Goal: Transaction & Acquisition: Purchase product/service

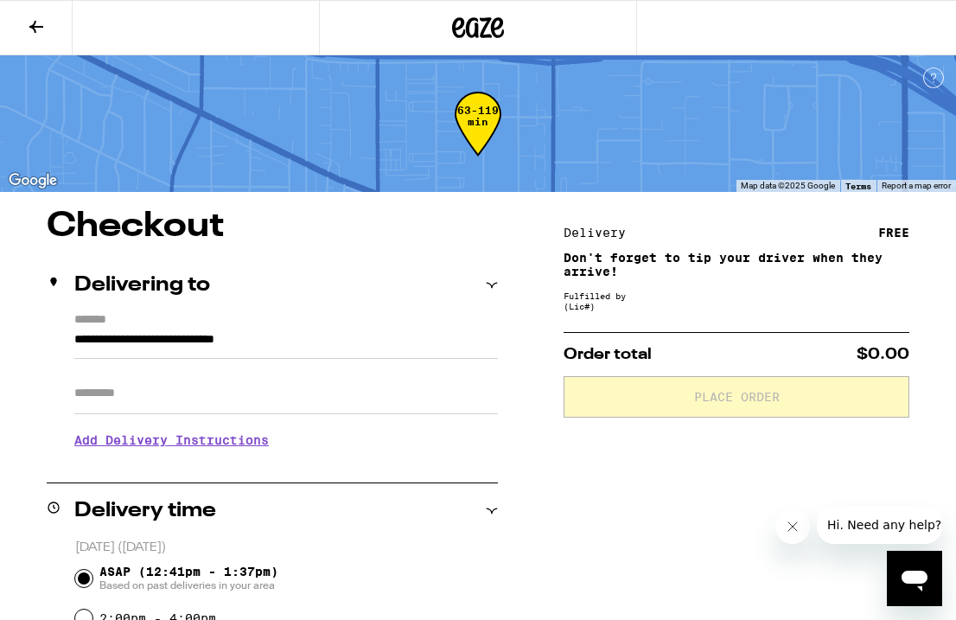
click at [481, 27] on icon at bounding box center [478, 27] width 52 height 31
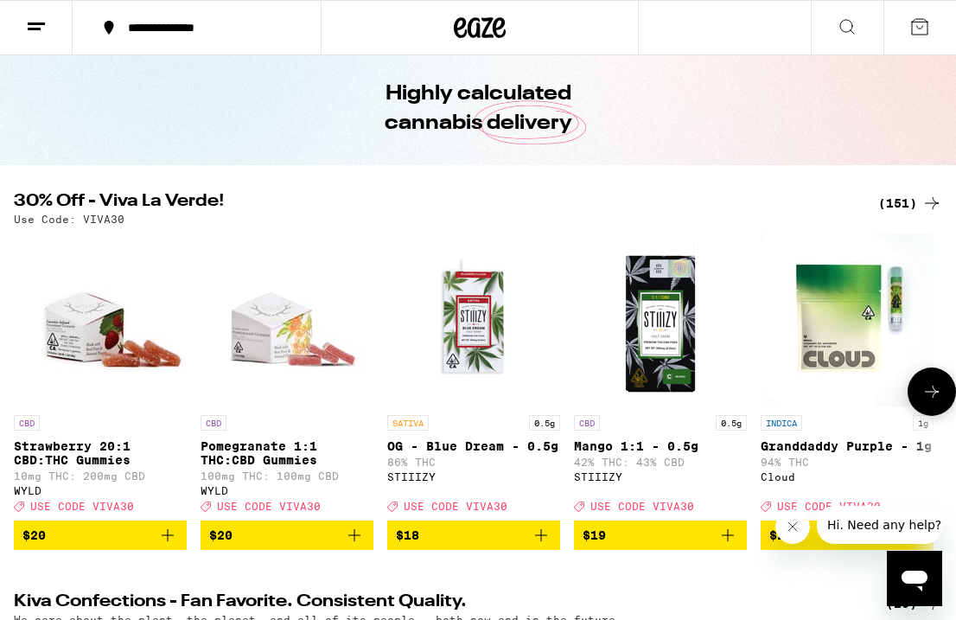
scroll to position [163, 0]
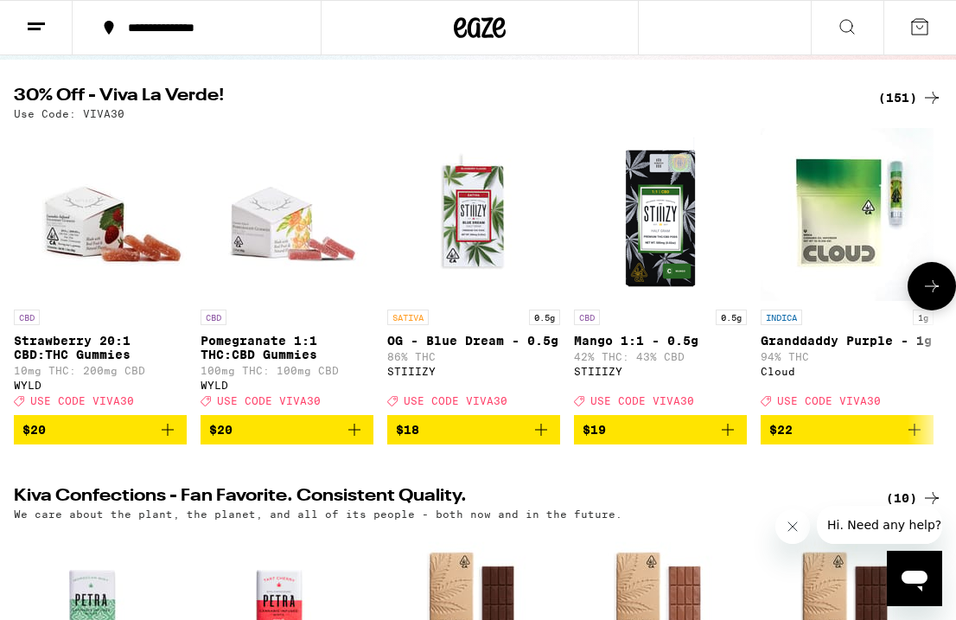
click at [928, 291] on icon at bounding box center [932, 286] width 21 height 21
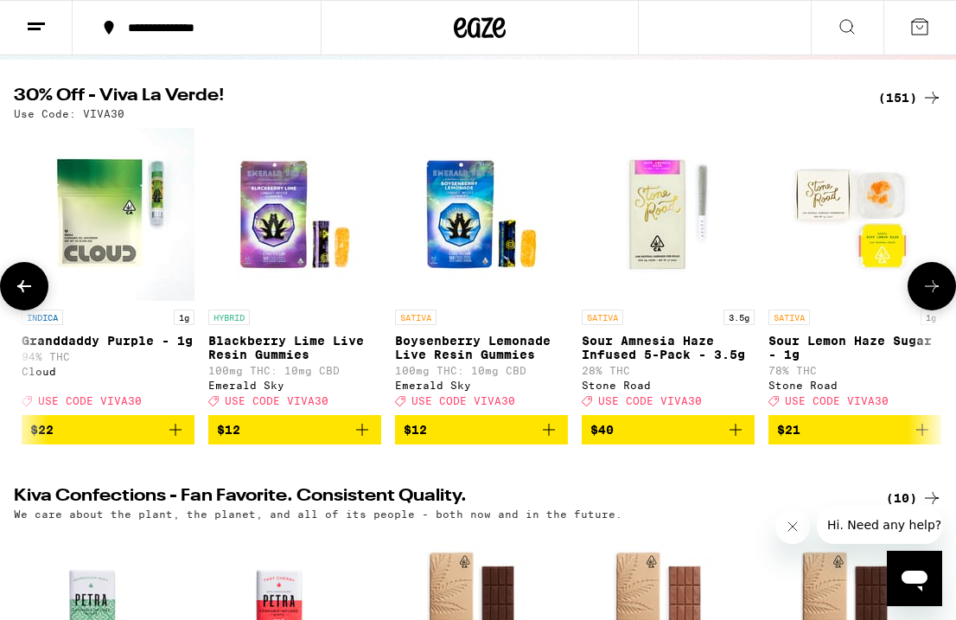
scroll to position [0, 740]
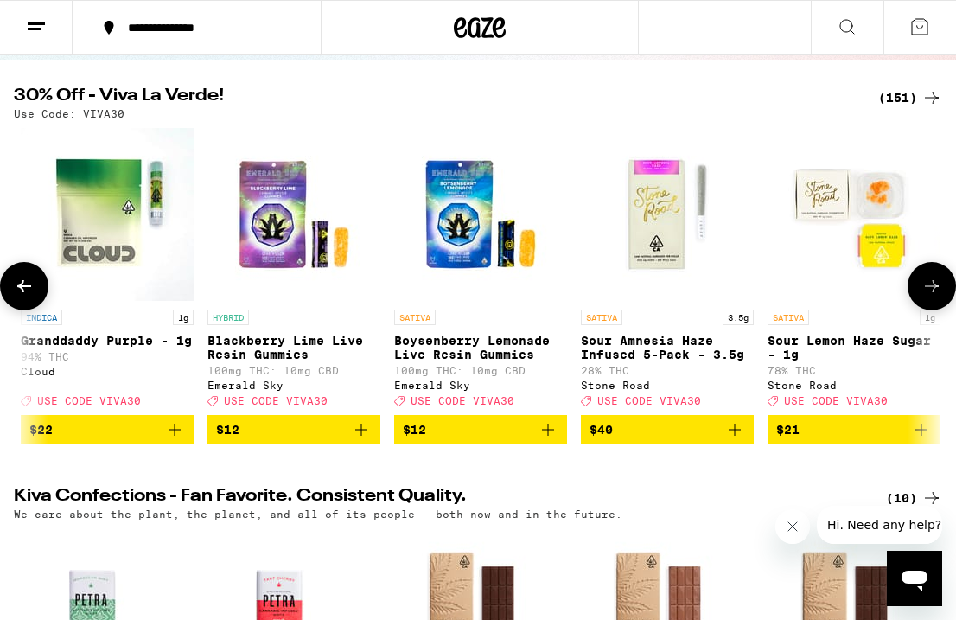
click at [928, 291] on icon at bounding box center [932, 286] width 21 height 21
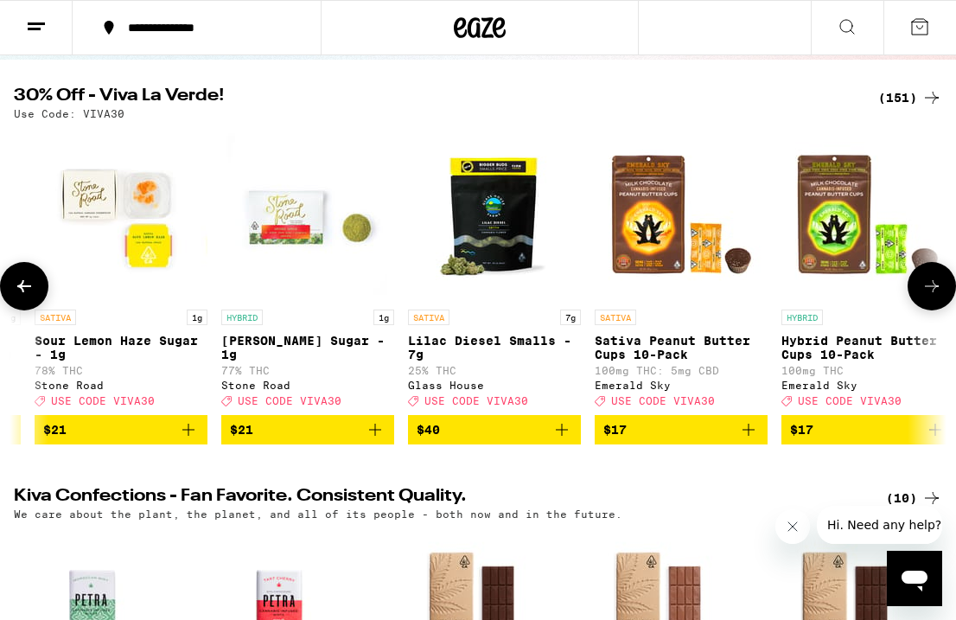
scroll to position [0, 1480]
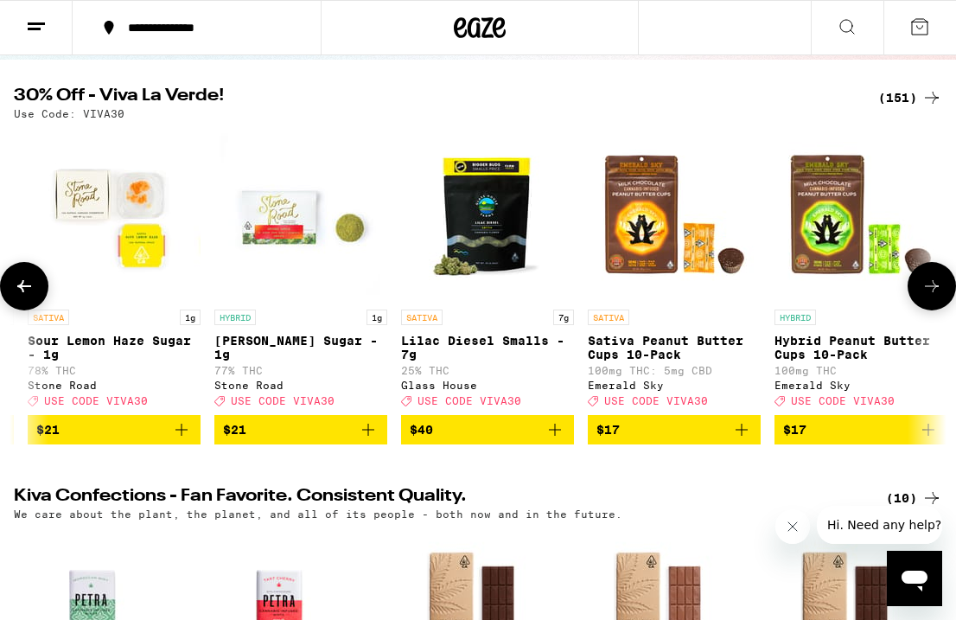
click at [27, 289] on icon at bounding box center [24, 286] width 21 height 21
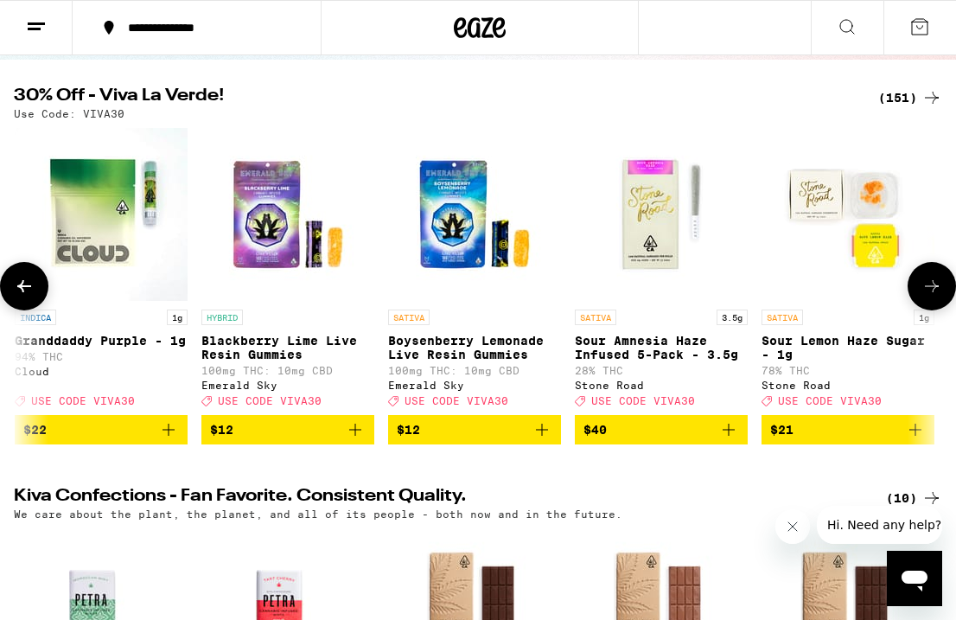
scroll to position [0, 740]
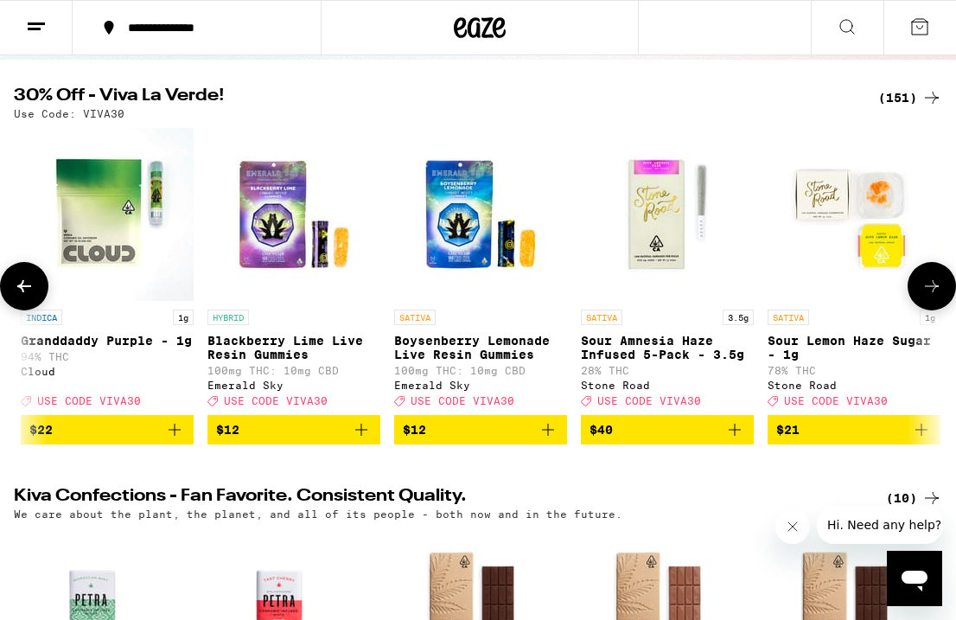
click at [931, 290] on icon at bounding box center [932, 286] width 21 height 21
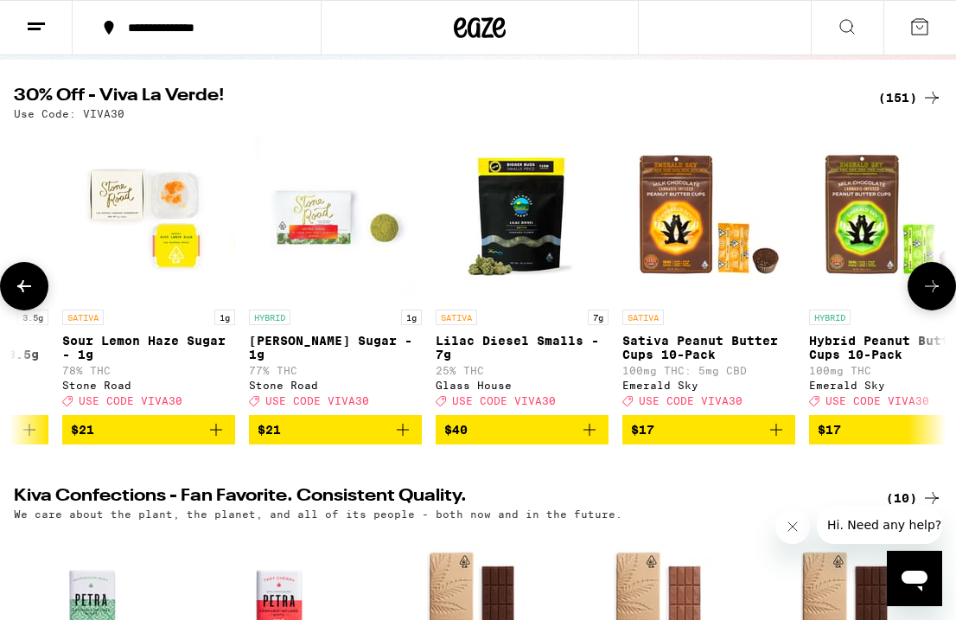
scroll to position [0, 1480]
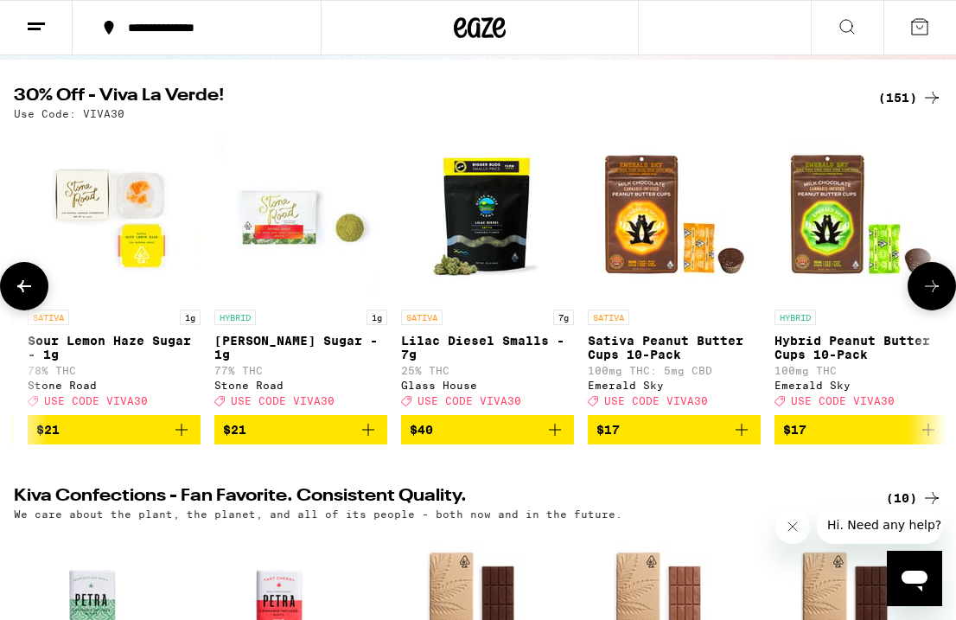
click at [931, 290] on icon at bounding box center [932, 286] width 21 height 21
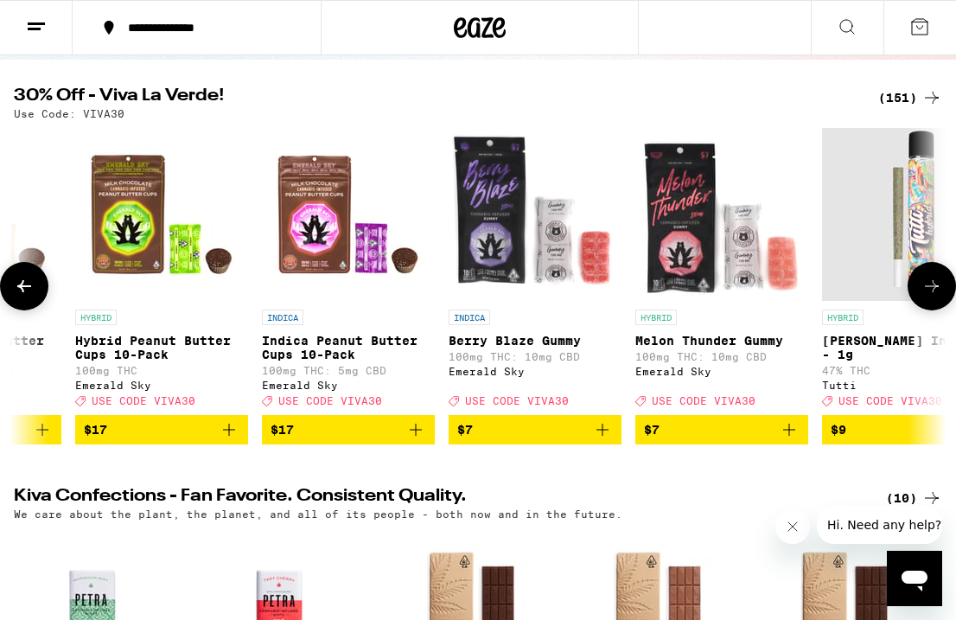
scroll to position [0, 2220]
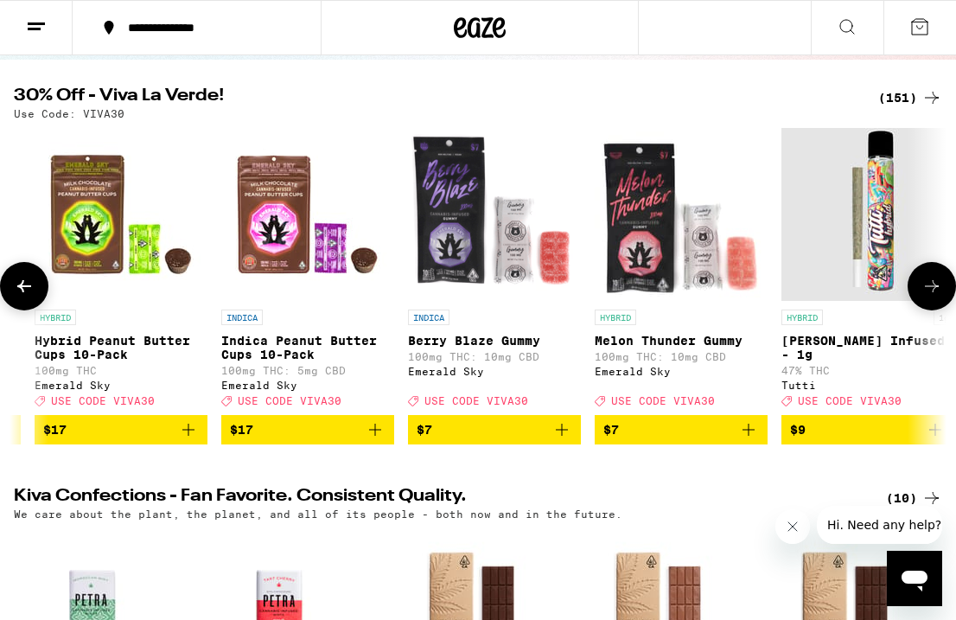
click at [19, 284] on icon at bounding box center [24, 286] width 21 height 21
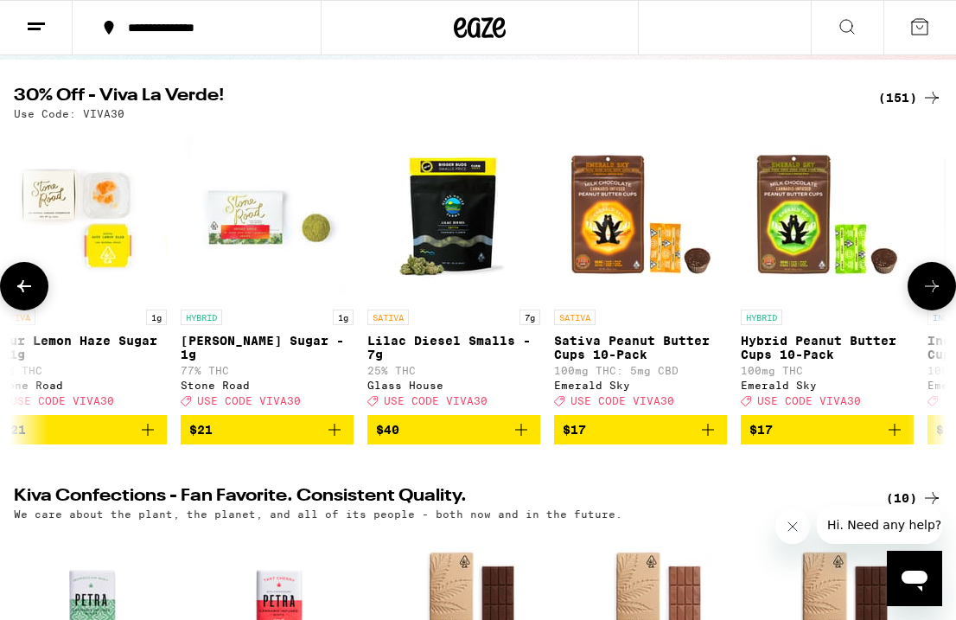
scroll to position [0, 1480]
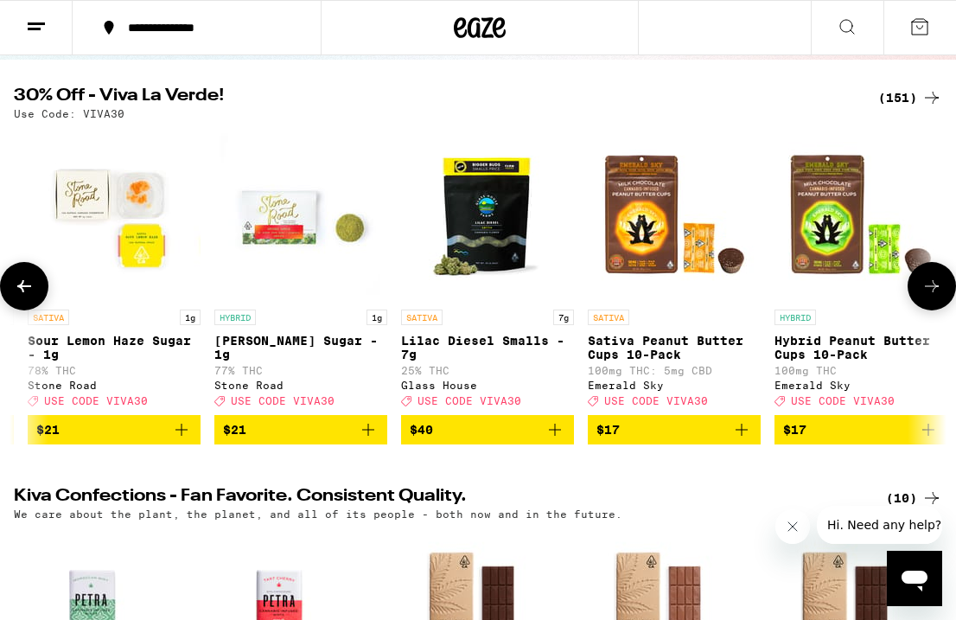
click at [930, 297] on icon at bounding box center [932, 286] width 21 height 21
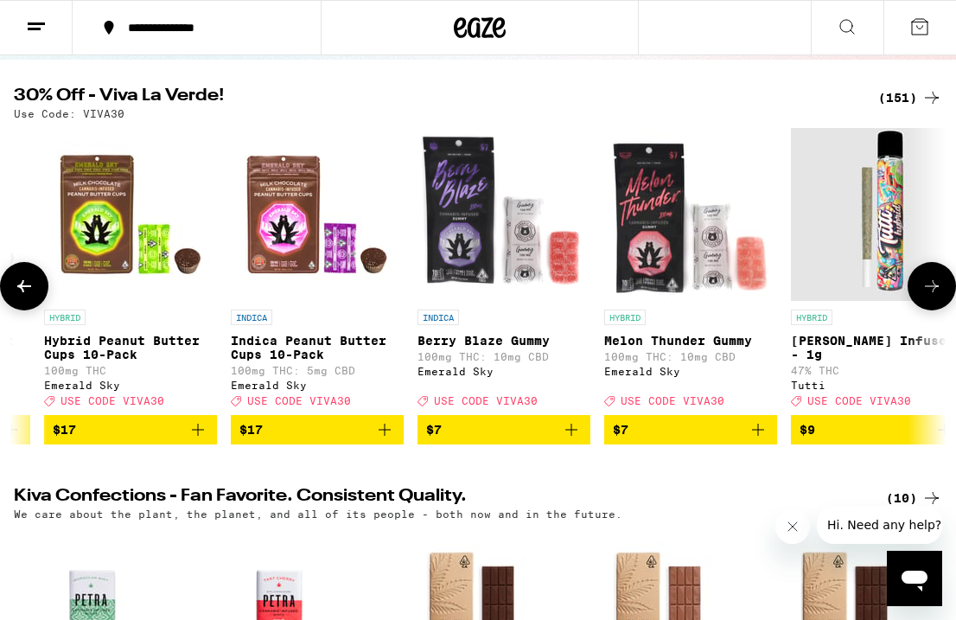
scroll to position [0, 2220]
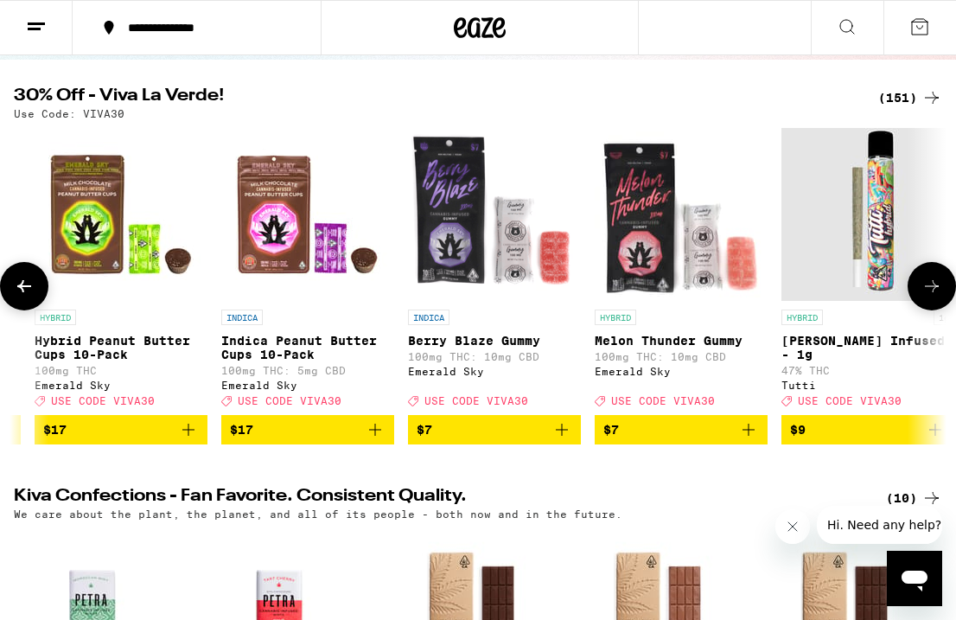
click at [931, 297] on icon at bounding box center [932, 286] width 21 height 21
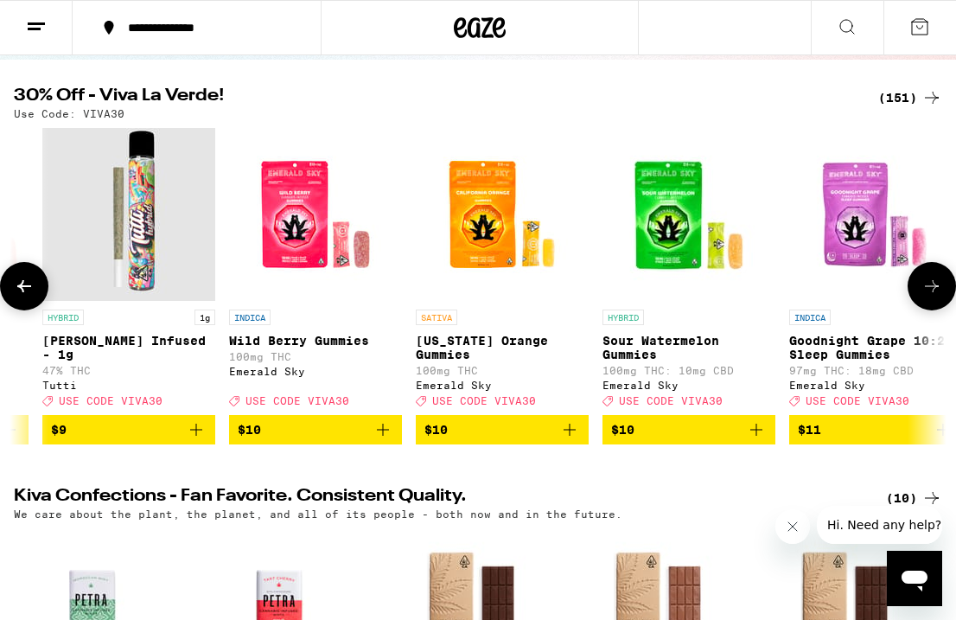
scroll to position [0, 2960]
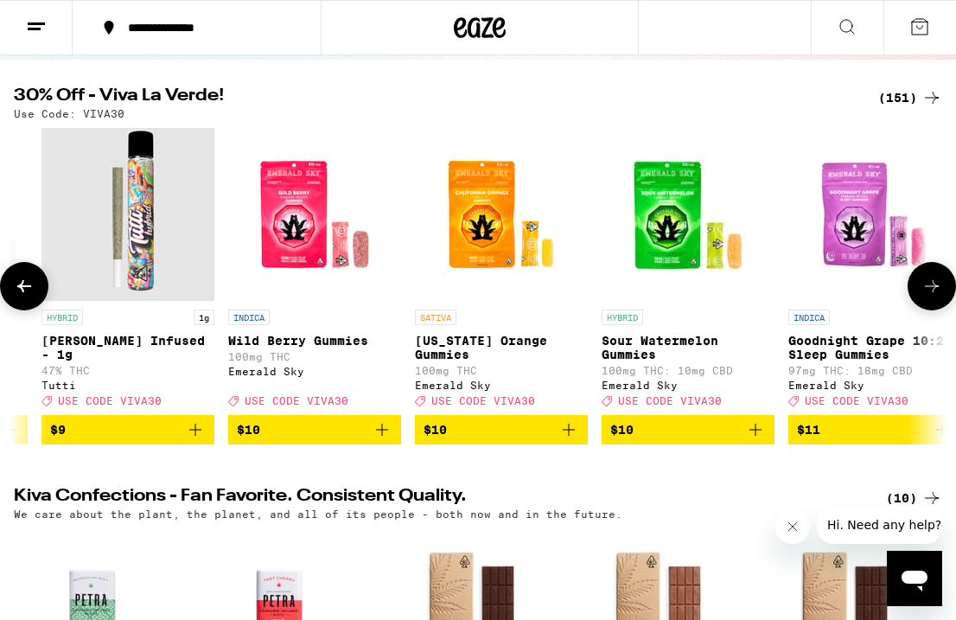
click at [931, 297] on icon at bounding box center [932, 286] width 21 height 21
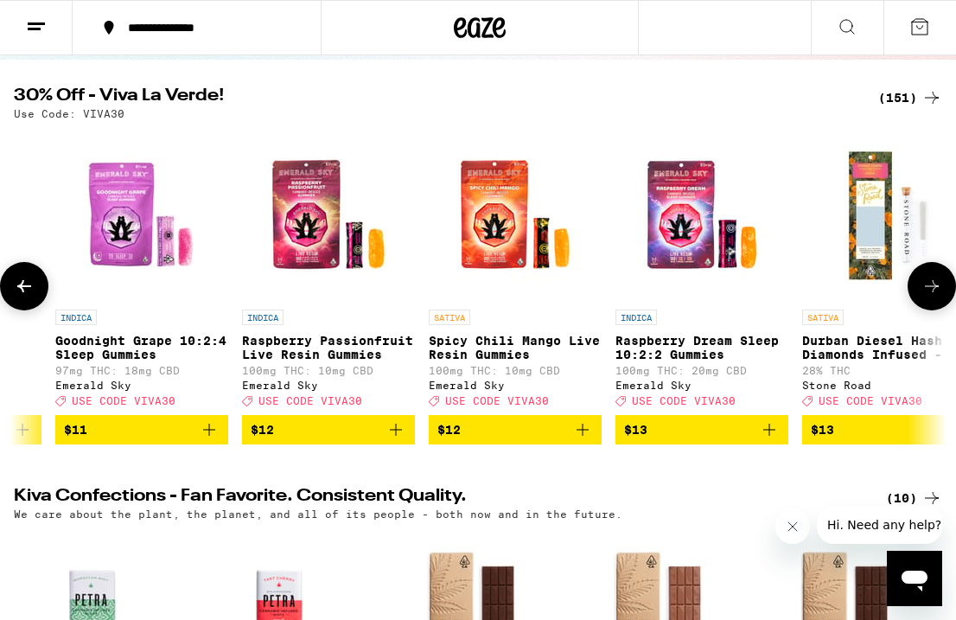
scroll to position [0, 3700]
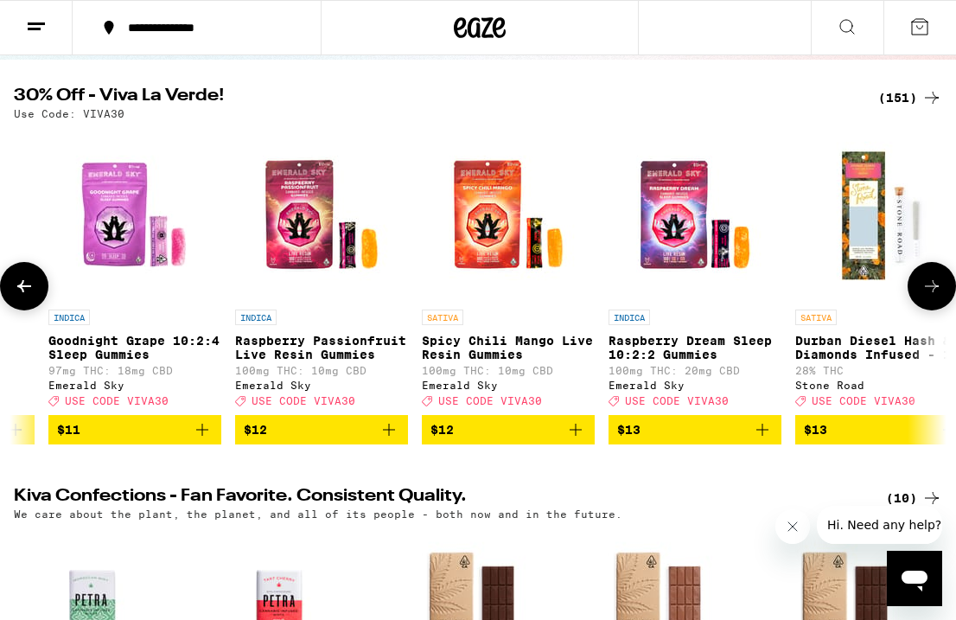
click at [931, 297] on icon at bounding box center [932, 286] width 21 height 21
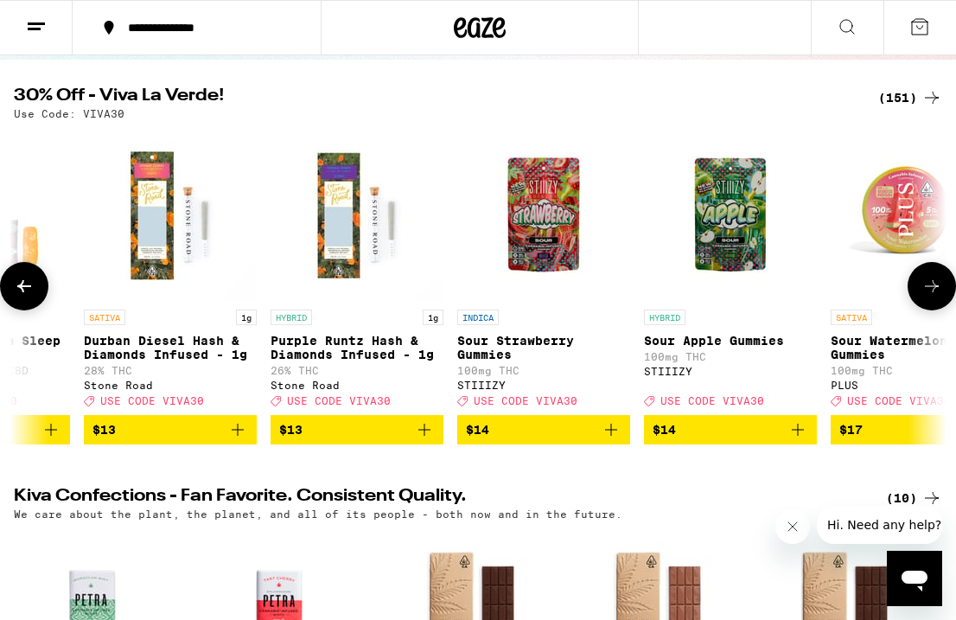
scroll to position [0, 4440]
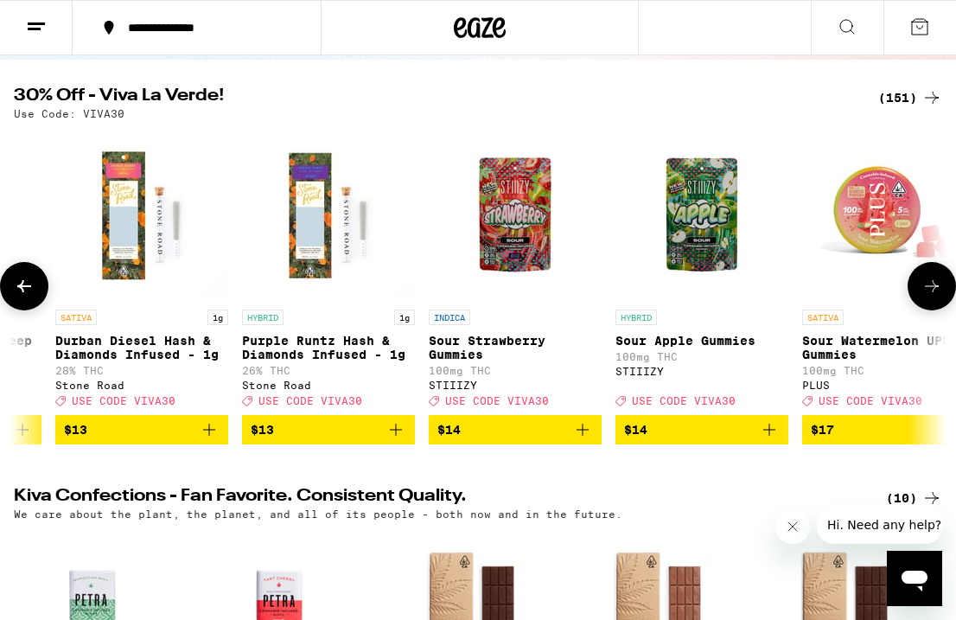
click at [931, 297] on icon at bounding box center [932, 286] width 21 height 21
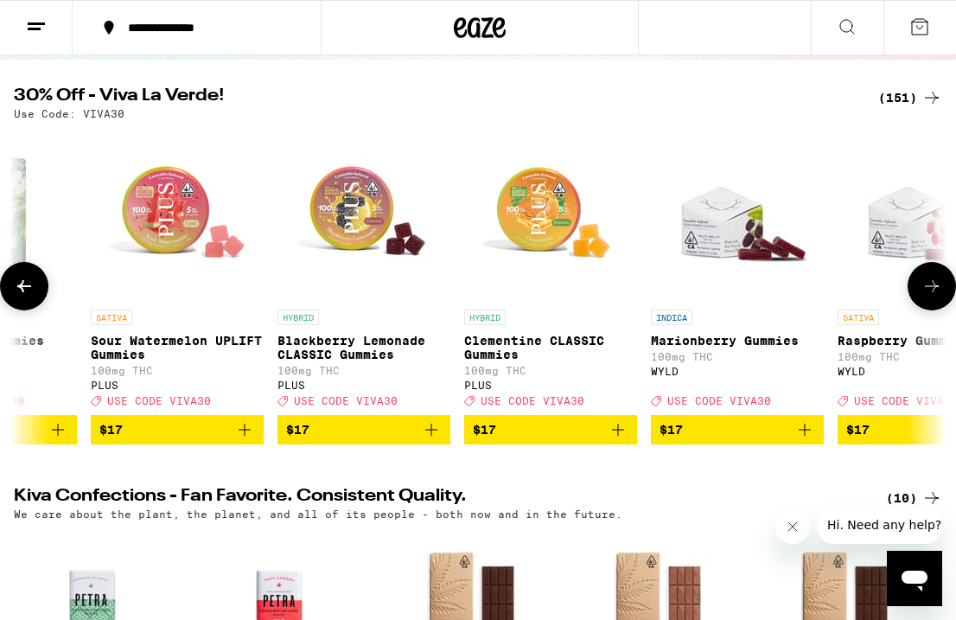
scroll to position [0, 5180]
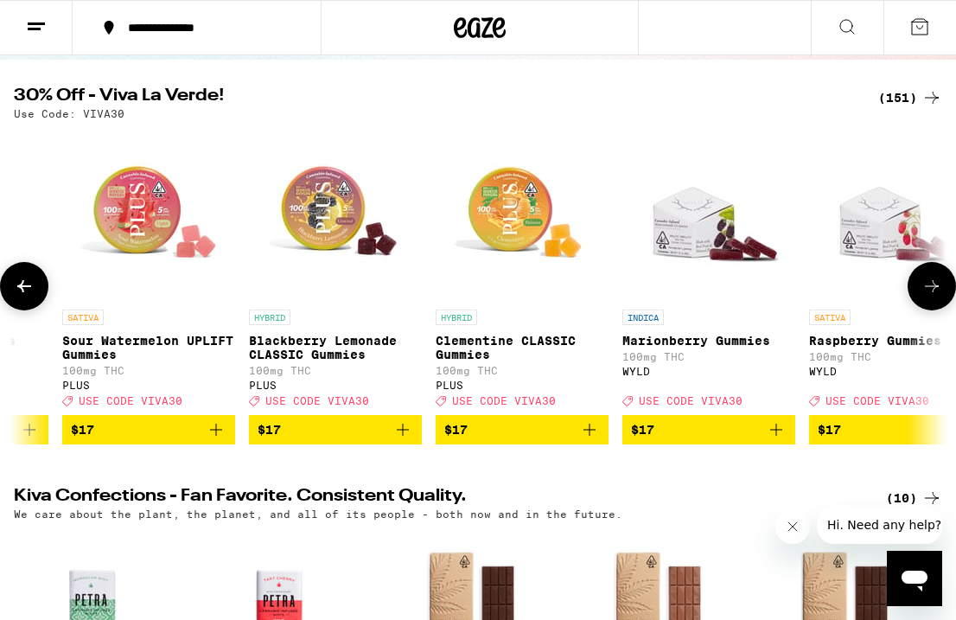
click at [931, 297] on icon at bounding box center [932, 286] width 21 height 21
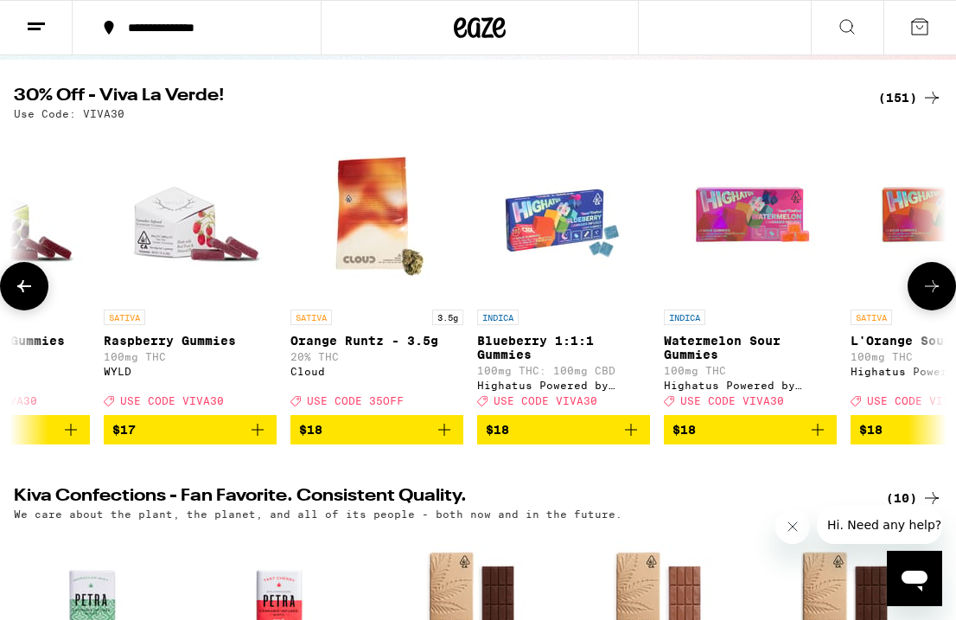
scroll to position [0, 5920]
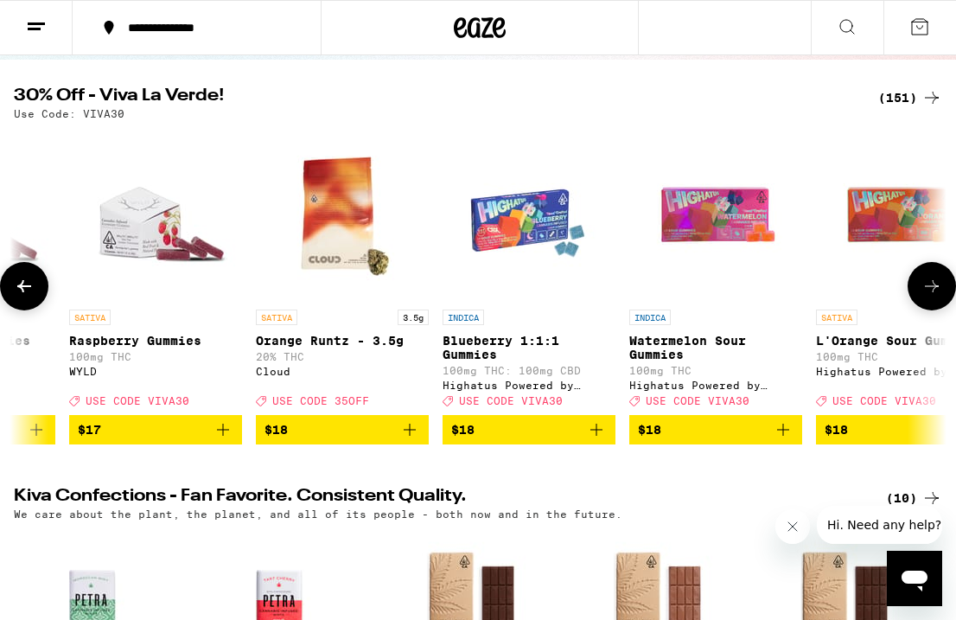
click at [931, 297] on icon at bounding box center [932, 286] width 21 height 21
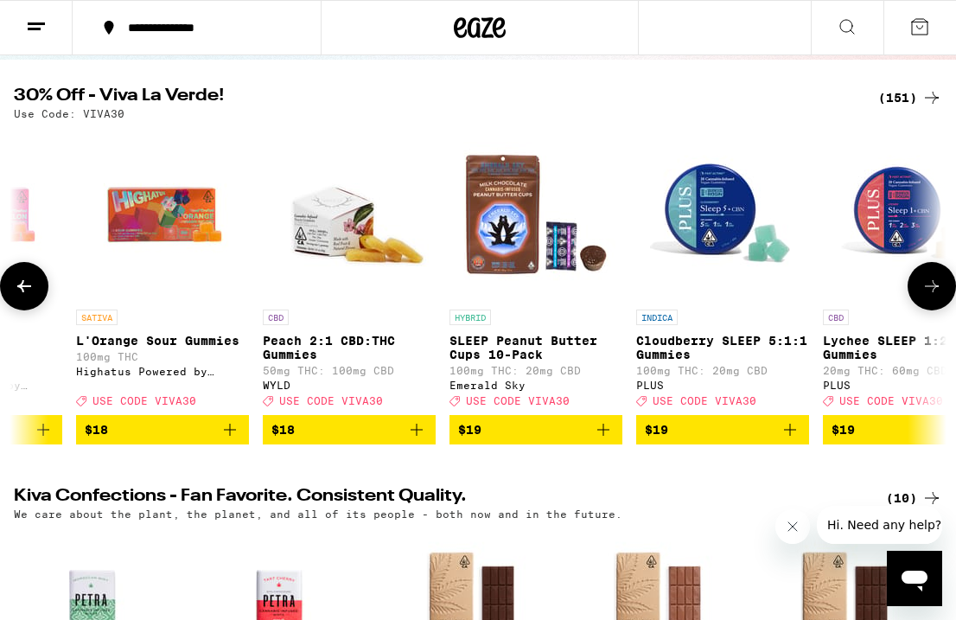
click at [931, 297] on icon at bounding box center [932, 286] width 21 height 21
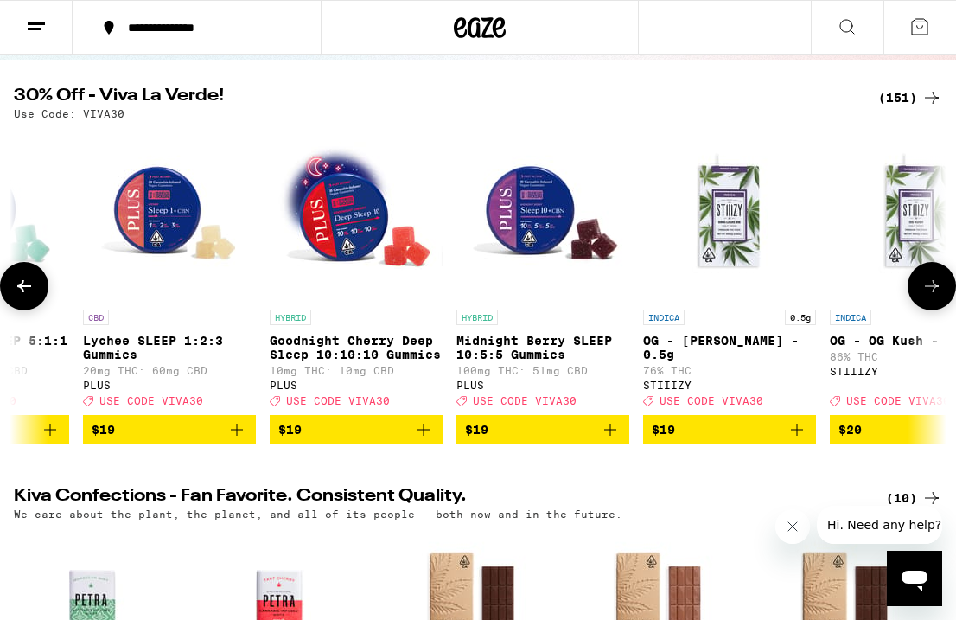
click at [931, 297] on icon at bounding box center [932, 286] width 21 height 21
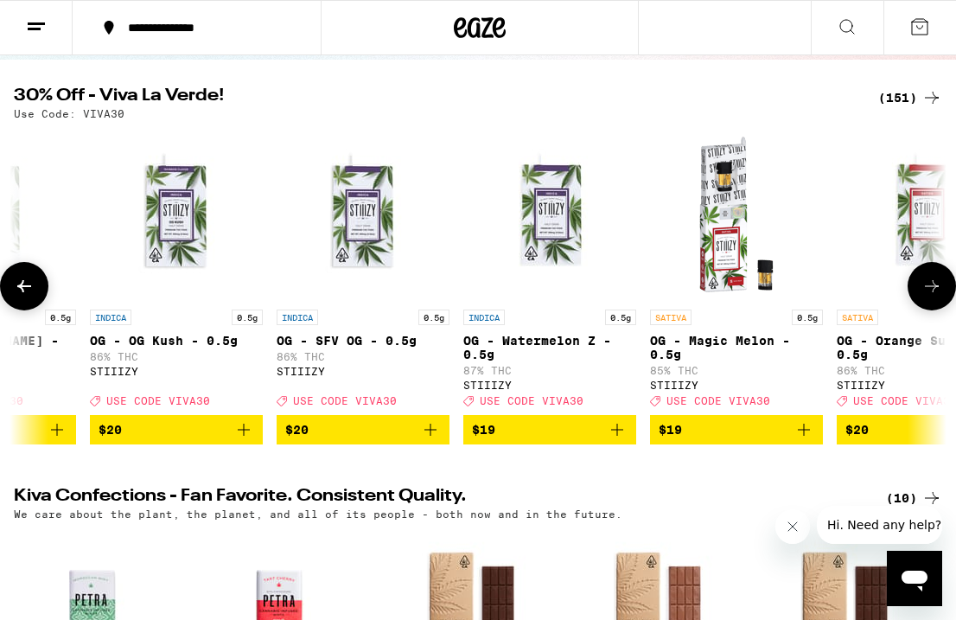
click at [931, 297] on icon at bounding box center [932, 286] width 21 height 21
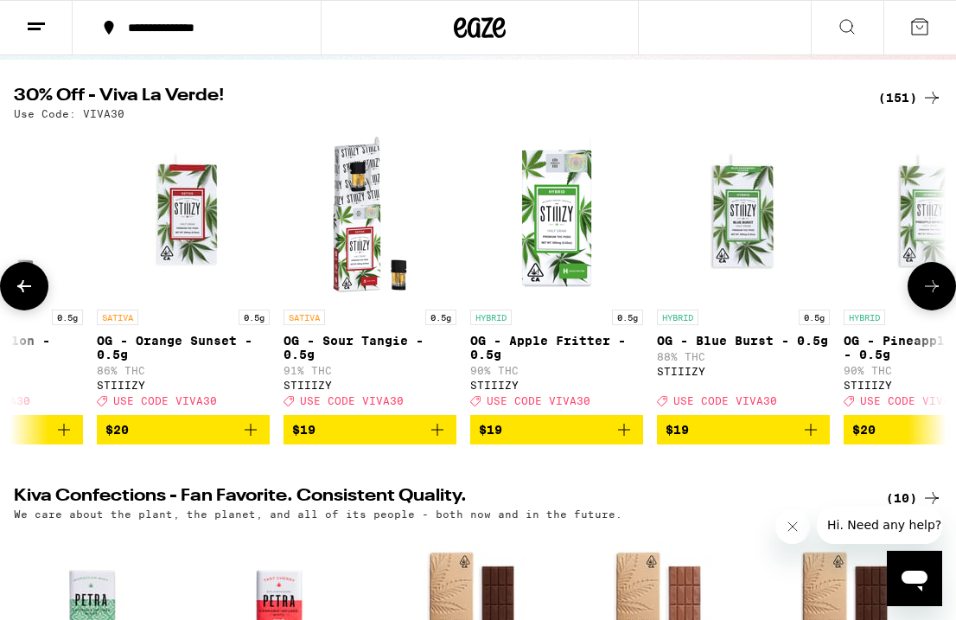
click at [931, 297] on icon at bounding box center [932, 286] width 21 height 21
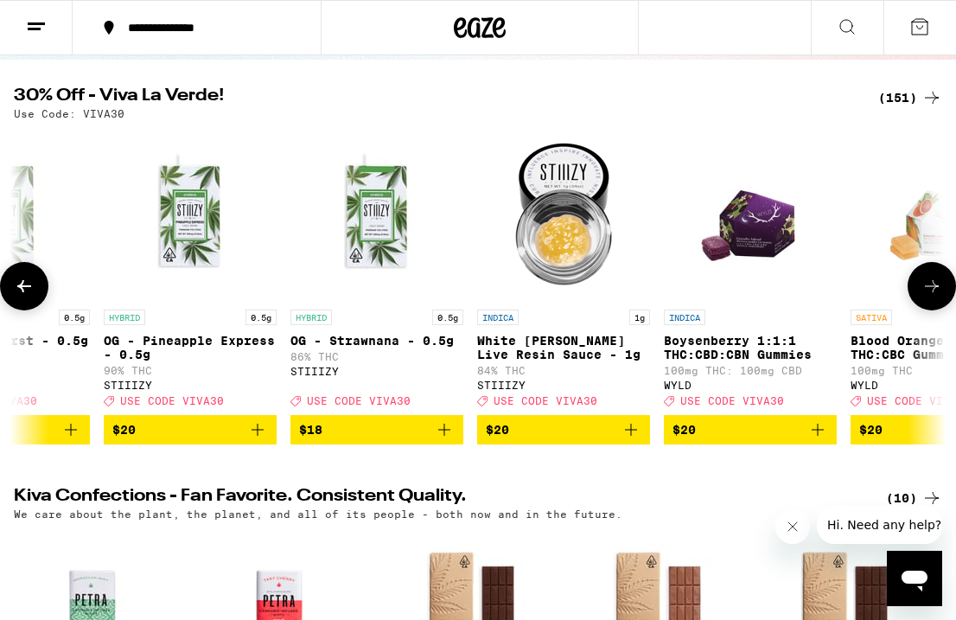
click at [931, 297] on icon at bounding box center [932, 286] width 21 height 21
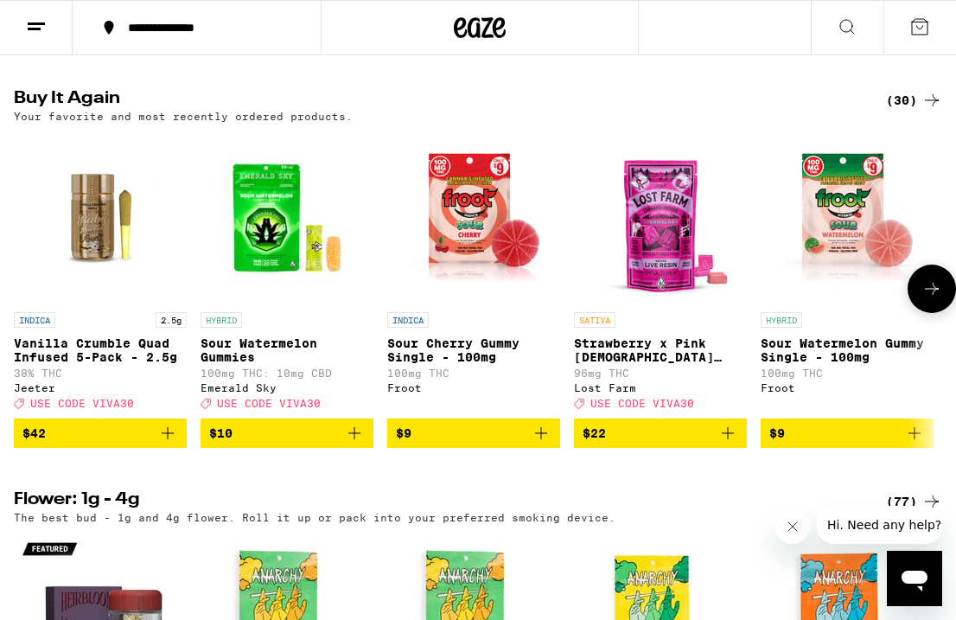
scroll to position [947, 0]
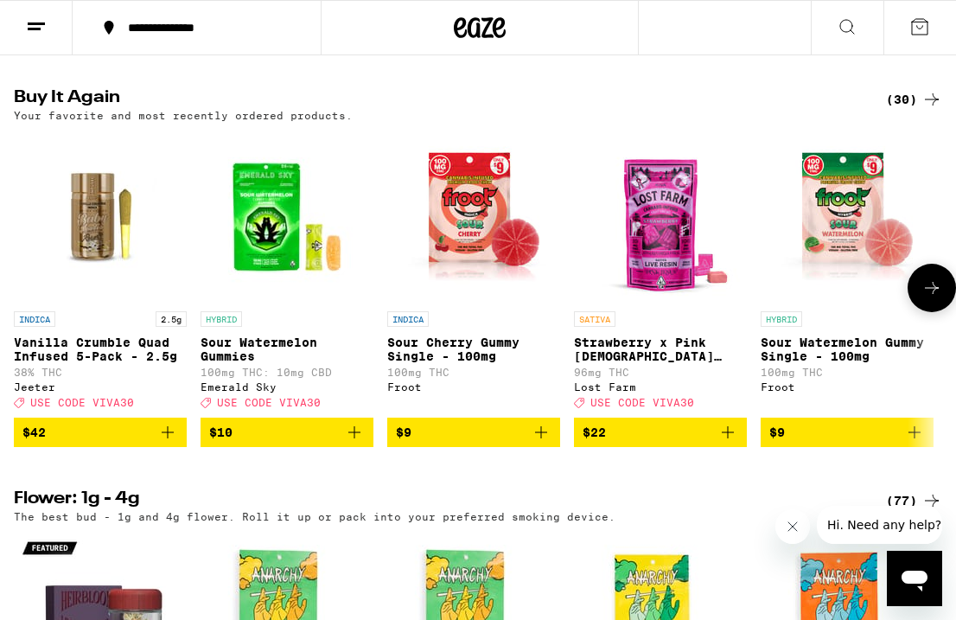
click at [927, 298] on icon at bounding box center [932, 288] width 21 height 21
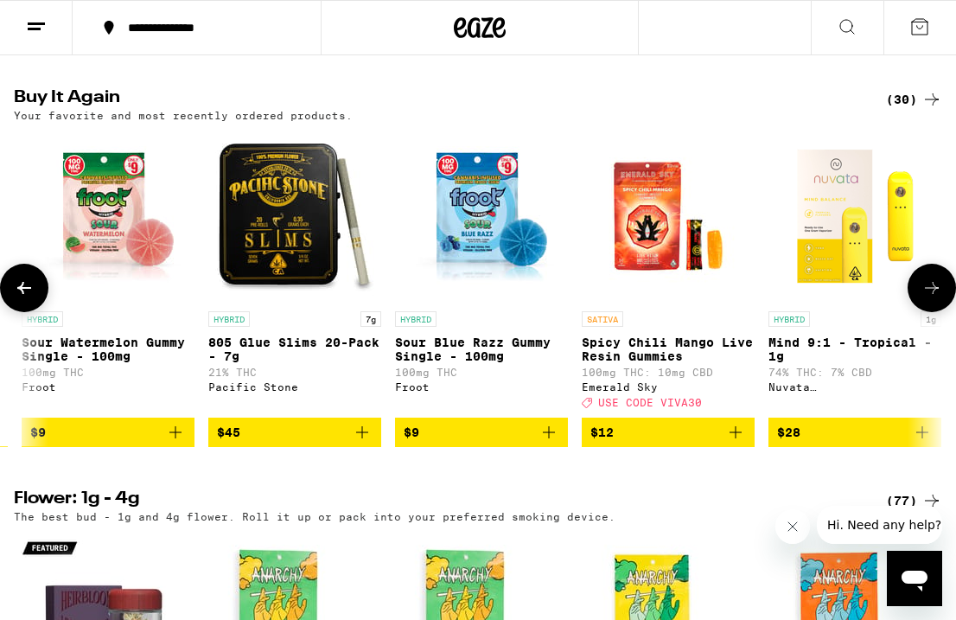
scroll to position [0, 740]
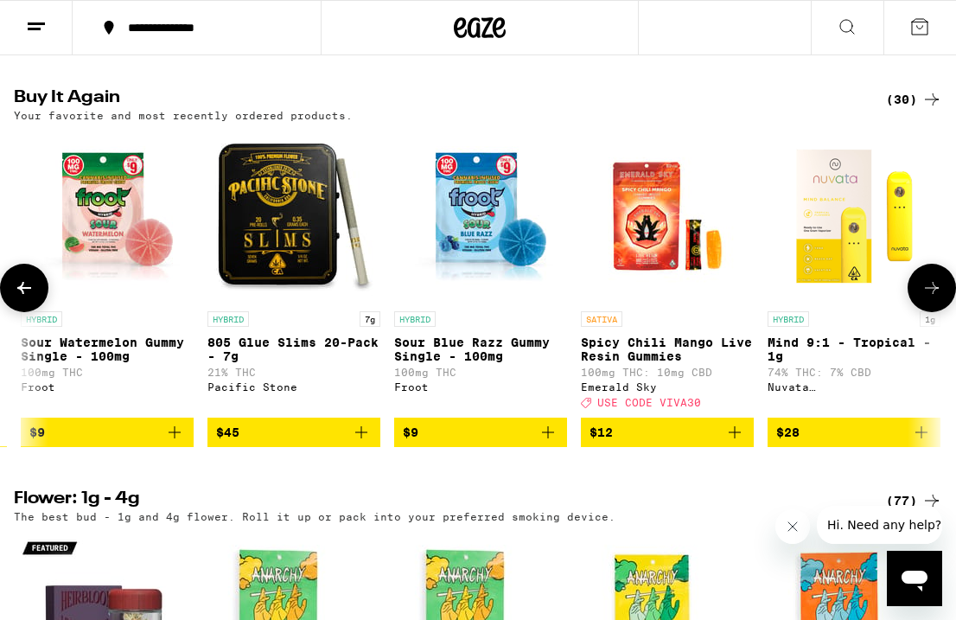
click at [927, 298] on icon at bounding box center [932, 288] width 21 height 21
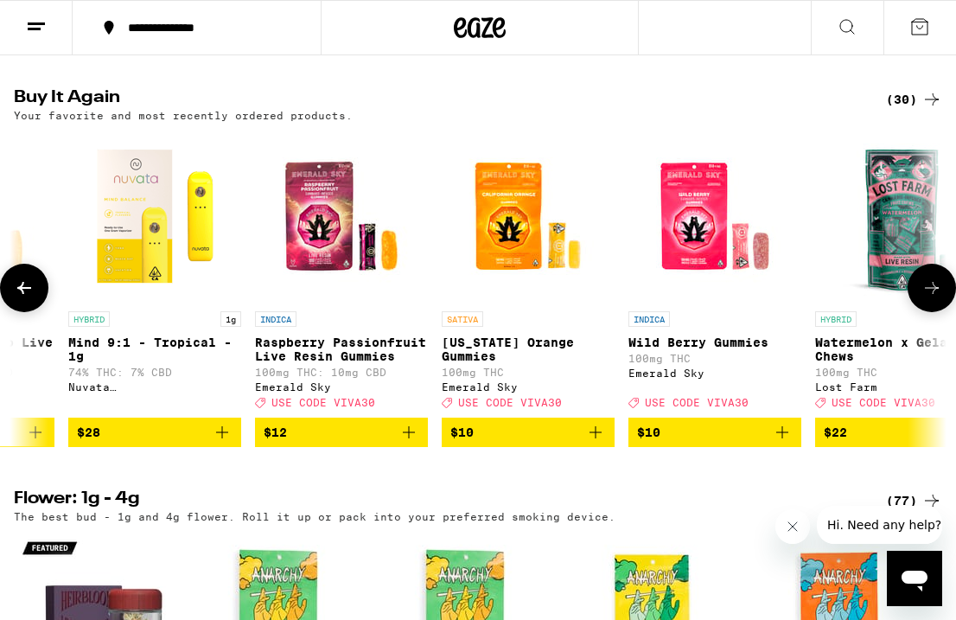
scroll to position [0, 1480]
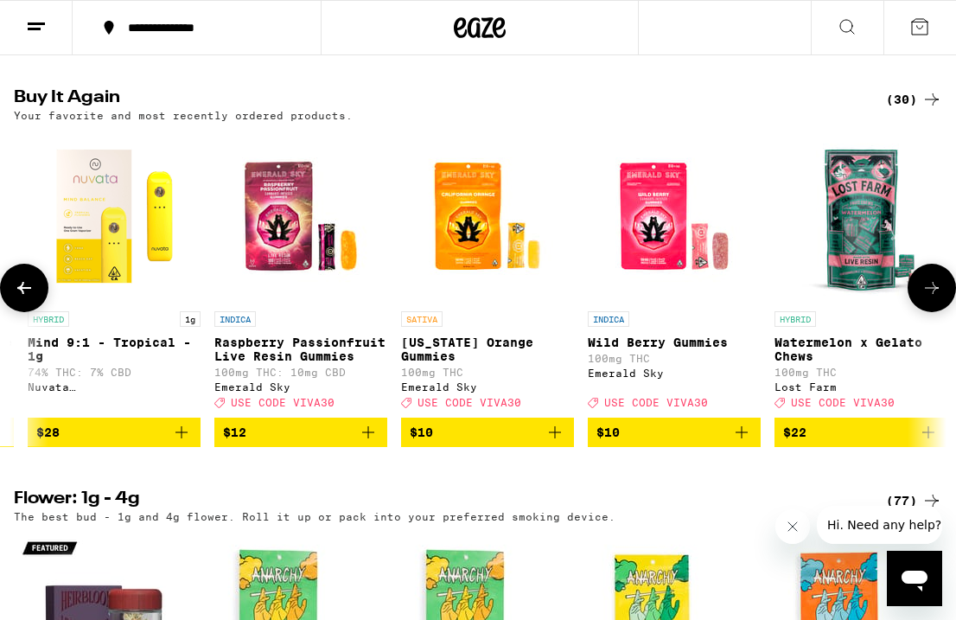
click at [26, 294] on icon at bounding box center [24, 288] width 14 height 12
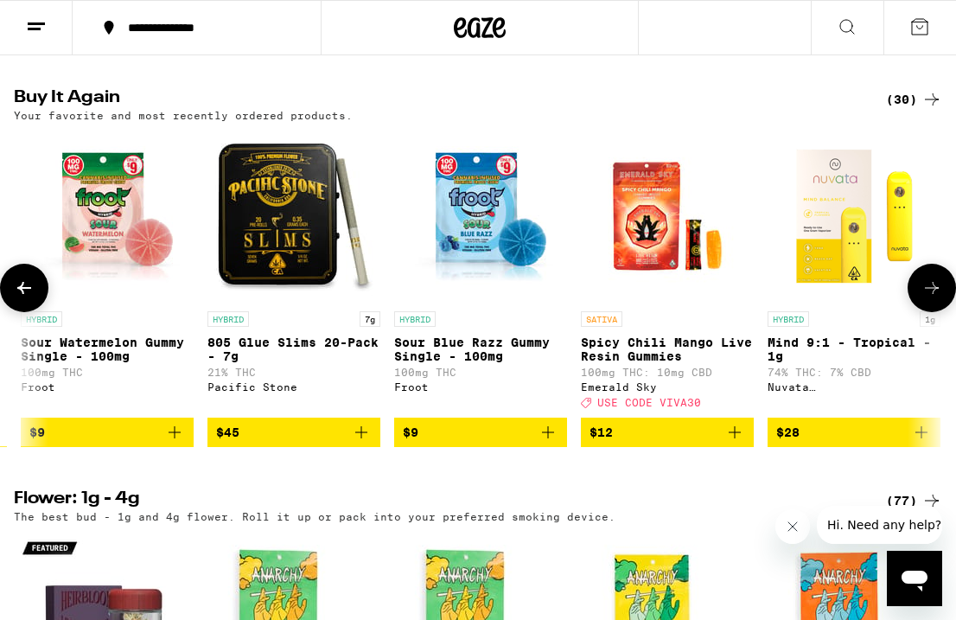
scroll to position [0, 740]
click at [927, 298] on icon at bounding box center [932, 288] width 21 height 21
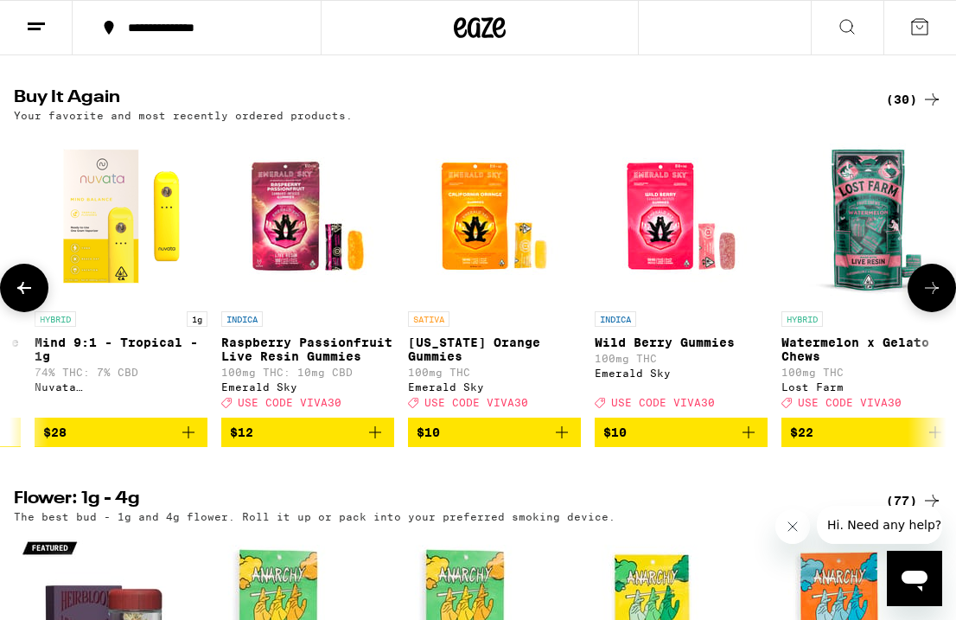
scroll to position [0, 1480]
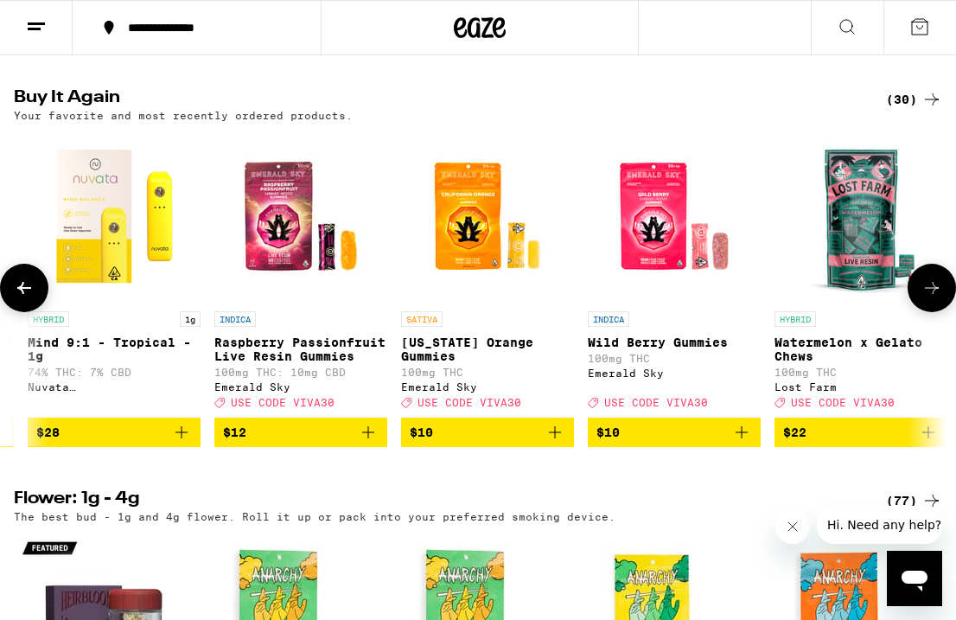
click at [927, 298] on icon at bounding box center [932, 288] width 21 height 21
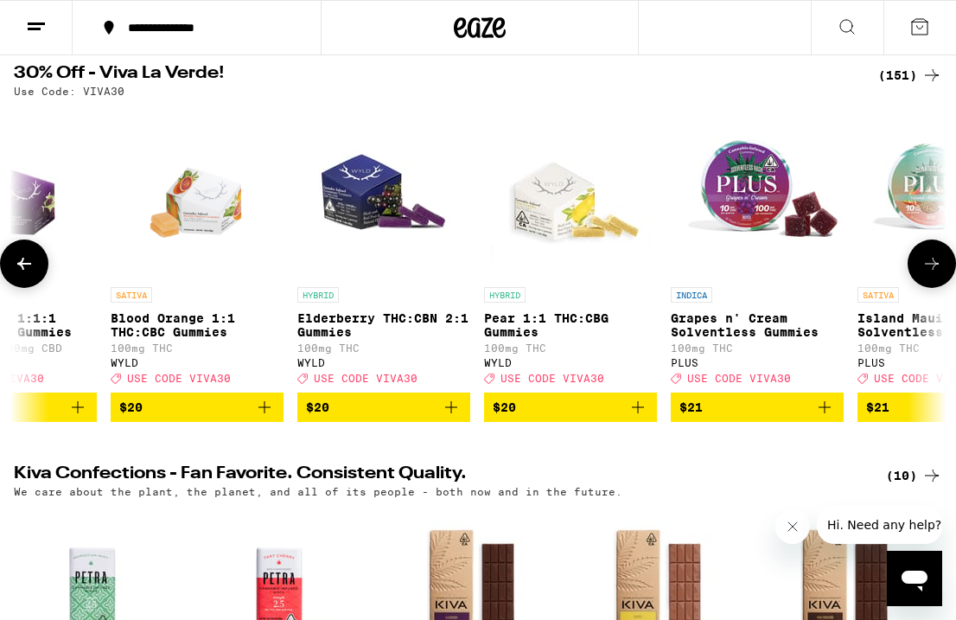
scroll to position [191, 0]
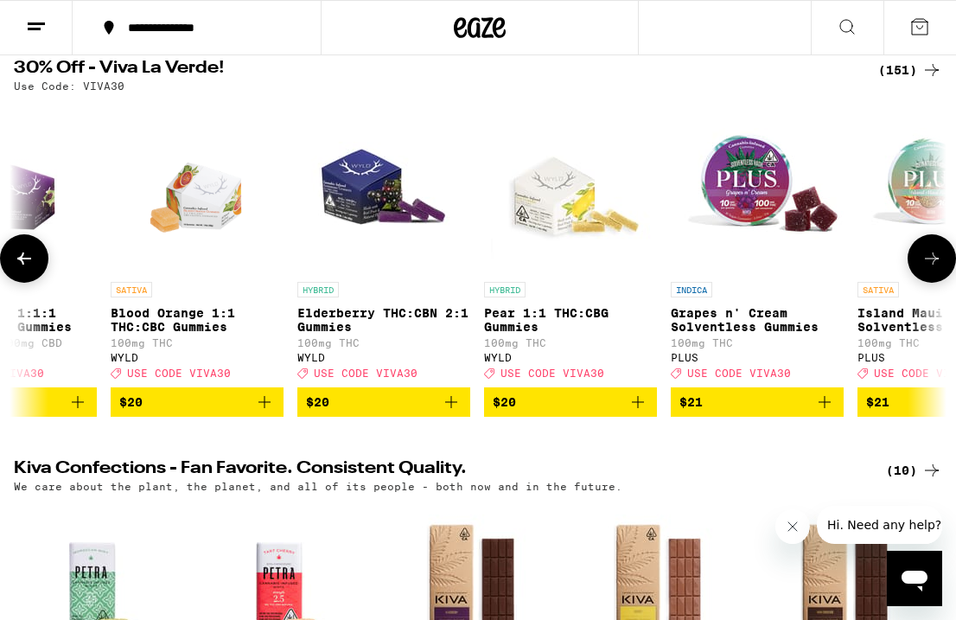
click at [931, 269] on icon at bounding box center [932, 258] width 21 height 21
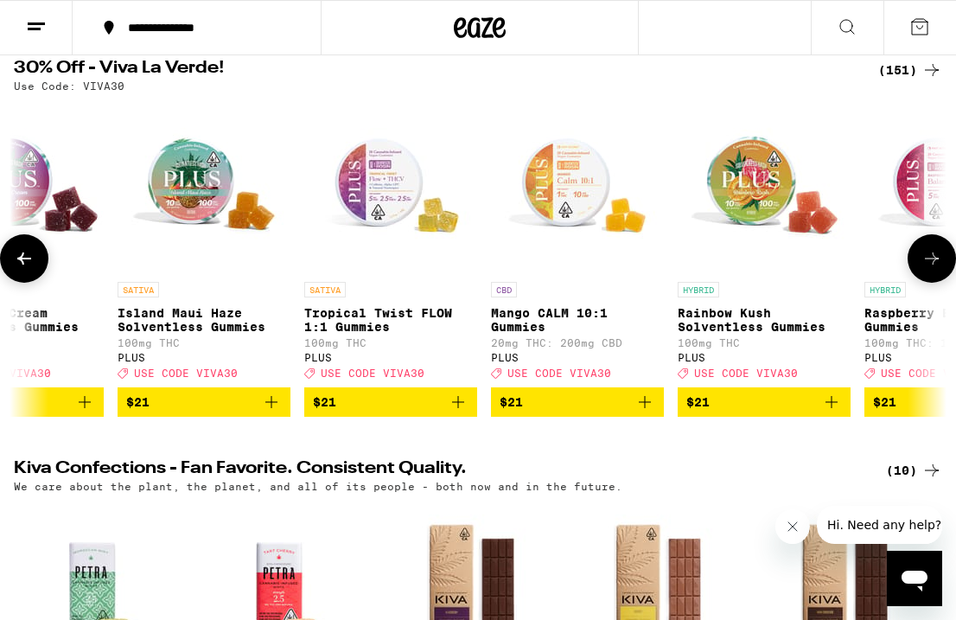
click at [931, 269] on icon at bounding box center [932, 258] width 21 height 21
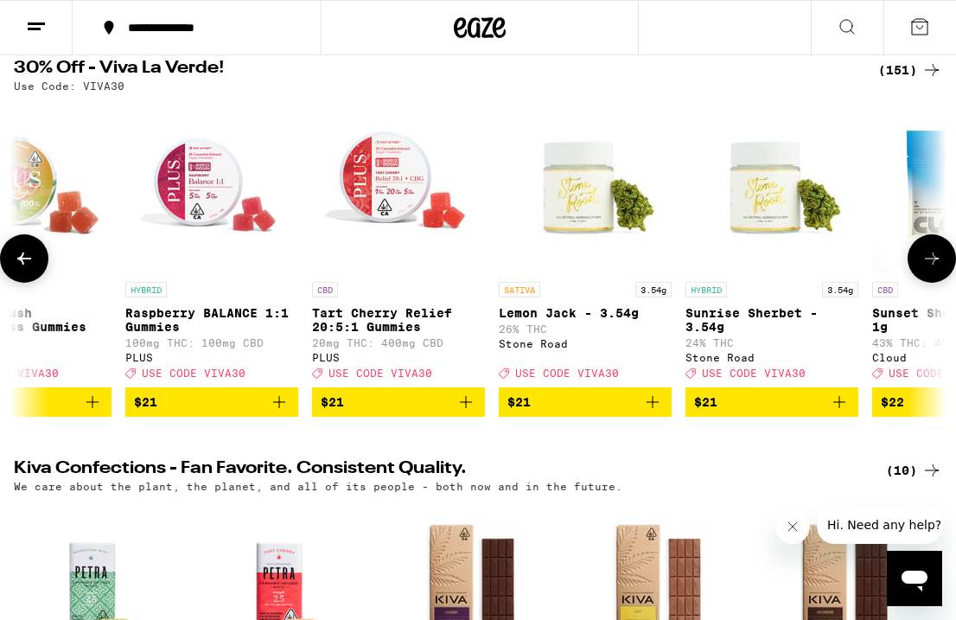
click at [931, 269] on icon at bounding box center [932, 258] width 21 height 21
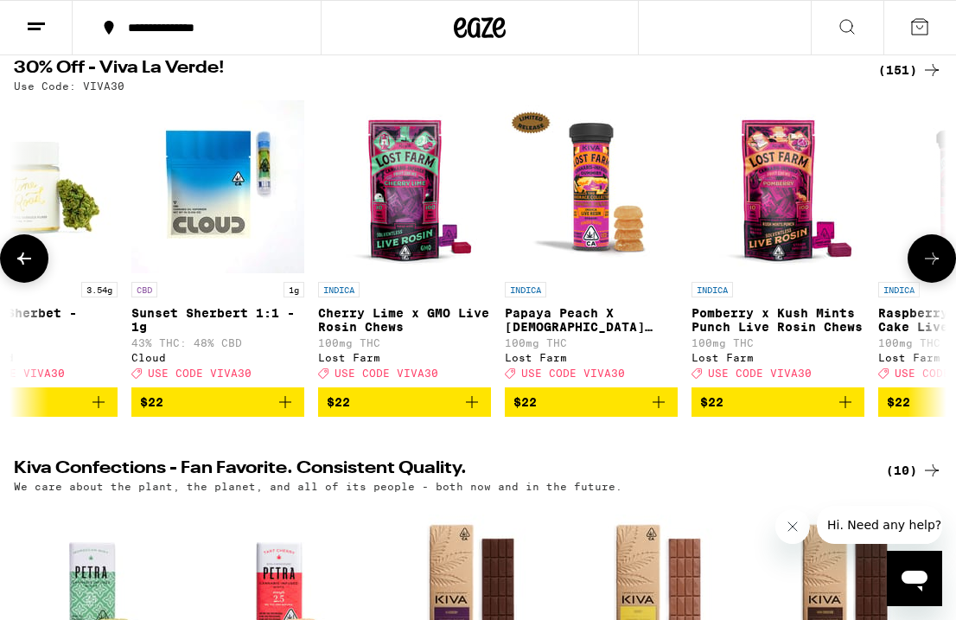
click at [931, 269] on icon at bounding box center [932, 258] width 21 height 21
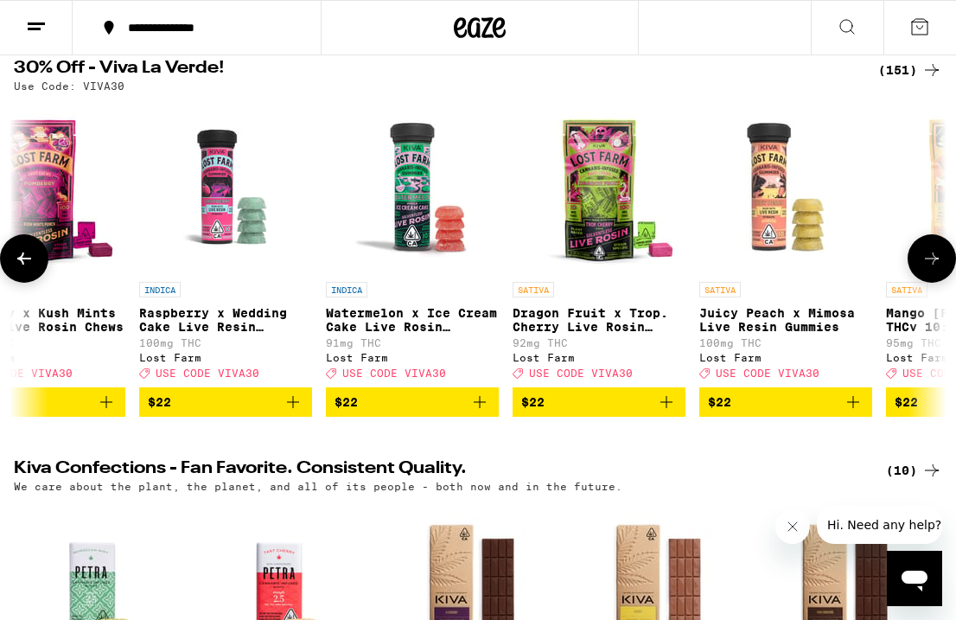
click at [931, 269] on icon at bounding box center [932, 258] width 21 height 21
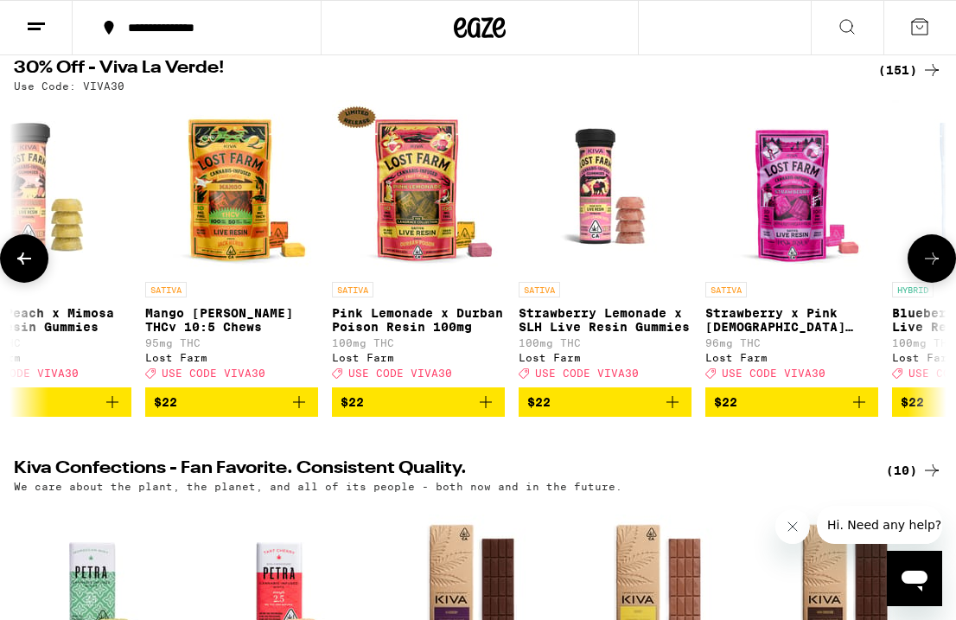
click at [931, 269] on icon at bounding box center [932, 258] width 21 height 21
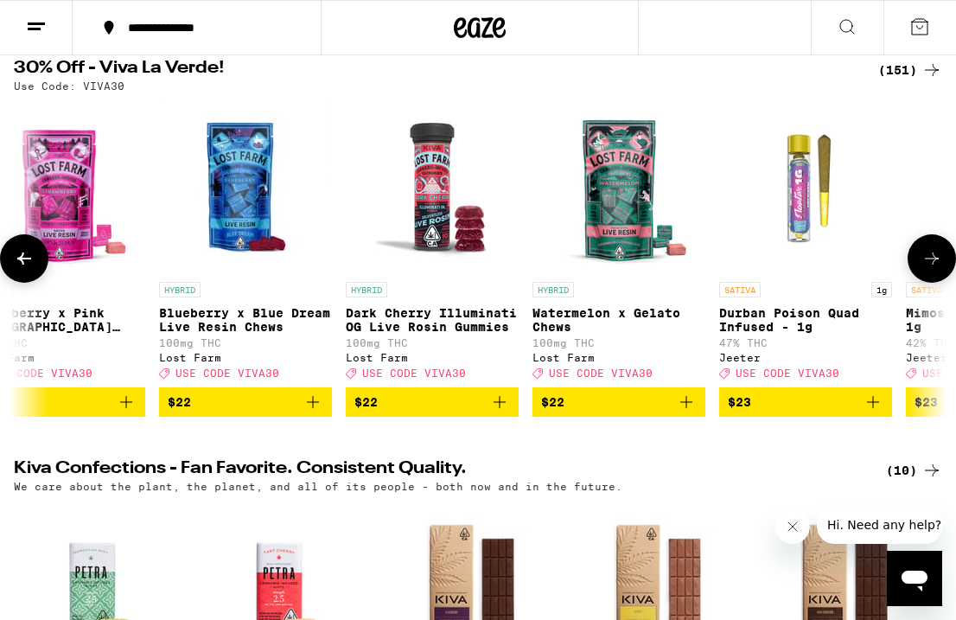
scroll to position [0, 14801]
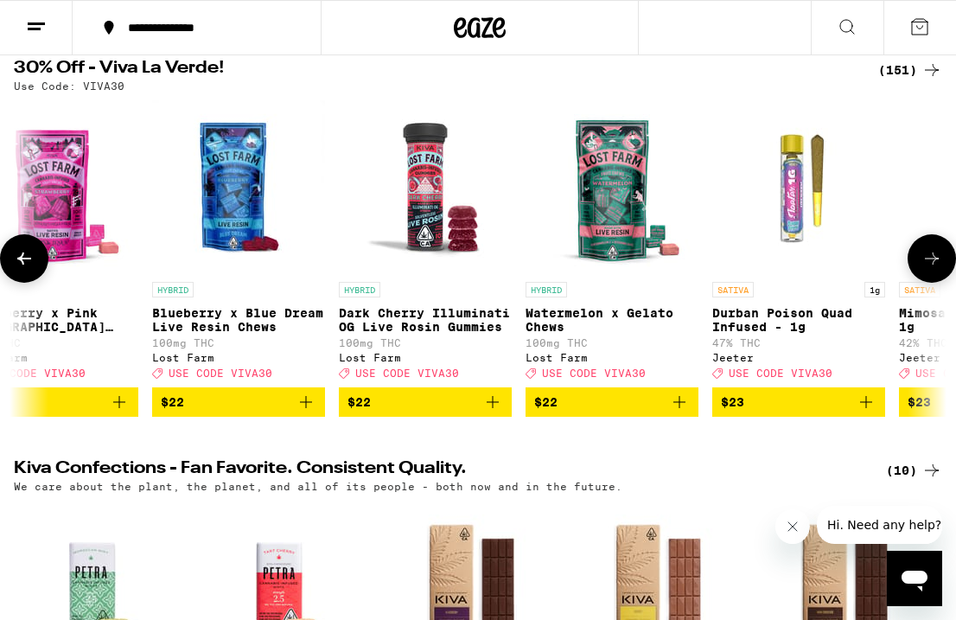
click at [931, 269] on icon at bounding box center [932, 258] width 21 height 21
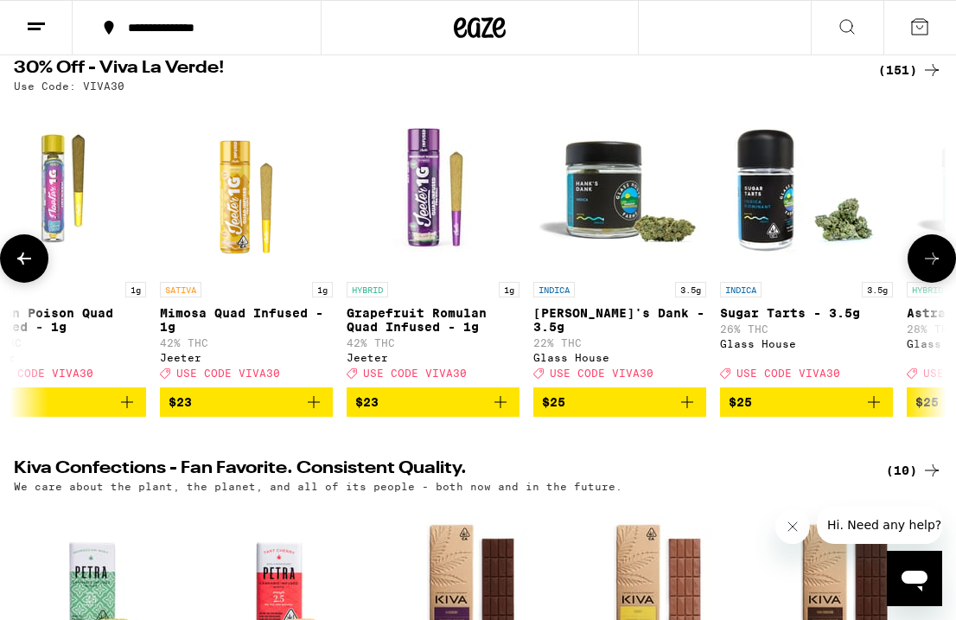
scroll to position [0, 15541]
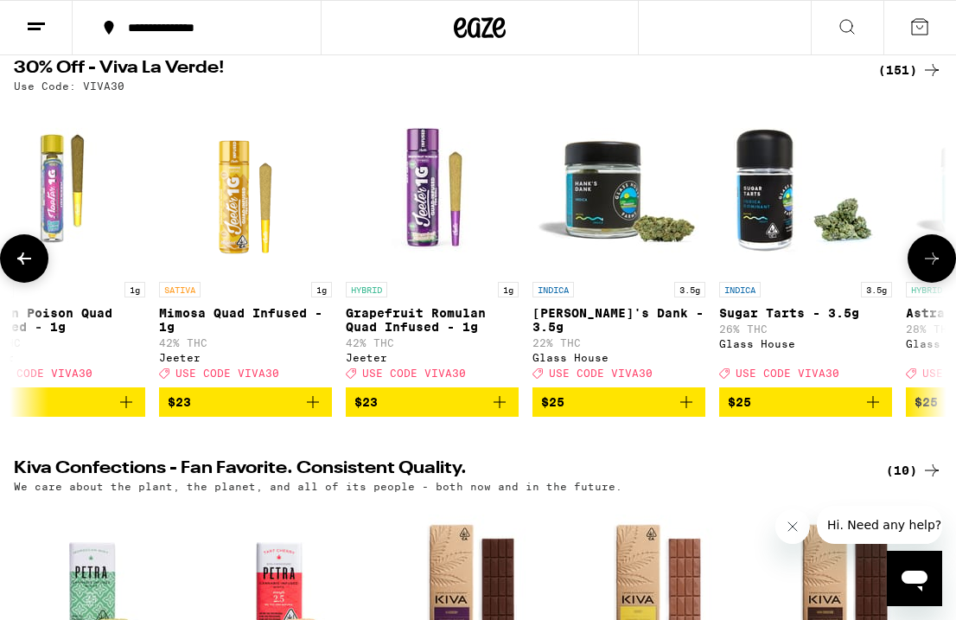
click at [930, 261] on icon at bounding box center [932, 258] width 21 height 21
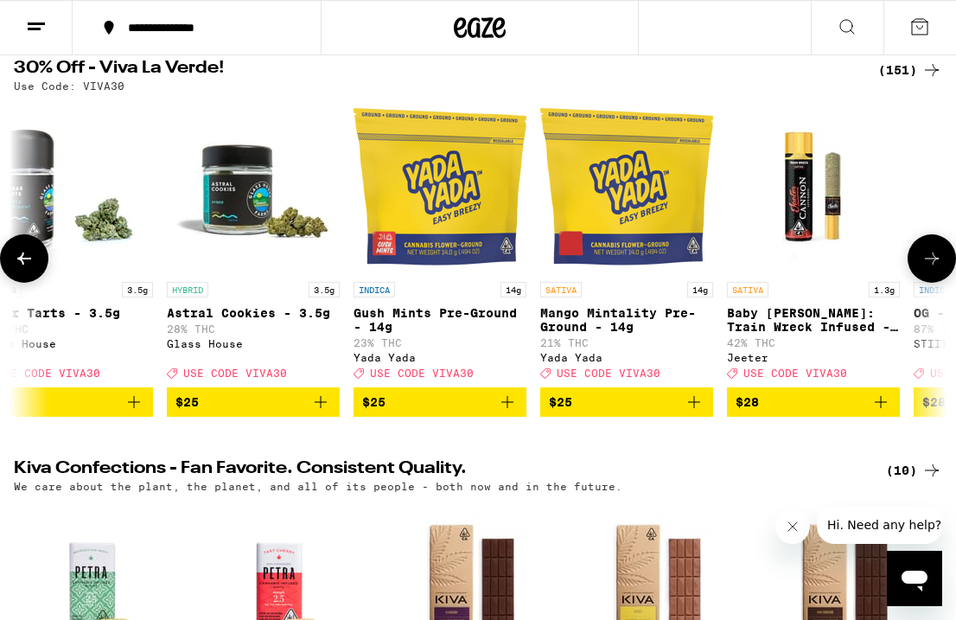
scroll to position [0, 16281]
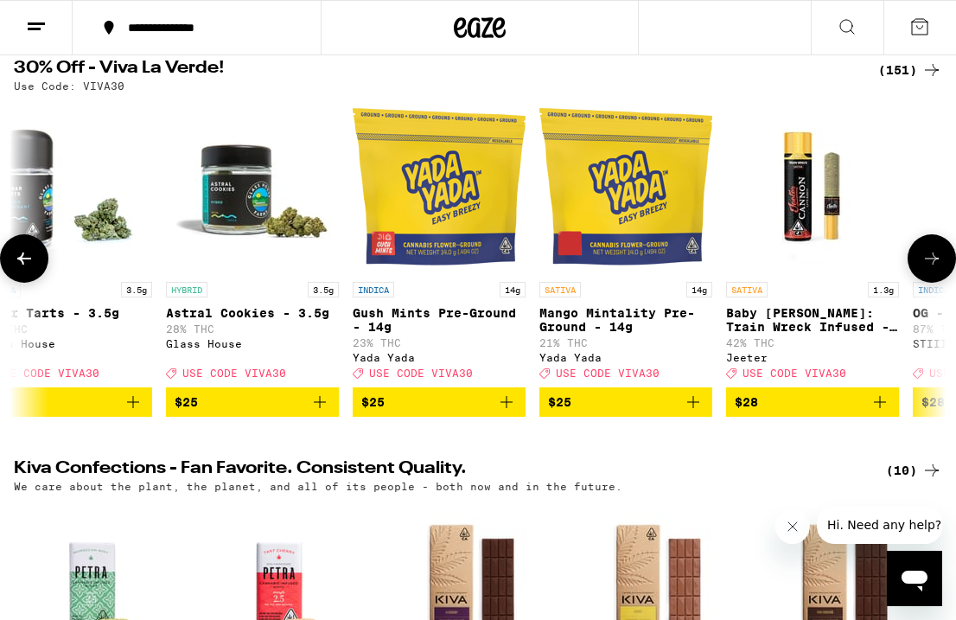
click at [930, 261] on icon at bounding box center [932, 258] width 21 height 21
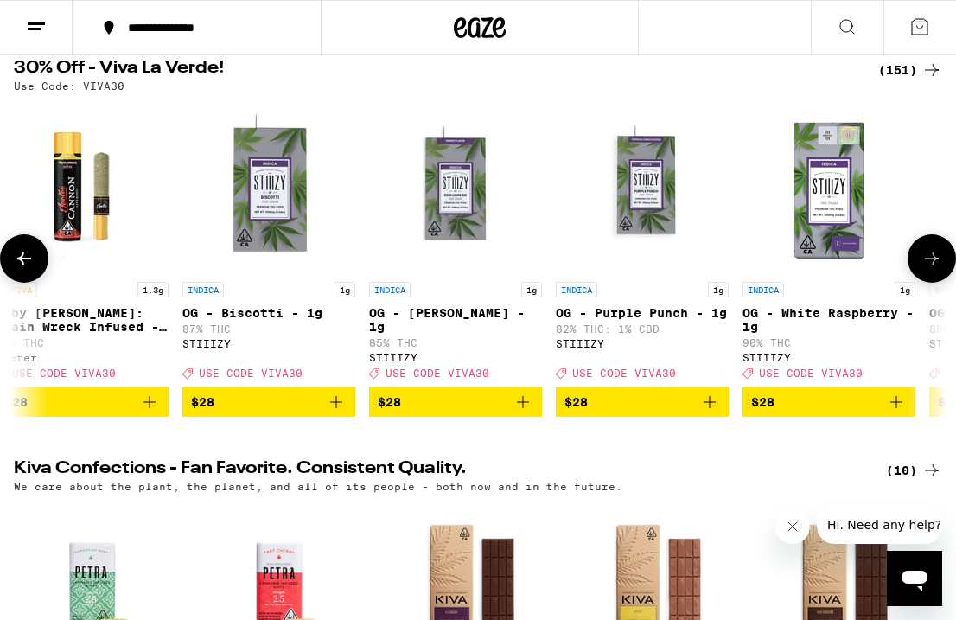
scroll to position [0, 17021]
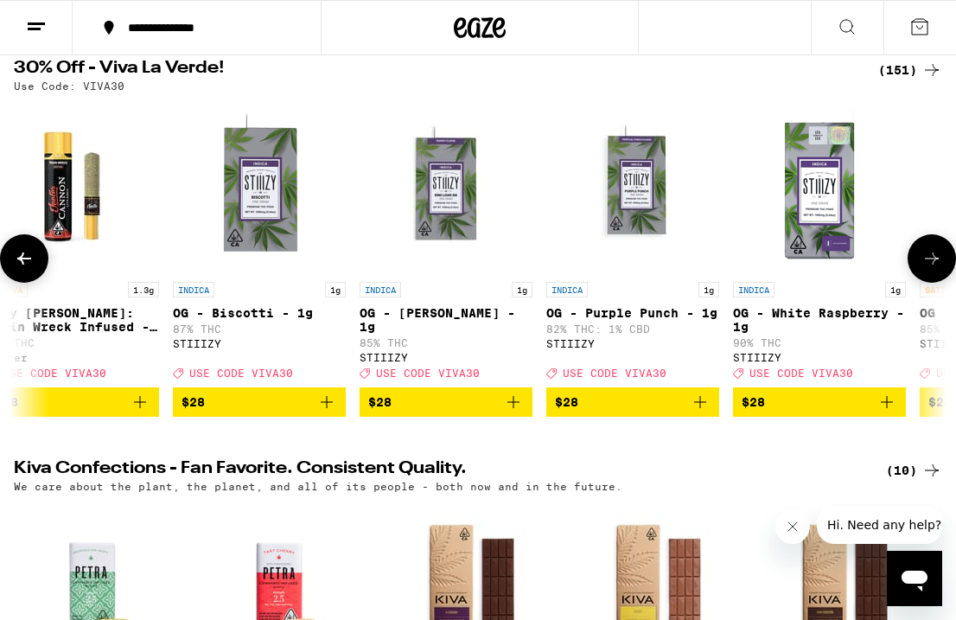
click at [930, 261] on icon at bounding box center [932, 258] width 21 height 21
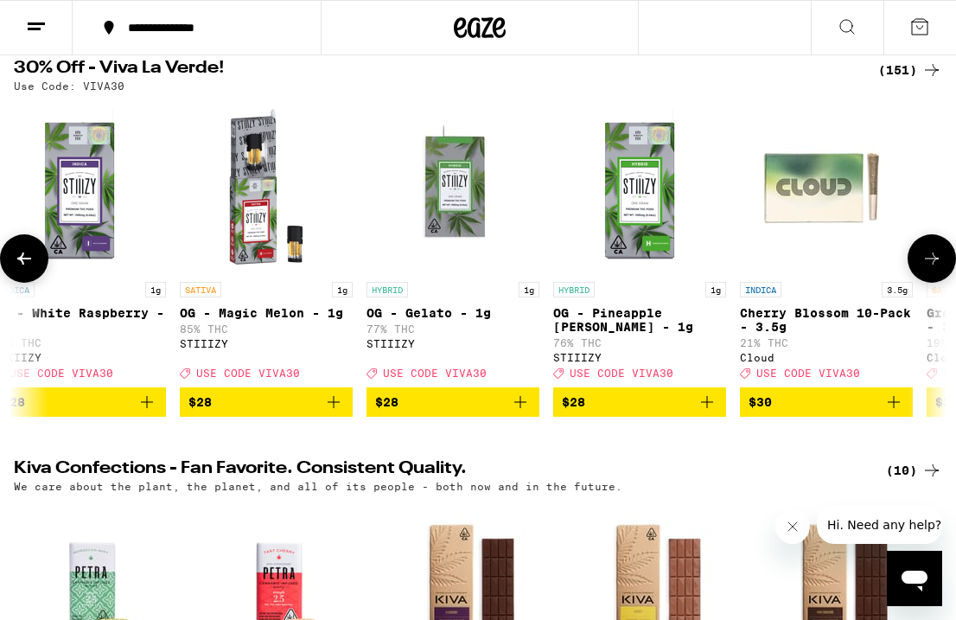
click at [930, 261] on icon at bounding box center [932, 258] width 21 height 21
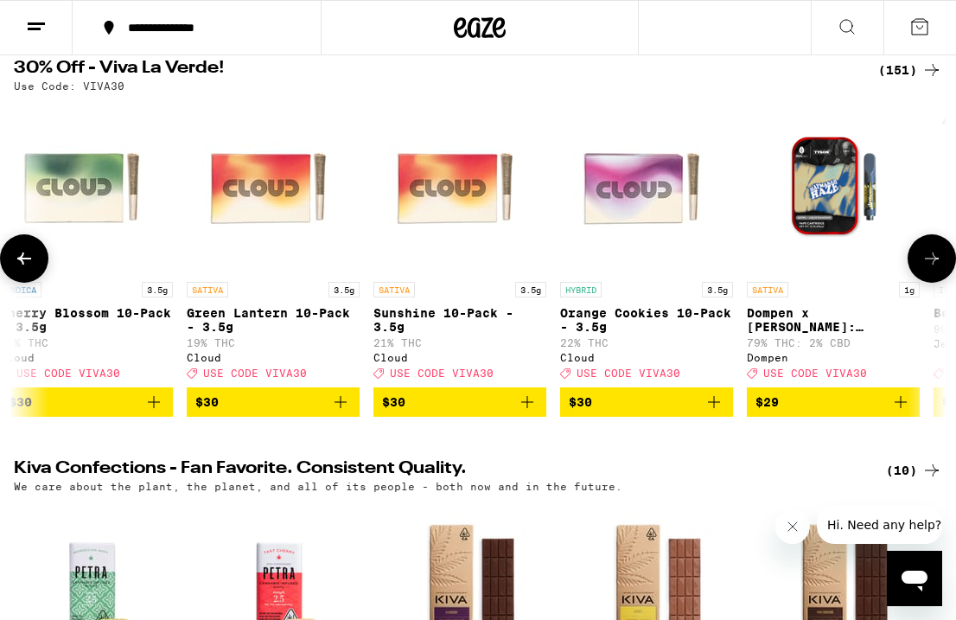
click at [930, 261] on icon at bounding box center [932, 258] width 21 height 21
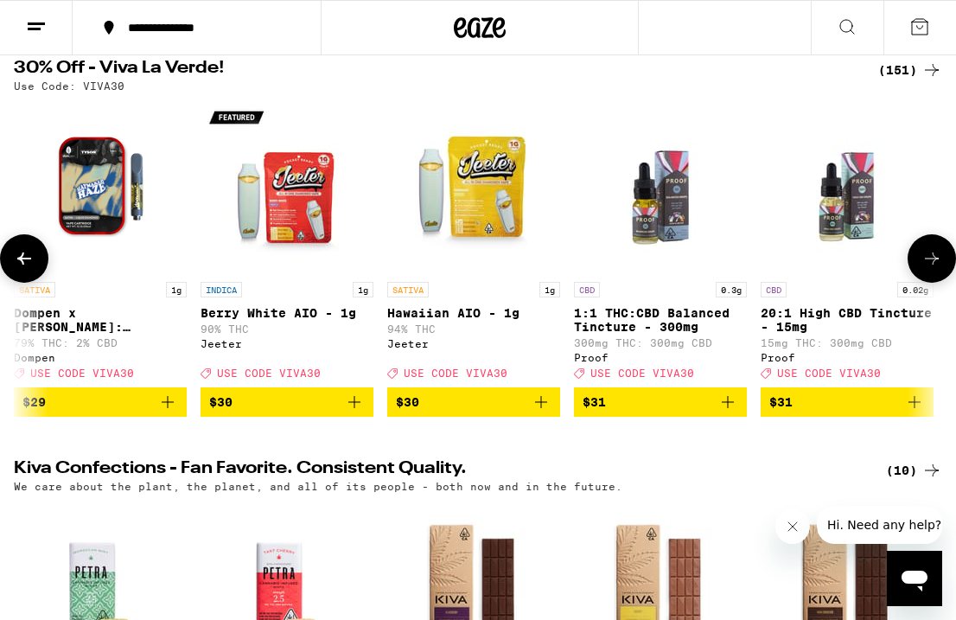
scroll to position [0, 19241]
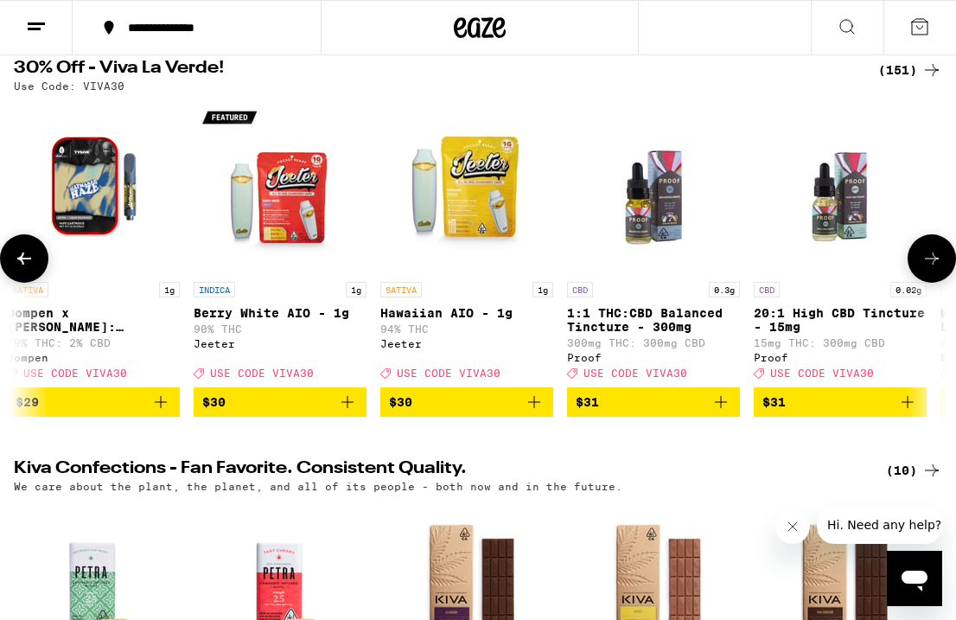
click at [35, 255] on button at bounding box center [24, 258] width 48 height 48
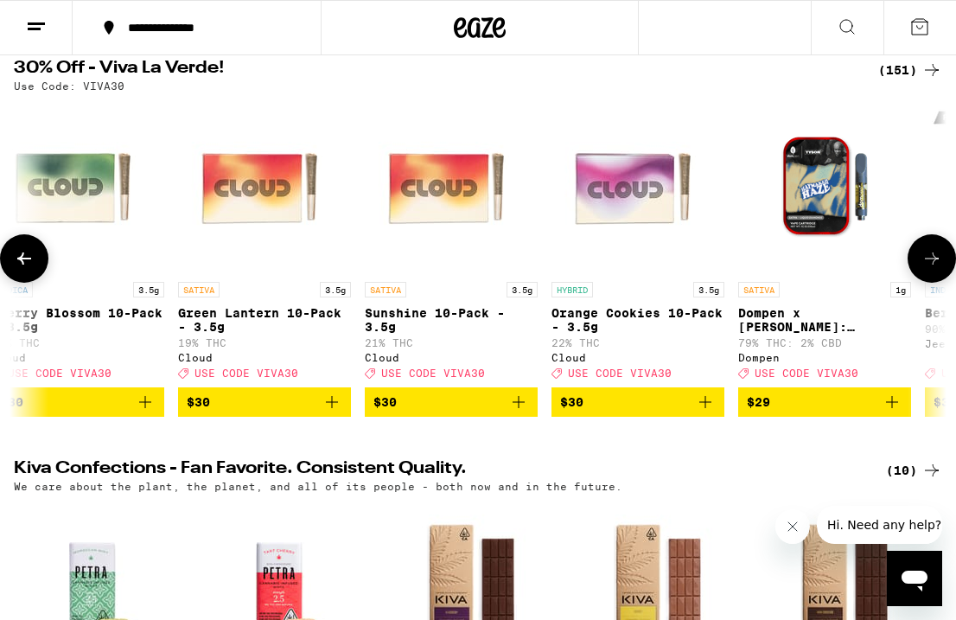
scroll to position [0, 18501]
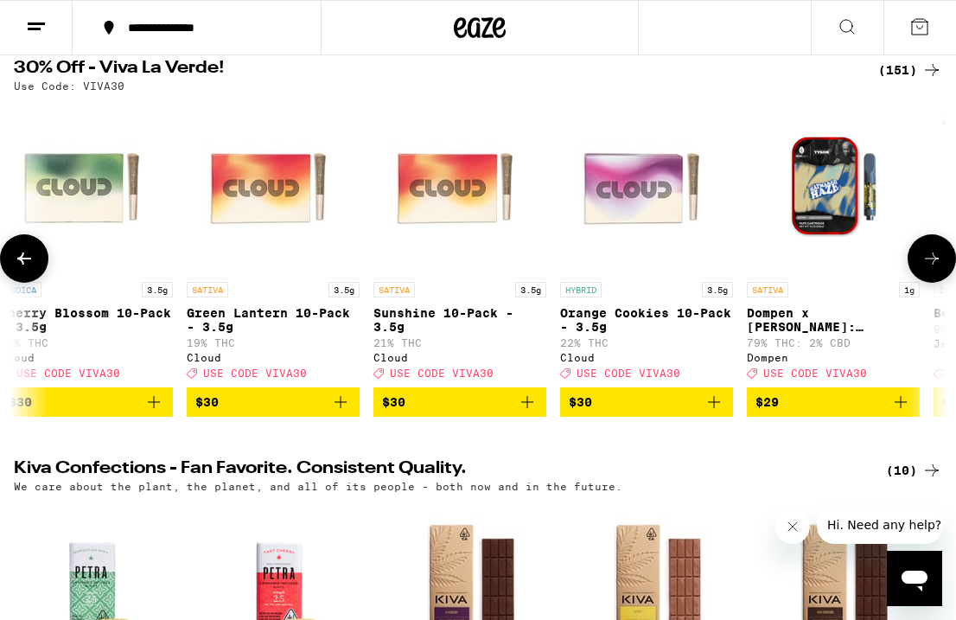
click at [931, 265] on icon at bounding box center [932, 258] width 14 height 12
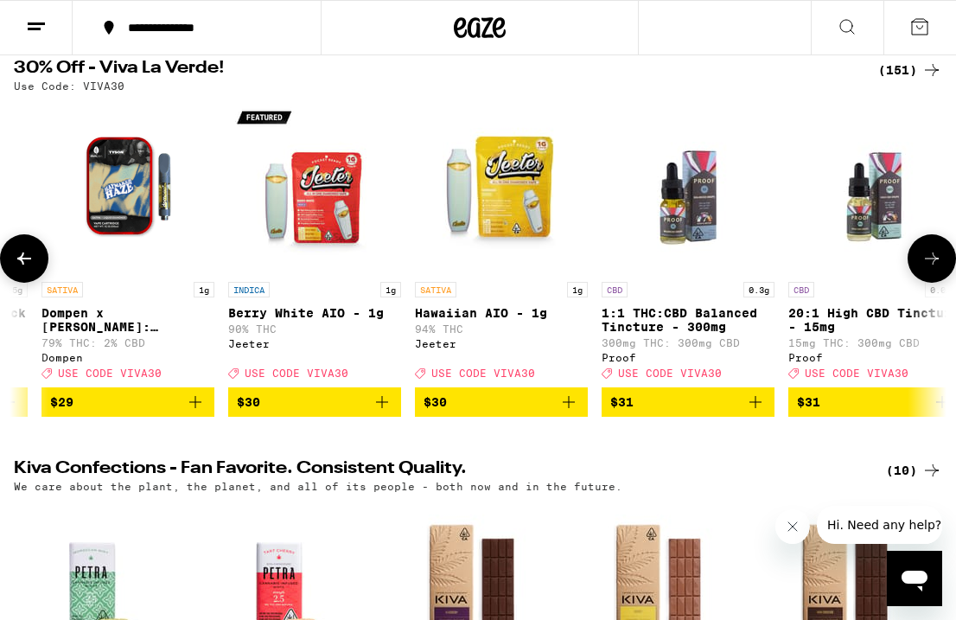
scroll to position [0, 19241]
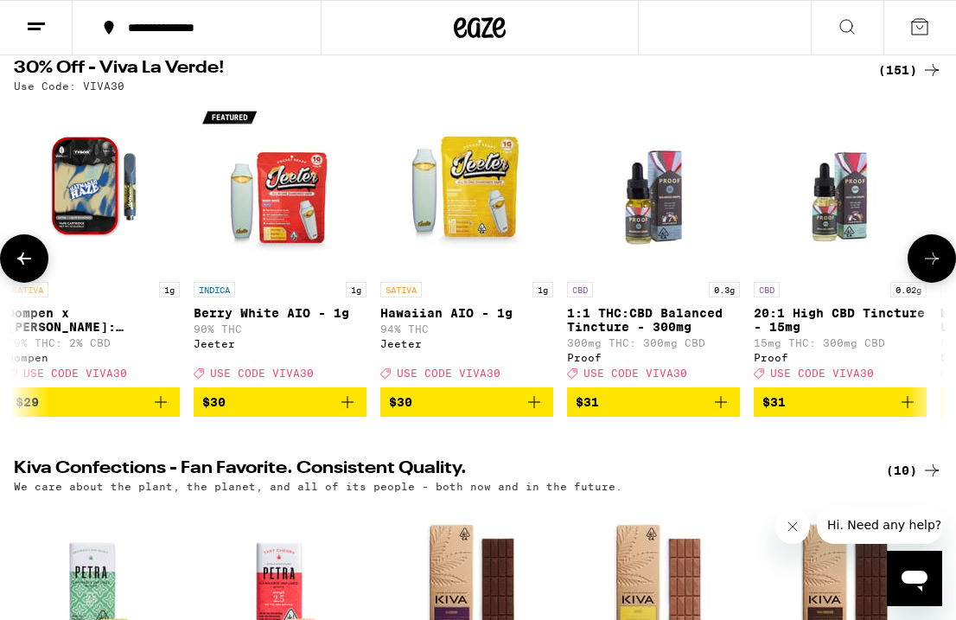
click at [931, 265] on icon at bounding box center [932, 258] width 14 height 12
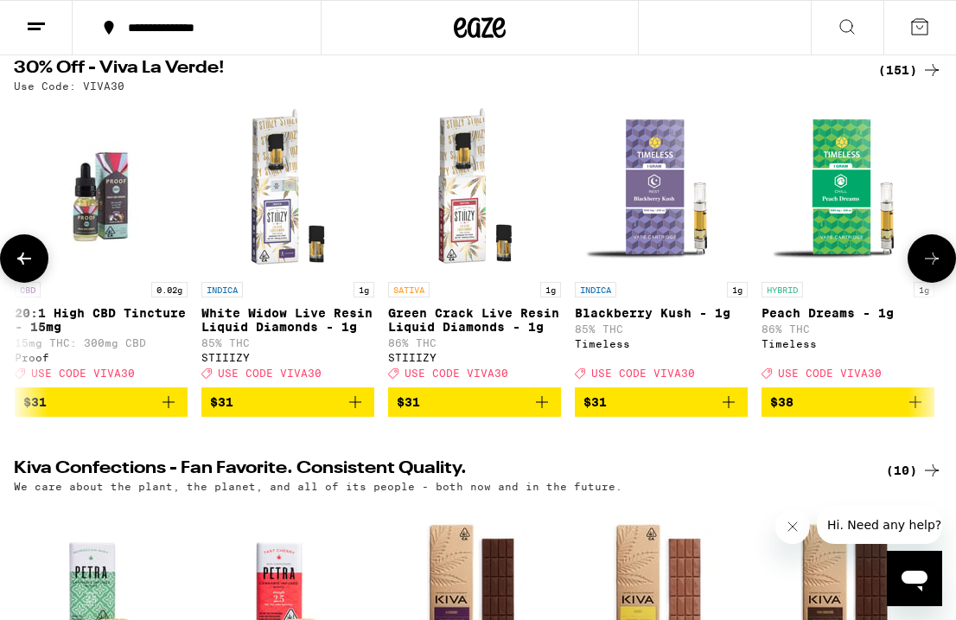
scroll to position [0, 19981]
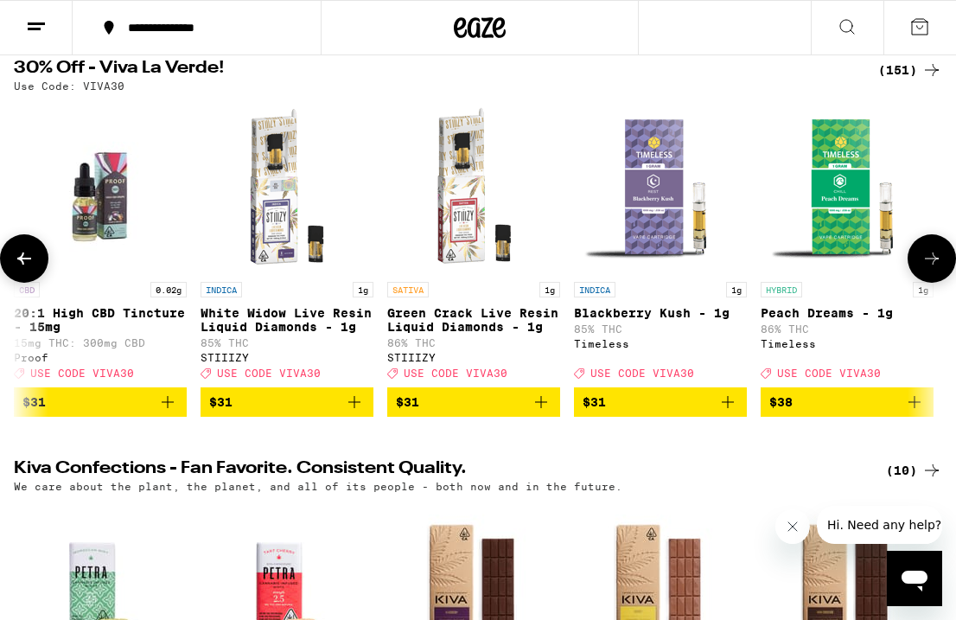
click at [931, 265] on icon at bounding box center [932, 258] width 14 height 12
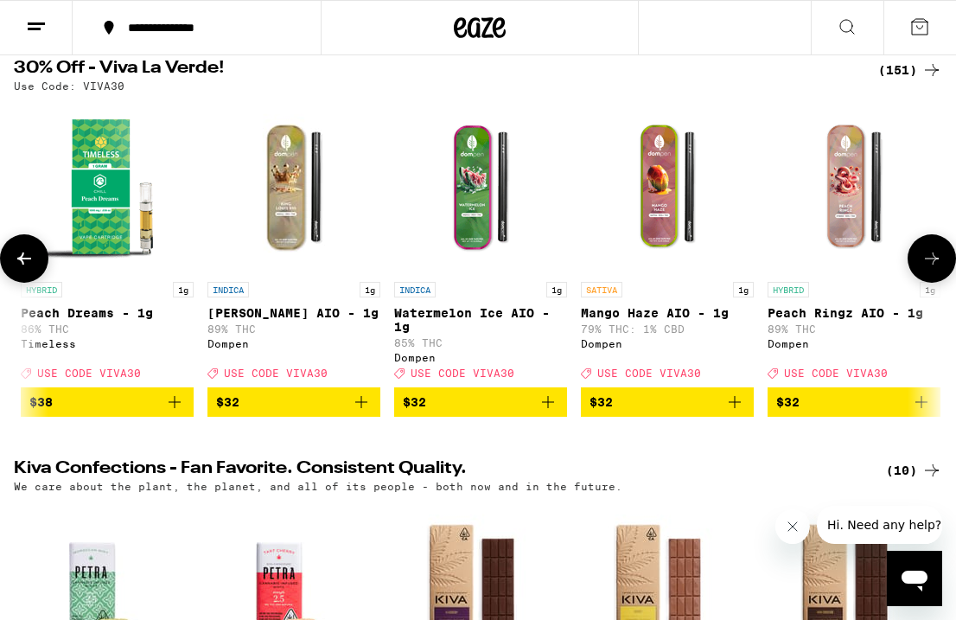
click at [931, 265] on icon at bounding box center [932, 258] width 14 height 12
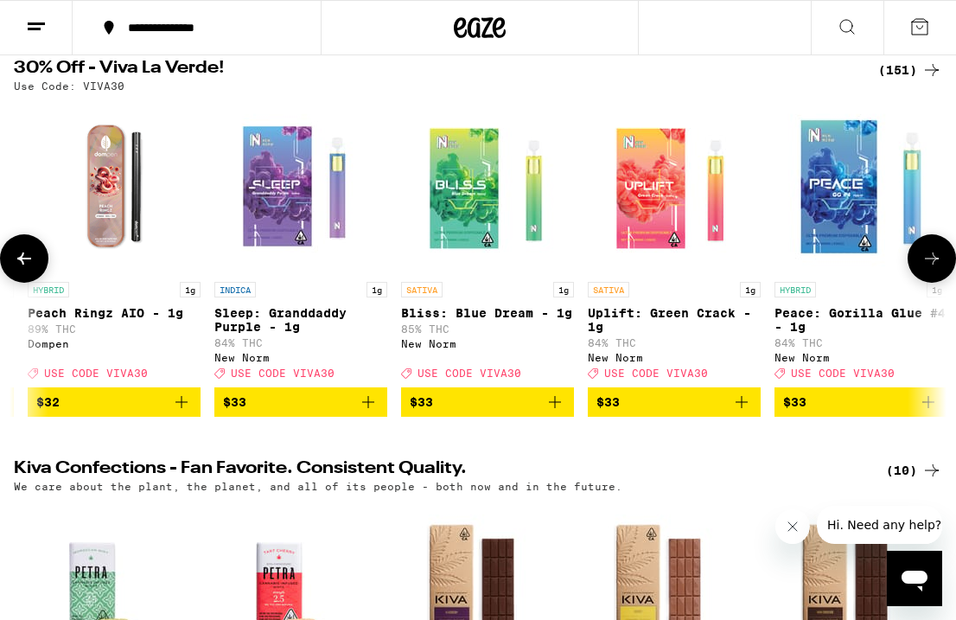
click at [931, 265] on icon at bounding box center [932, 258] width 14 height 12
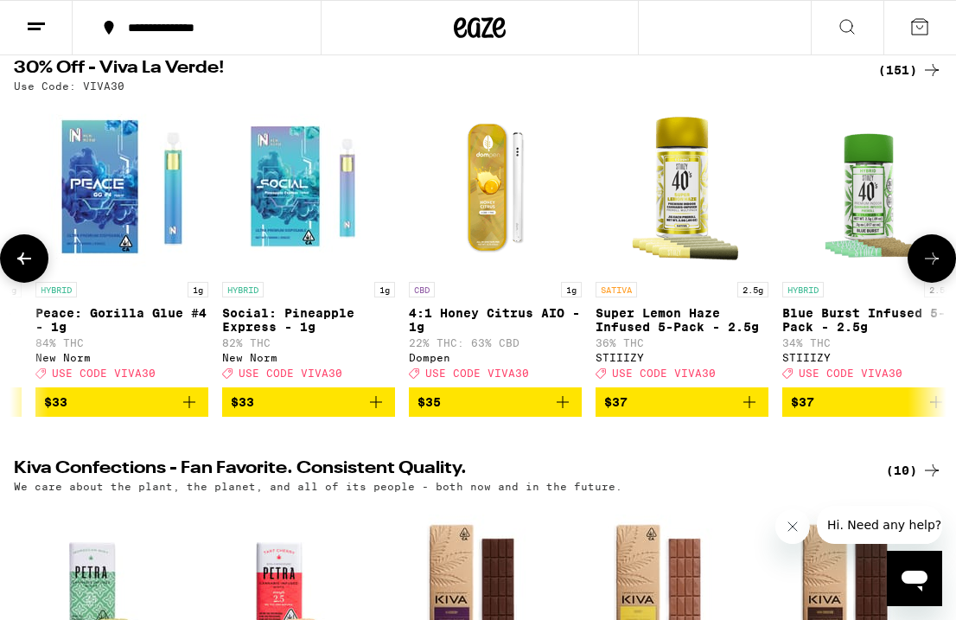
scroll to position [0, 22201]
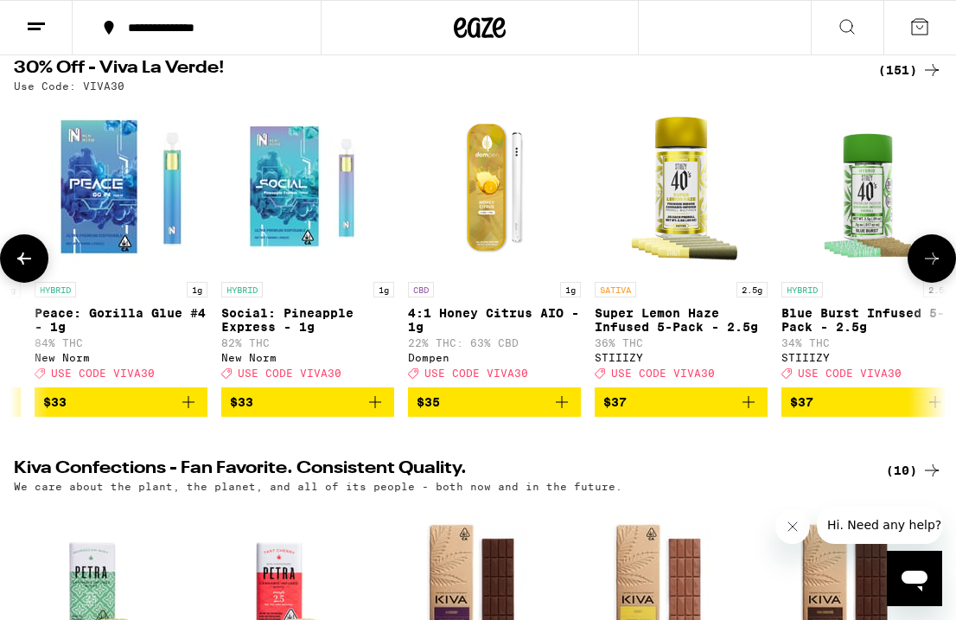
click at [931, 265] on icon at bounding box center [932, 258] width 14 height 12
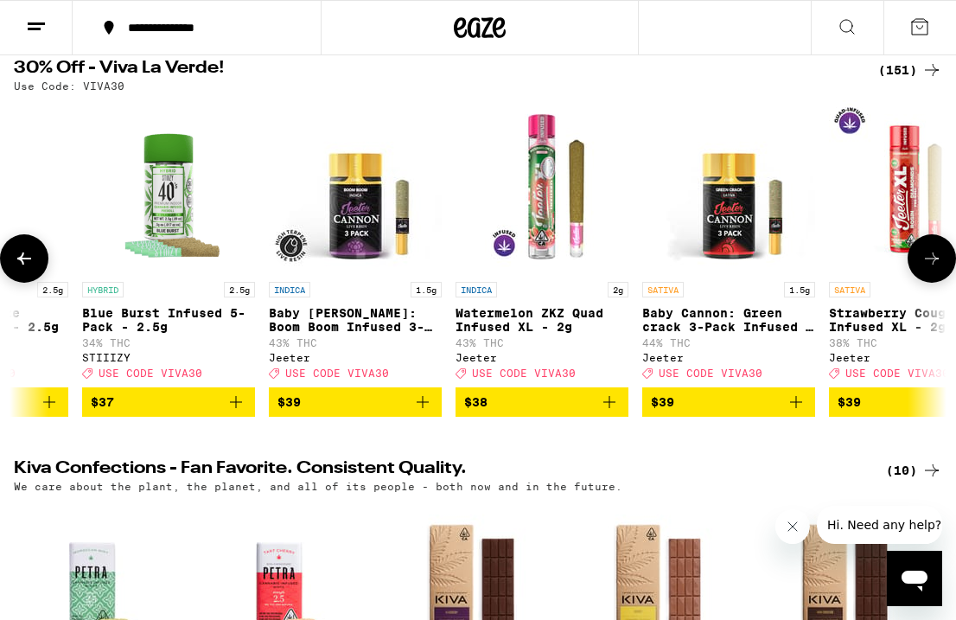
scroll to position [0, 22941]
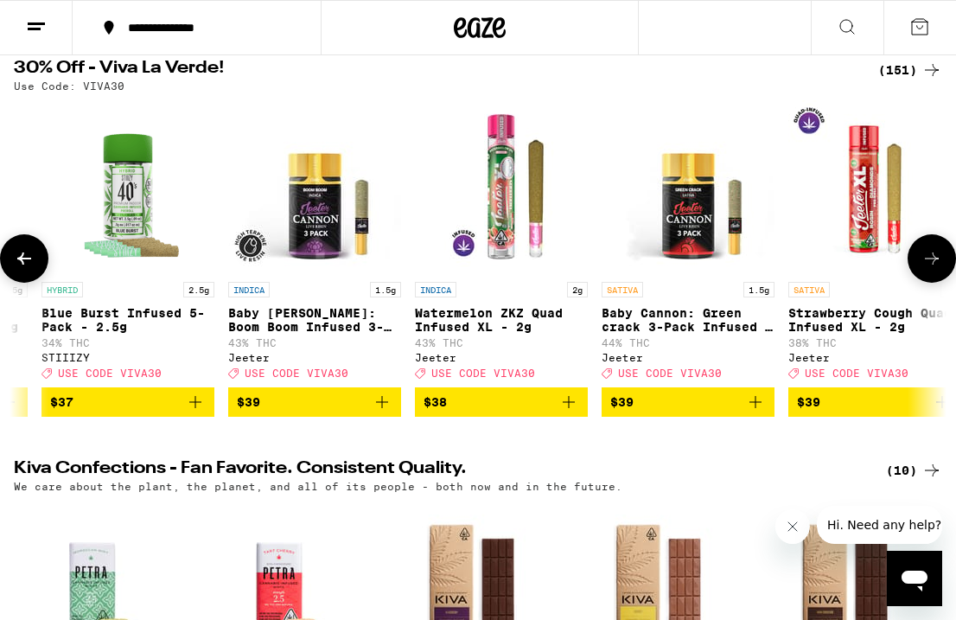
click at [931, 265] on icon at bounding box center [932, 258] width 14 height 12
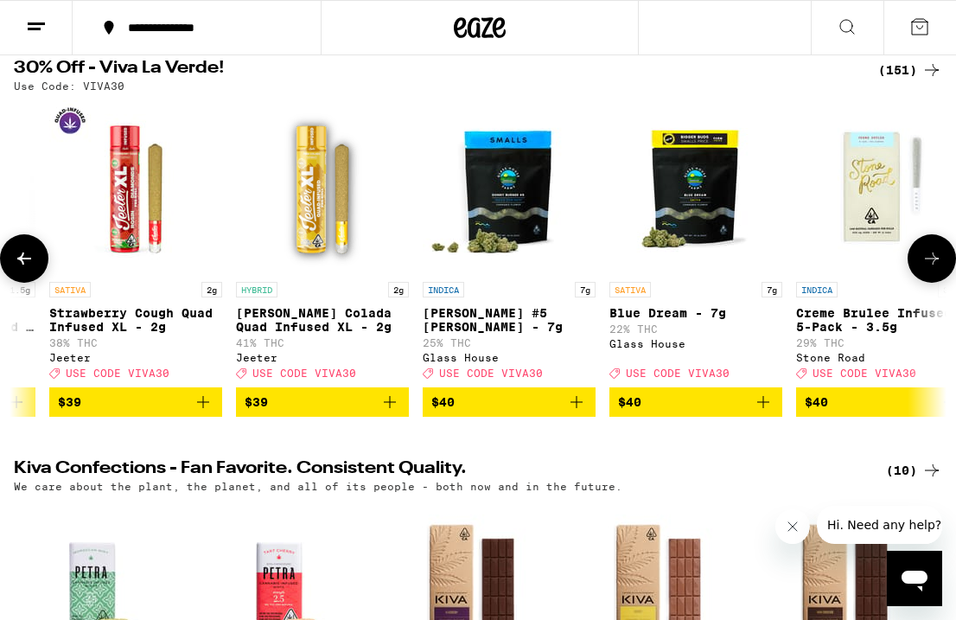
scroll to position [0, 23681]
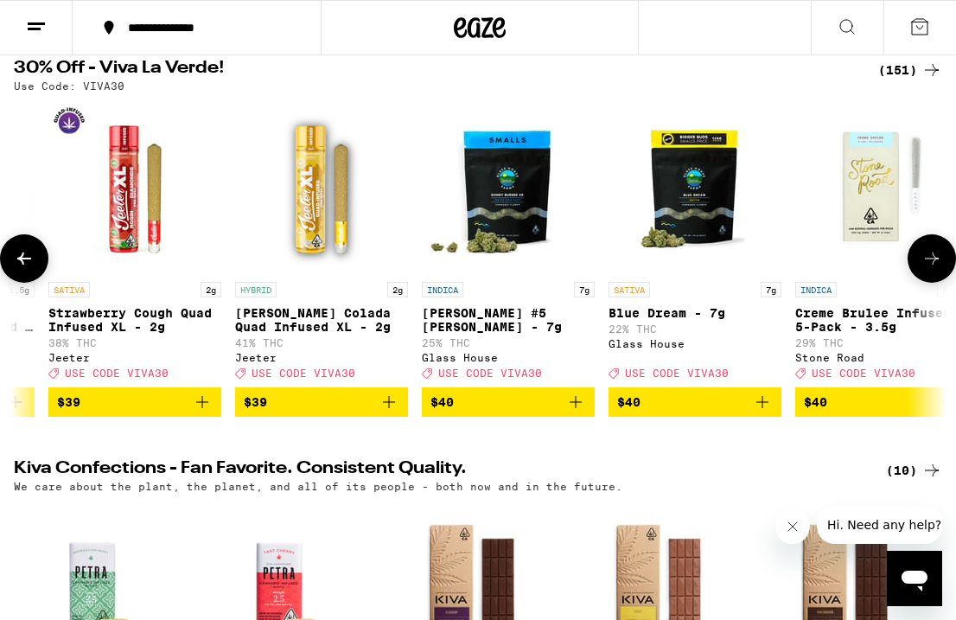
click at [931, 265] on icon at bounding box center [932, 258] width 14 height 12
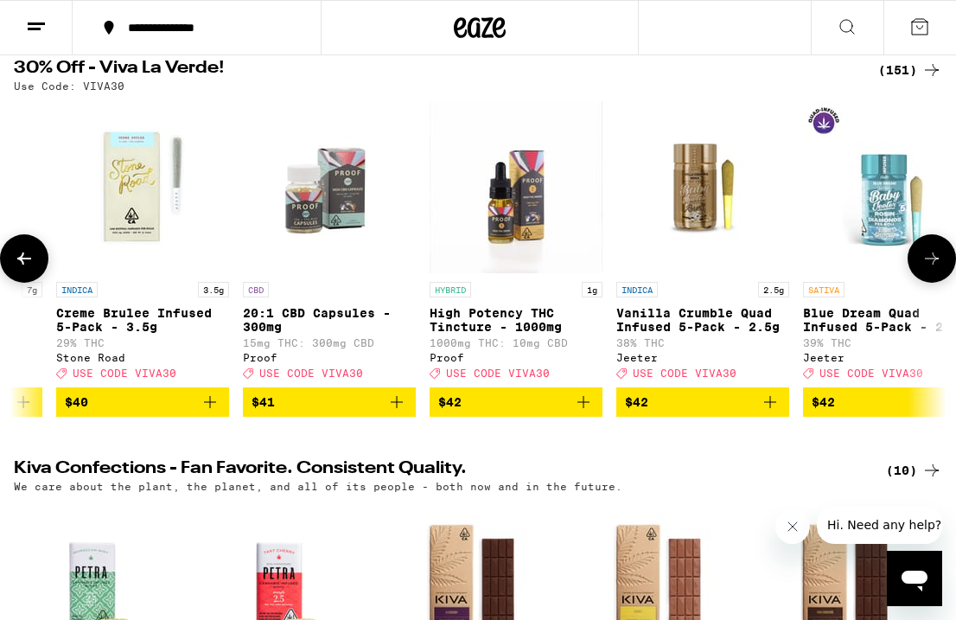
scroll to position [0, 24421]
click at [931, 265] on icon at bounding box center [932, 258] width 14 height 12
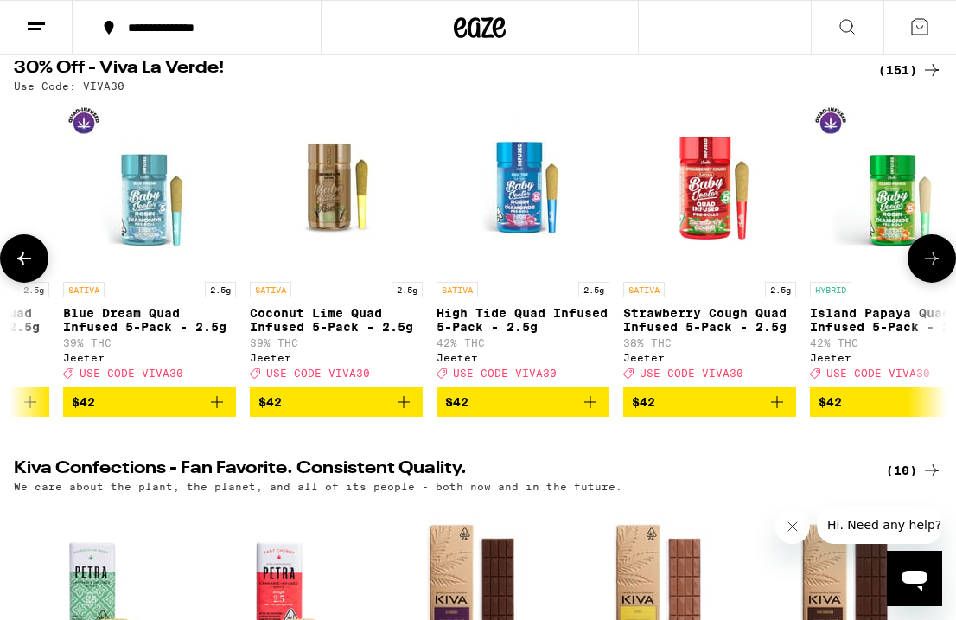
scroll to position [0, 25161]
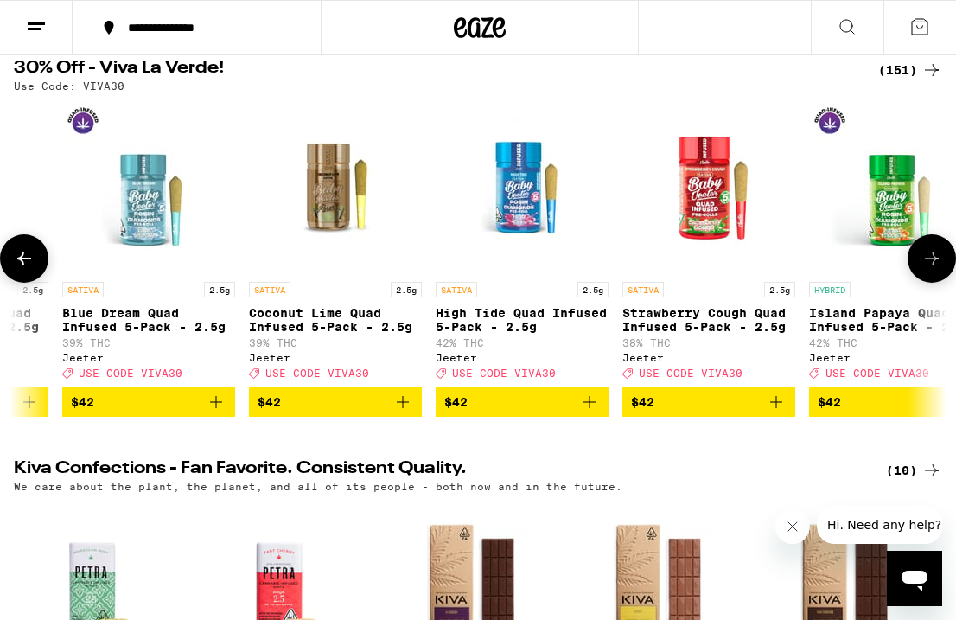
click at [931, 265] on icon at bounding box center [932, 258] width 14 height 12
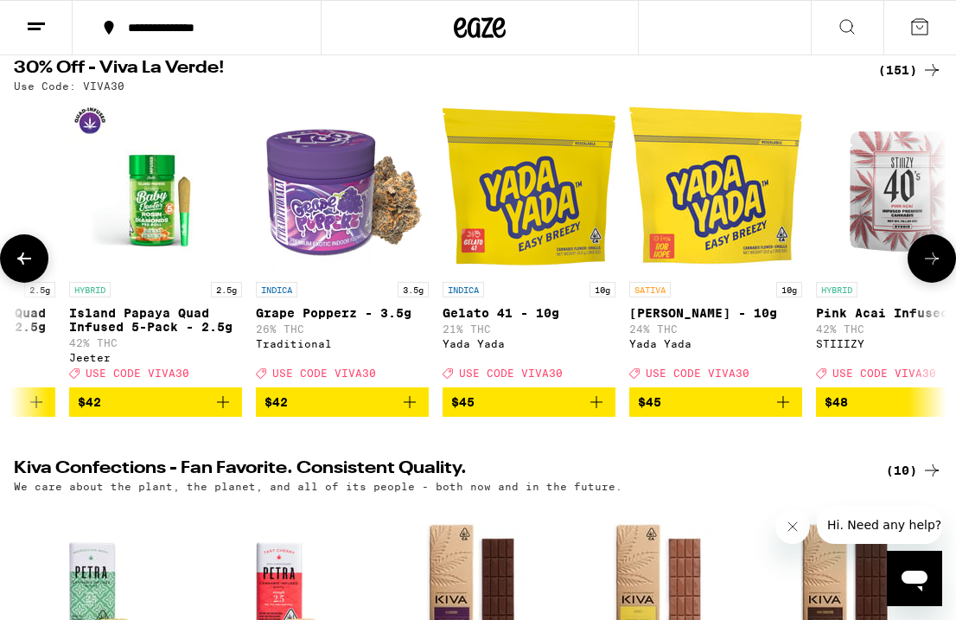
click at [931, 265] on icon at bounding box center [932, 258] width 14 height 12
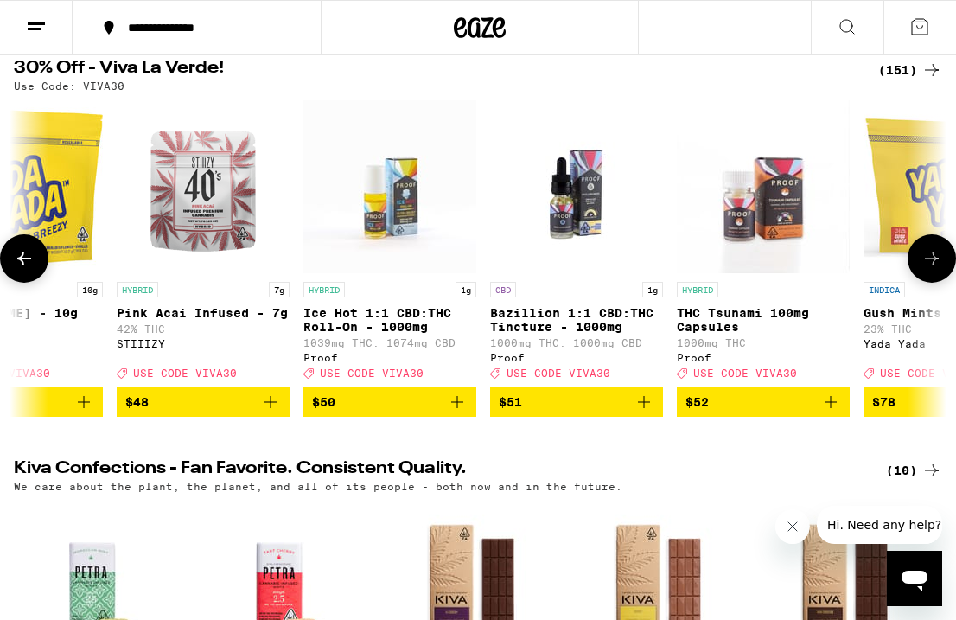
scroll to position [0, 26641]
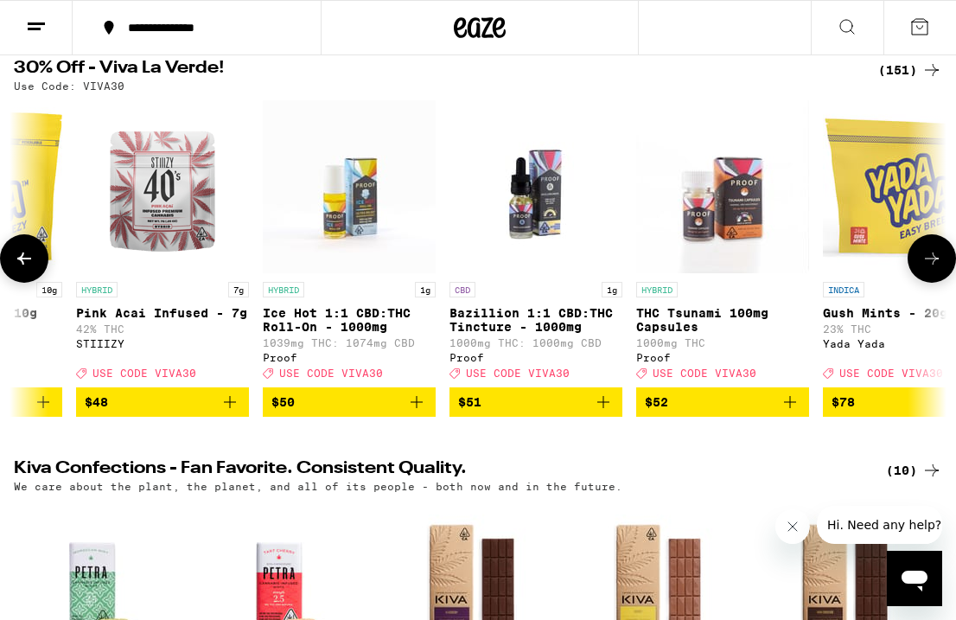
click at [931, 265] on icon at bounding box center [932, 258] width 14 height 12
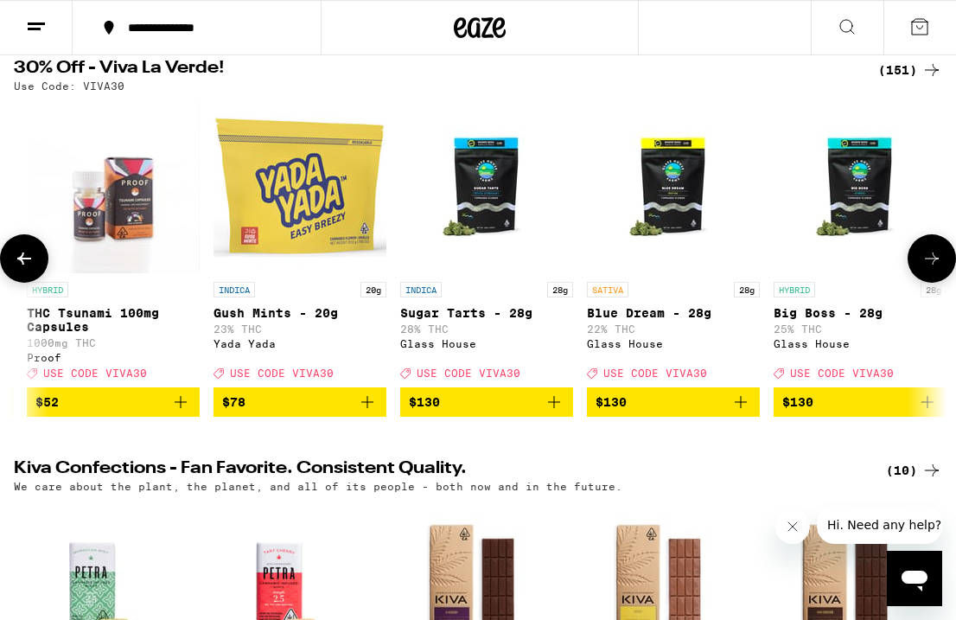
scroll to position [0, 27269]
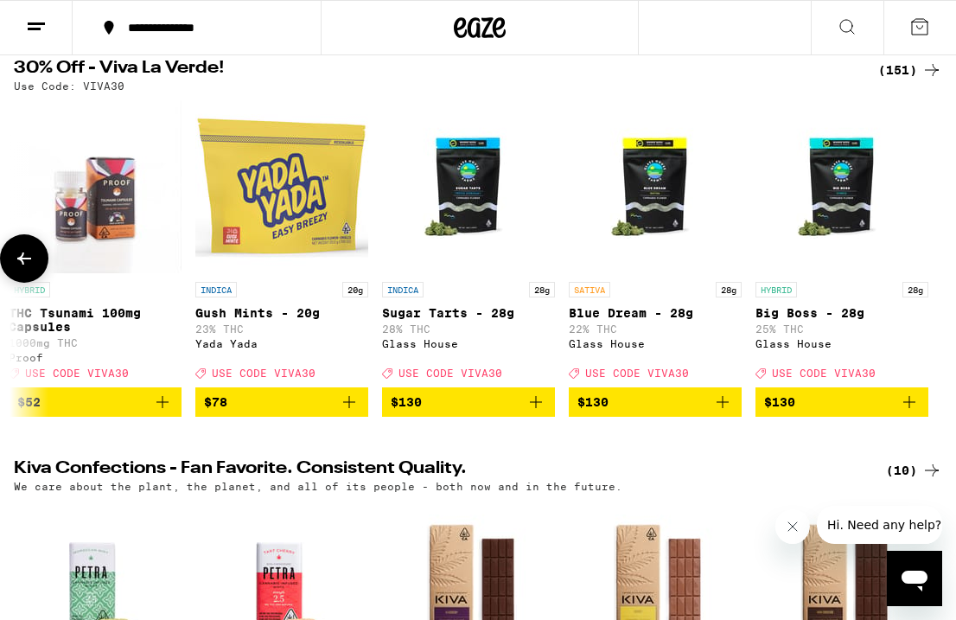
click at [931, 265] on div at bounding box center [932, 258] width 48 height 48
click at [28, 265] on icon at bounding box center [24, 258] width 14 height 12
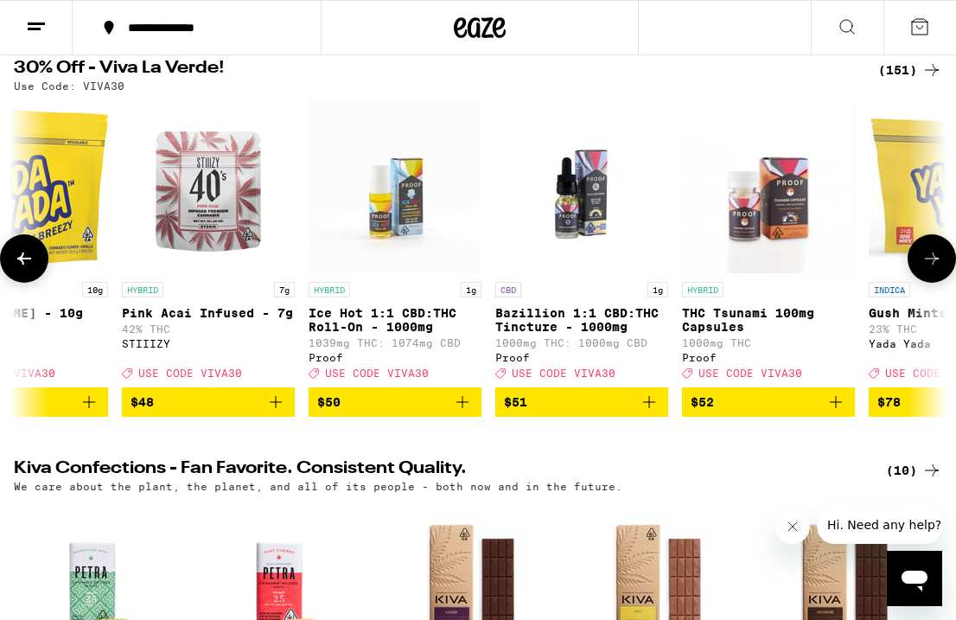
click at [28, 265] on icon at bounding box center [24, 258] width 14 height 12
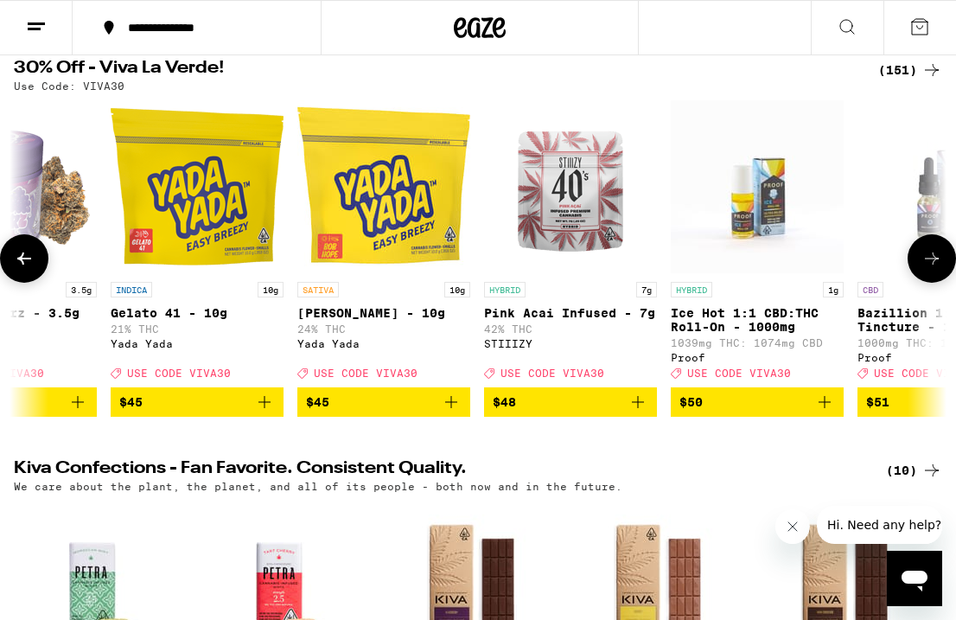
click at [28, 265] on icon at bounding box center [24, 258] width 14 height 12
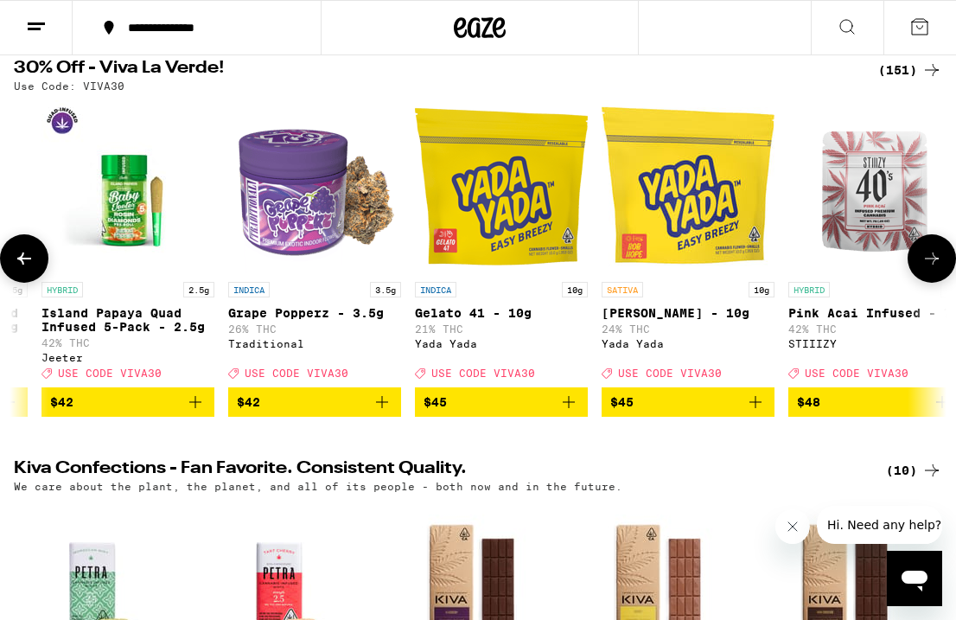
click at [28, 265] on icon at bounding box center [24, 258] width 14 height 12
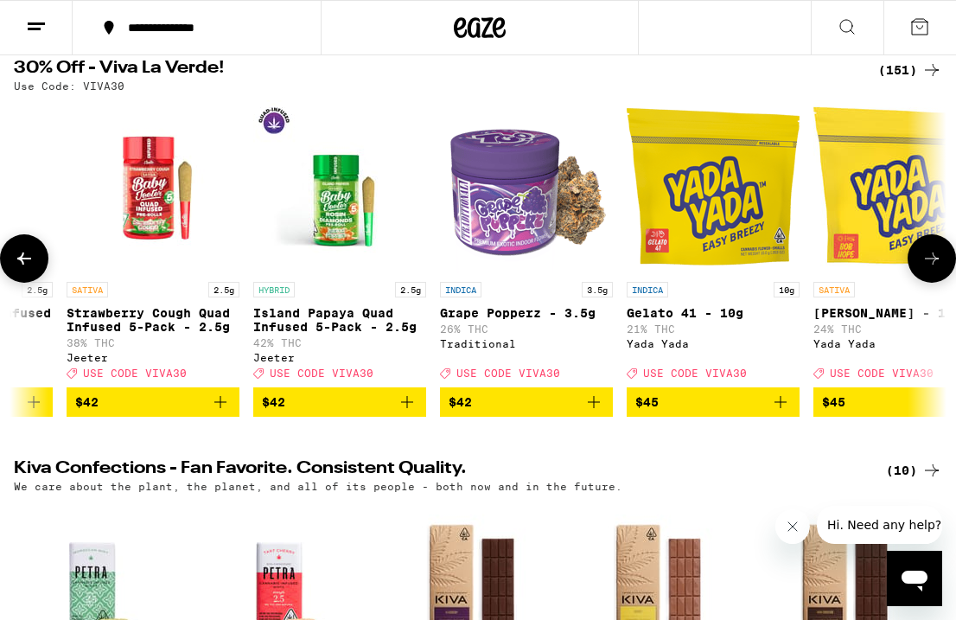
click at [28, 265] on icon at bounding box center [24, 258] width 14 height 12
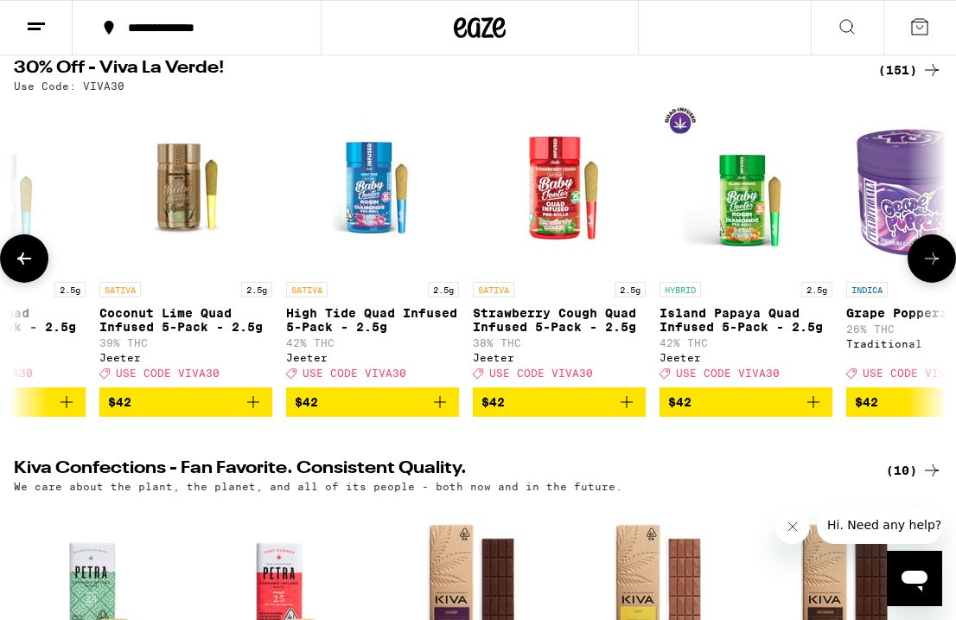
click at [28, 265] on icon at bounding box center [24, 258] width 14 height 12
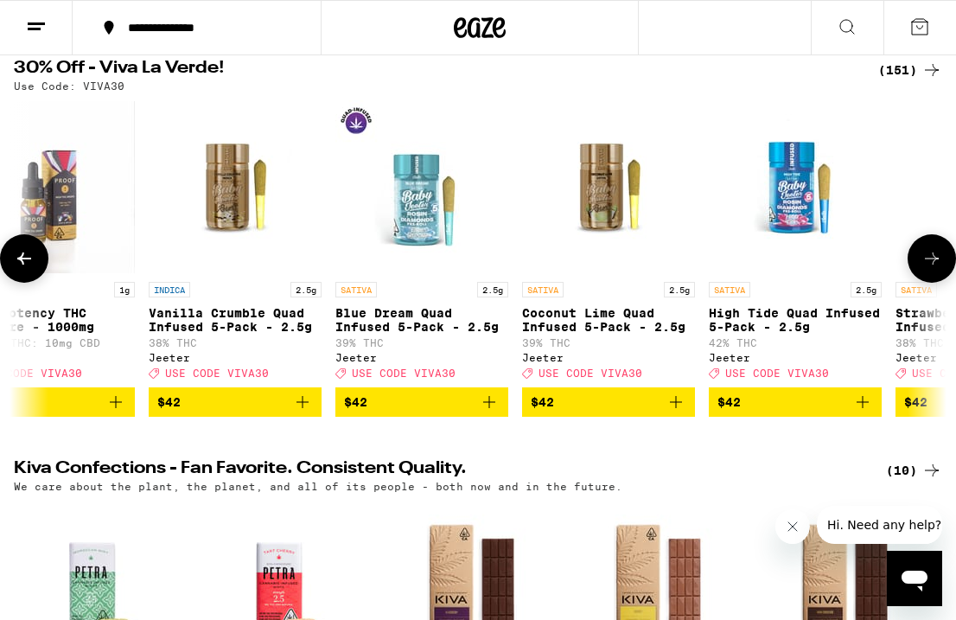
click at [28, 265] on icon at bounding box center [24, 258] width 14 height 12
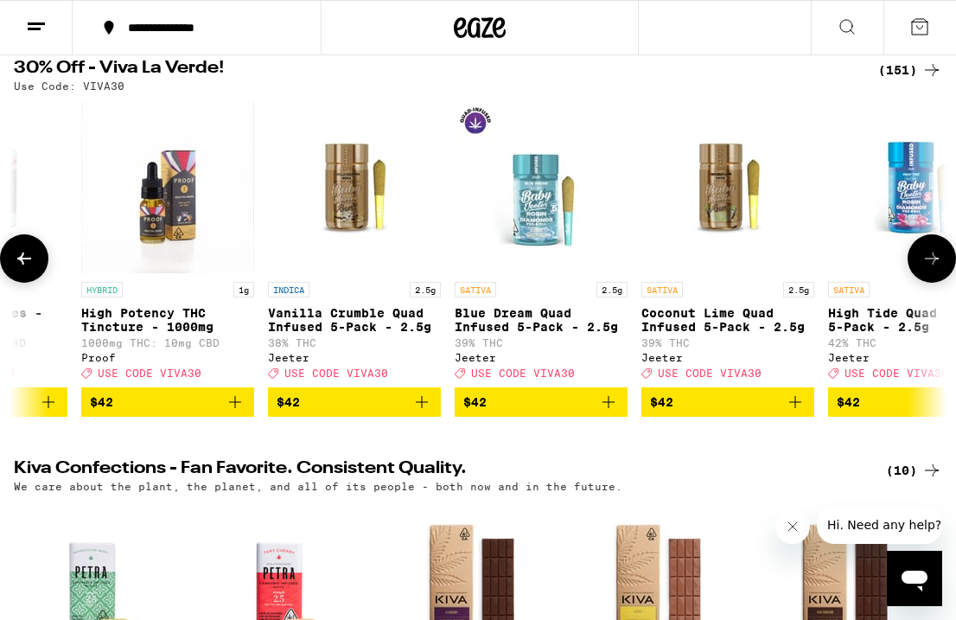
click at [28, 265] on icon at bounding box center [24, 258] width 14 height 12
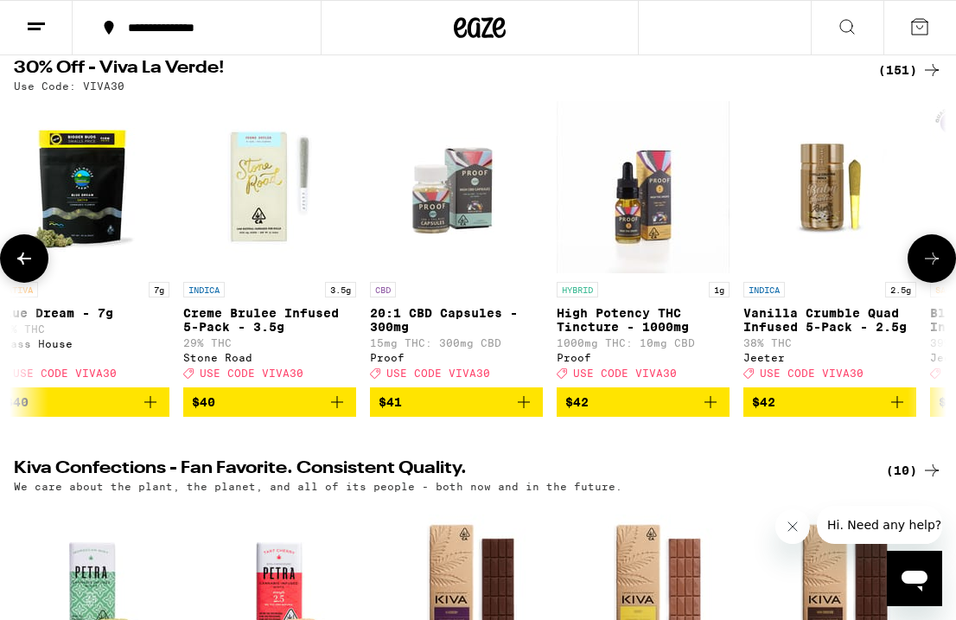
click at [28, 265] on icon at bounding box center [24, 258] width 14 height 12
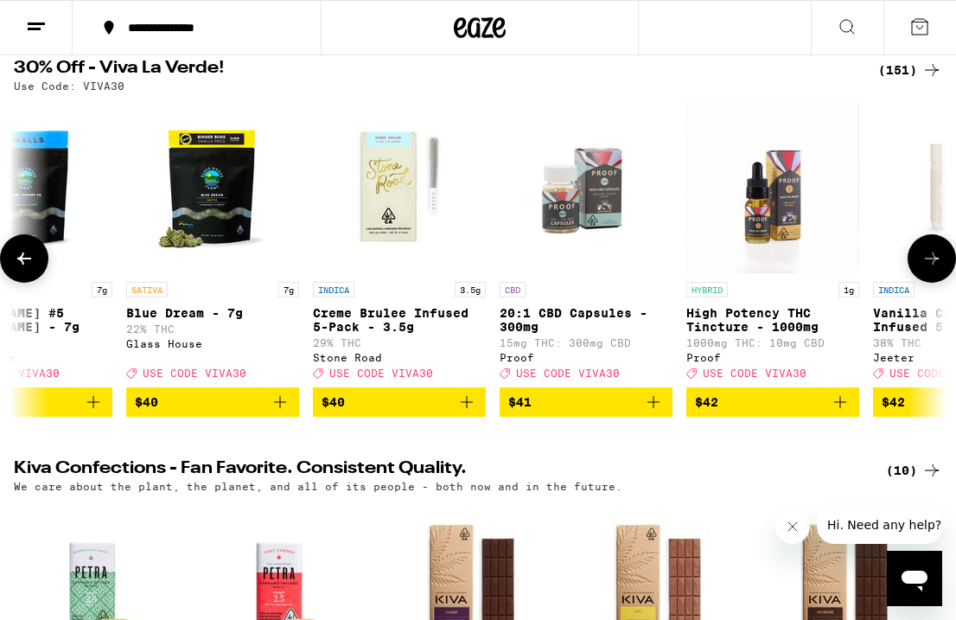
click at [28, 265] on icon at bounding box center [24, 258] width 14 height 12
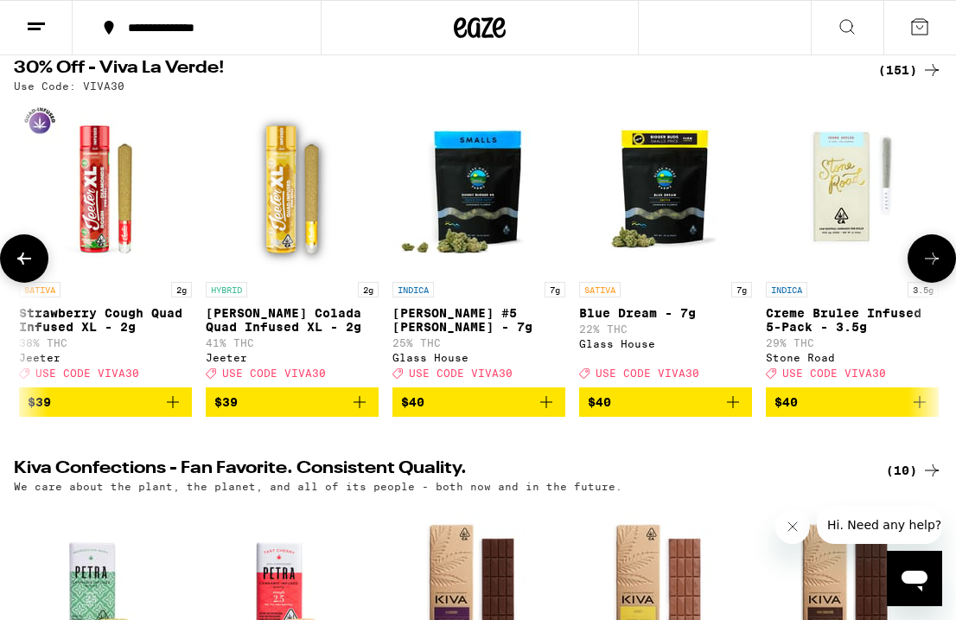
click at [28, 265] on icon at bounding box center [24, 258] width 14 height 12
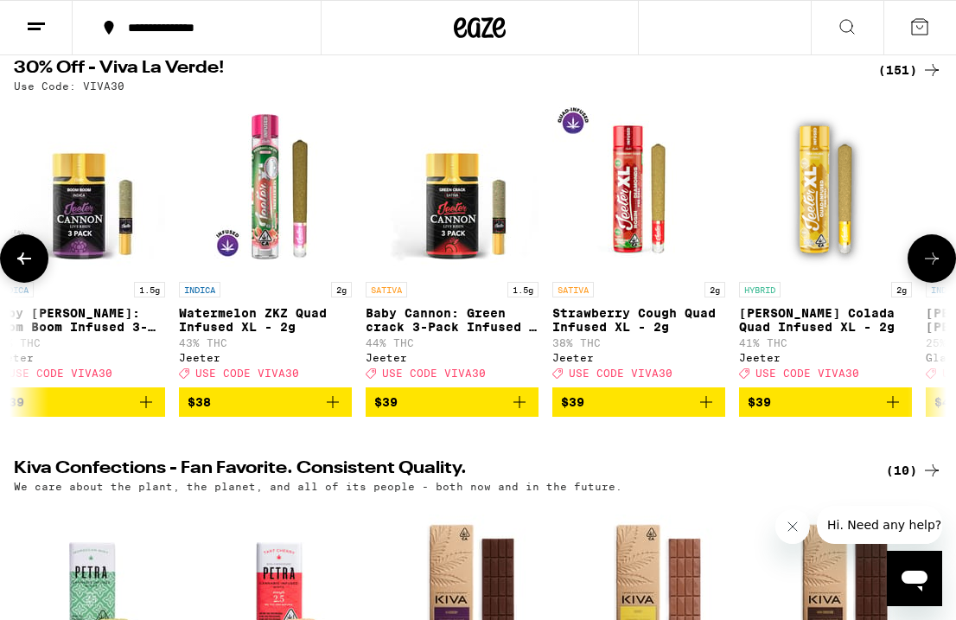
click at [28, 265] on icon at bounding box center [24, 258] width 14 height 12
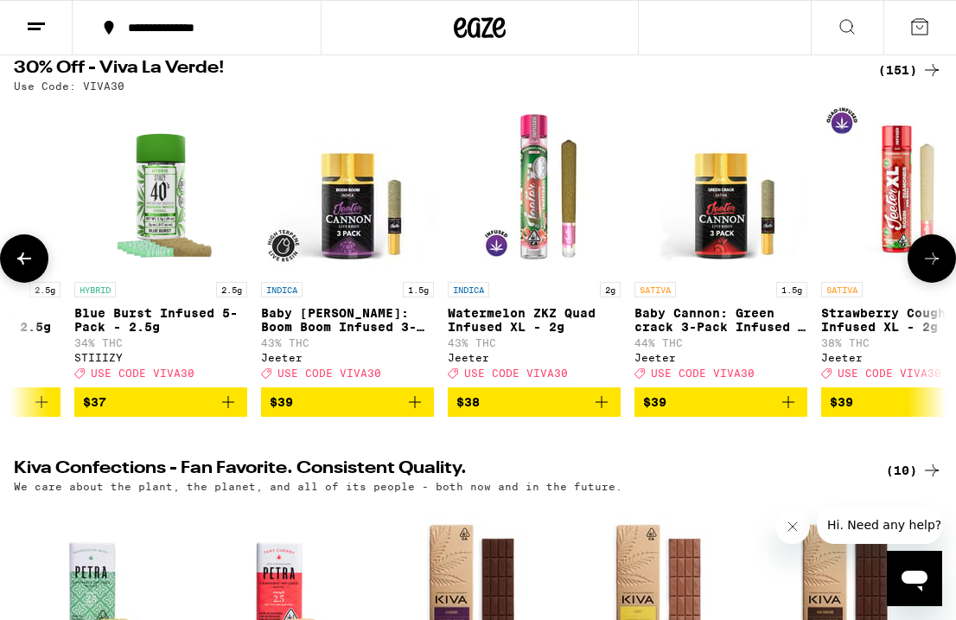
click at [28, 265] on icon at bounding box center [24, 258] width 14 height 12
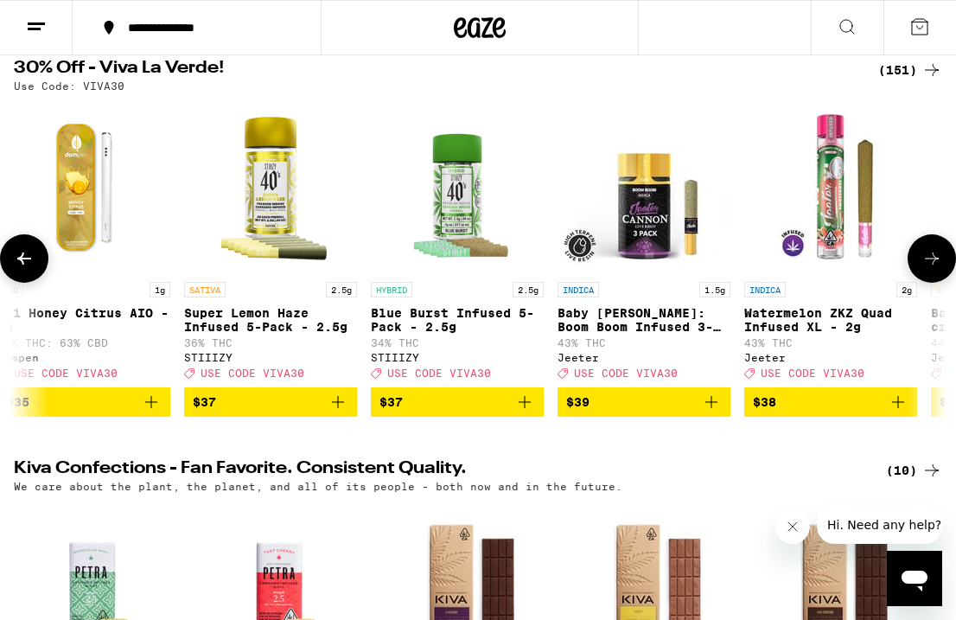
click at [28, 265] on icon at bounding box center [24, 258] width 14 height 12
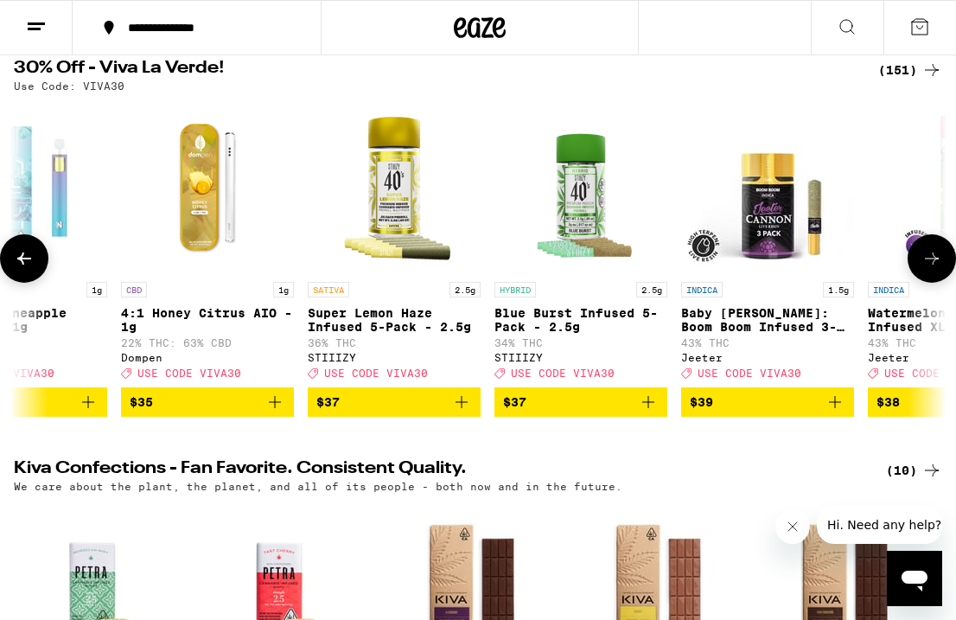
click at [28, 265] on icon at bounding box center [24, 258] width 14 height 12
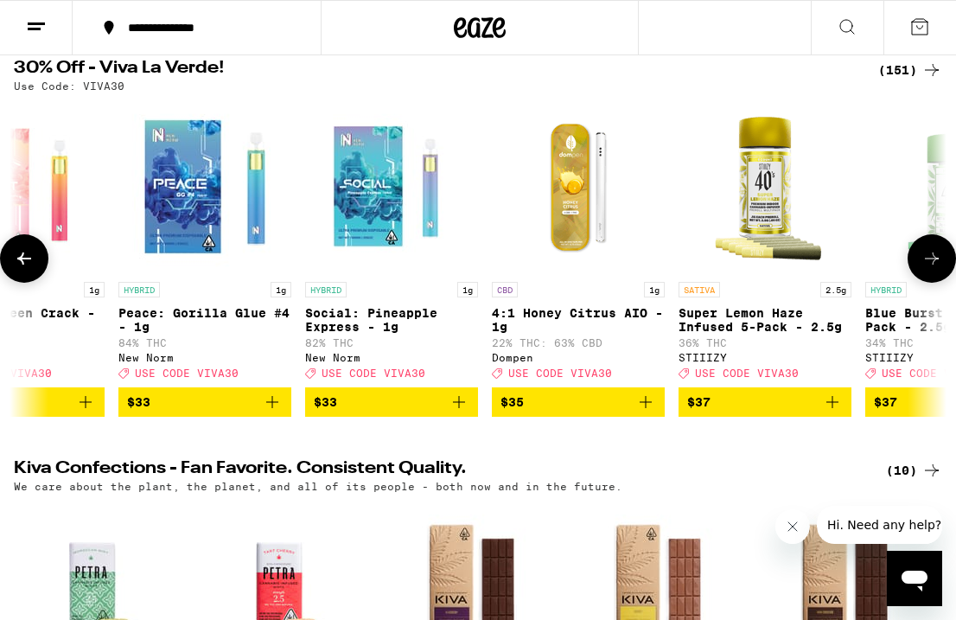
click at [28, 265] on icon at bounding box center [24, 258] width 14 height 12
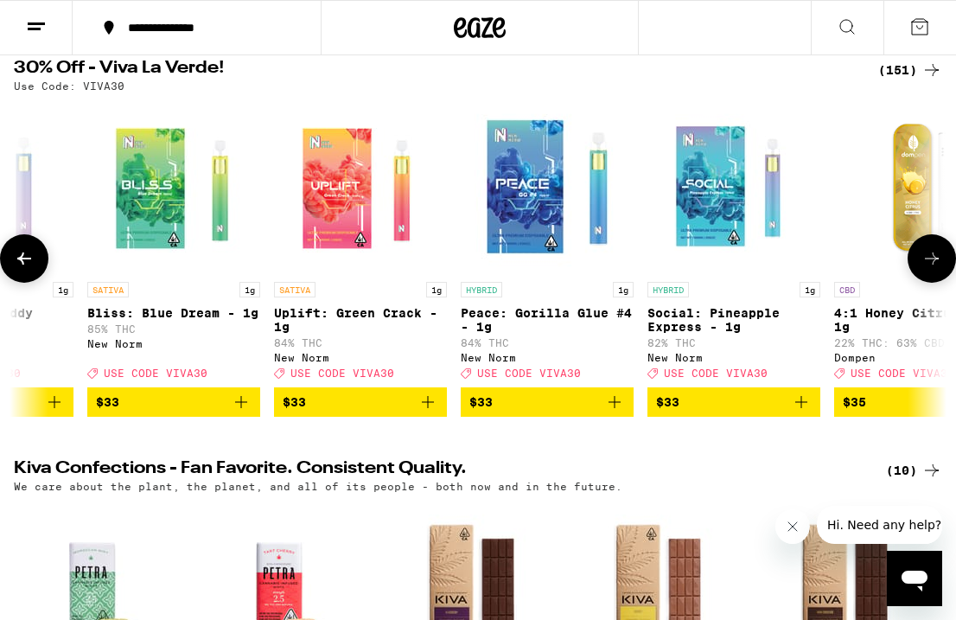
click at [28, 265] on icon at bounding box center [24, 258] width 14 height 12
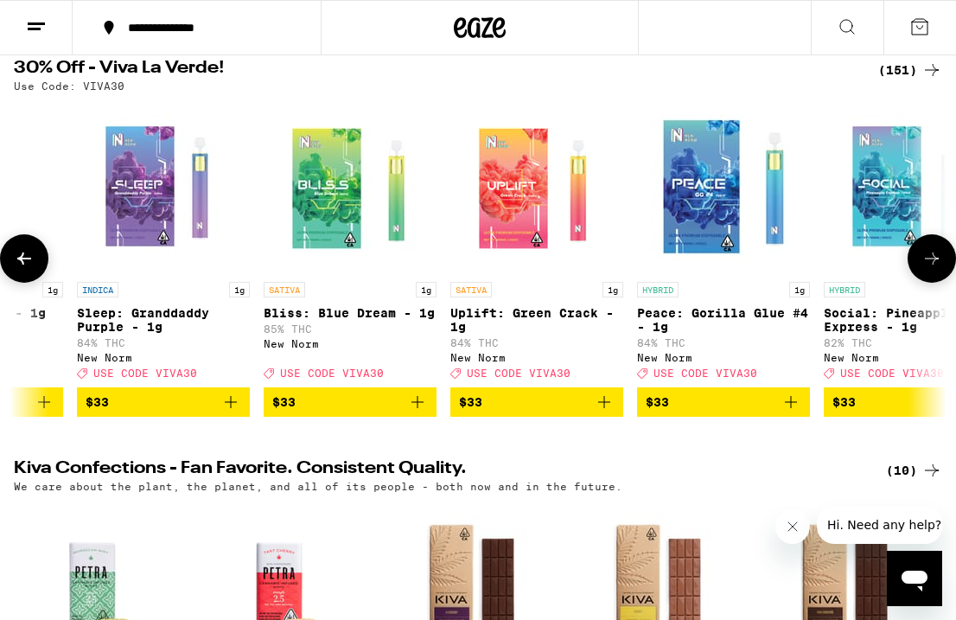
click at [28, 265] on icon at bounding box center [24, 258] width 14 height 12
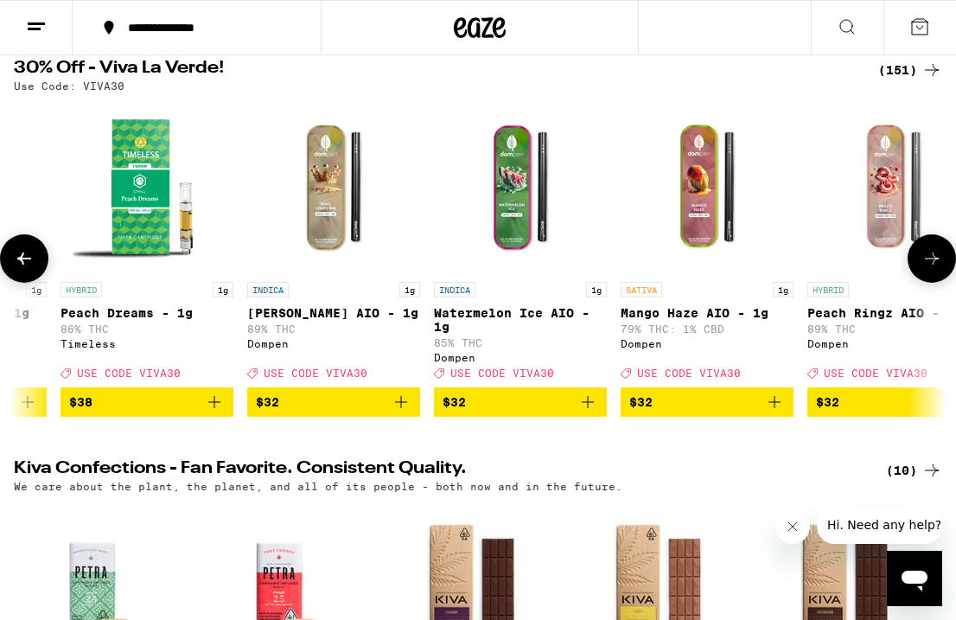
click at [28, 265] on icon at bounding box center [24, 258] width 14 height 12
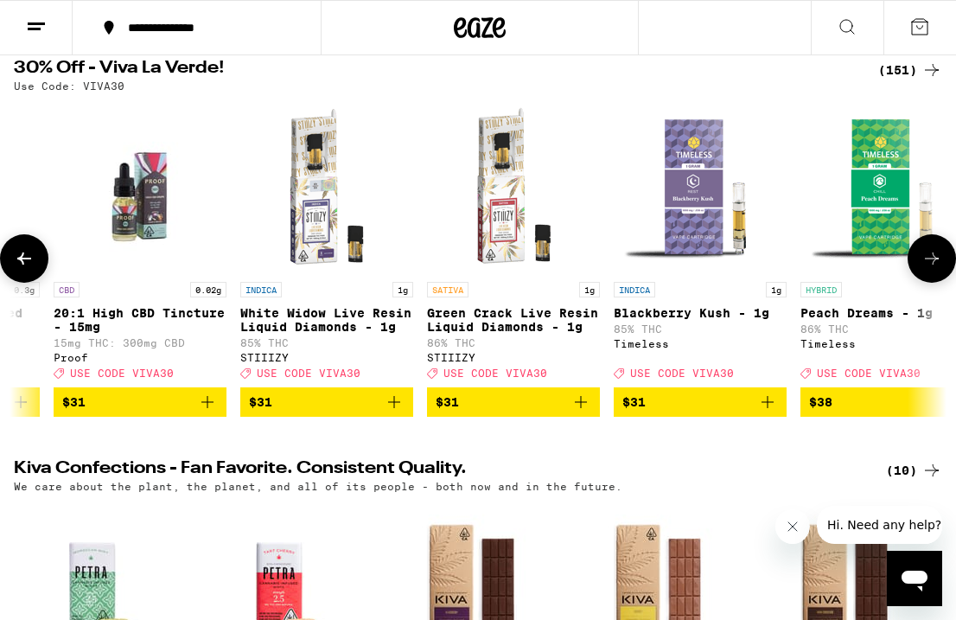
click at [28, 265] on icon at bounding box center [24, 258] width 14 height 12
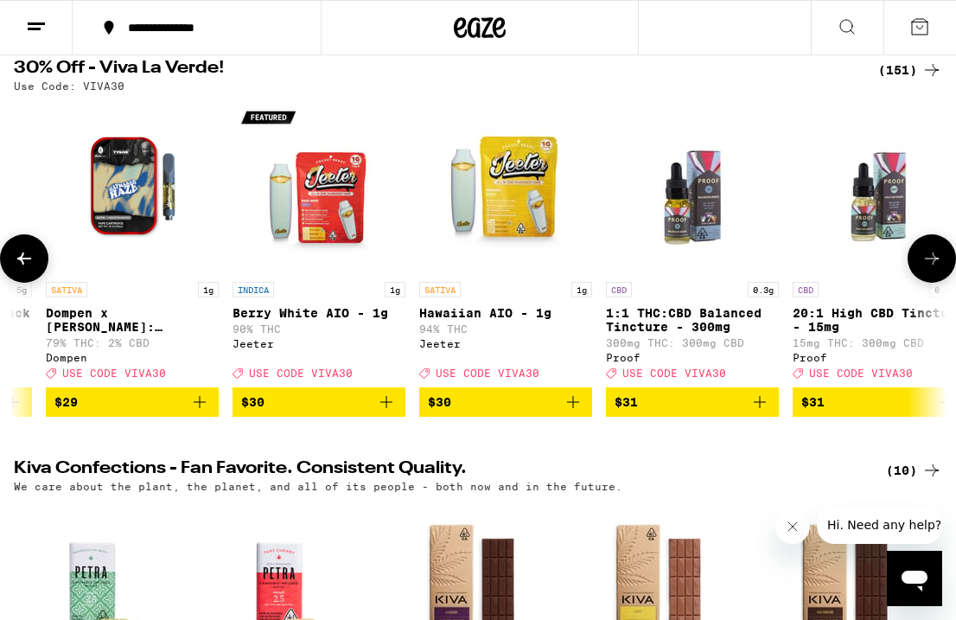
click at [28, 265] on icon at bounding box center [24, 258] width 14 height 12
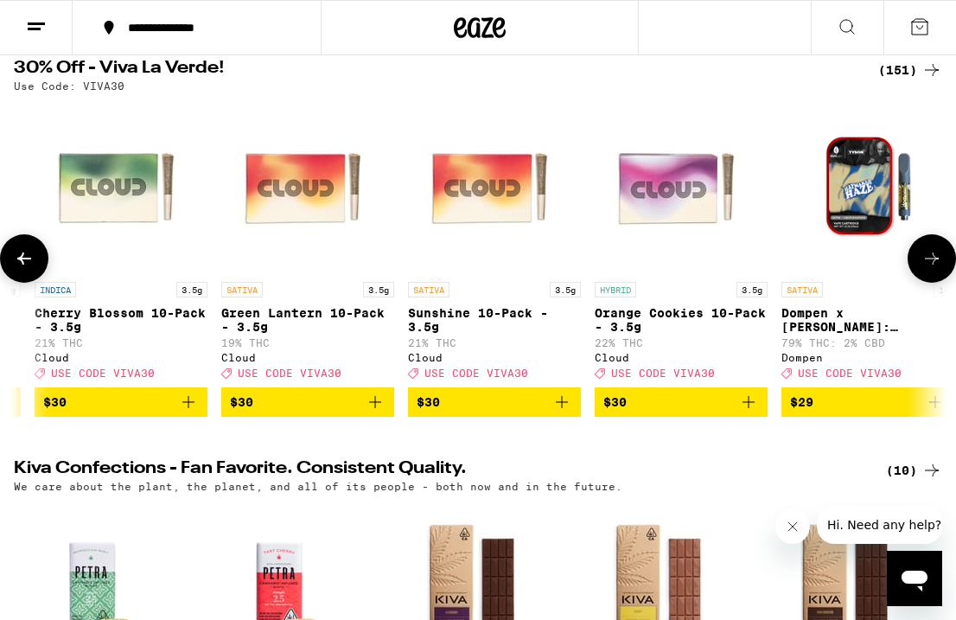
scroll to position [0, 18462]
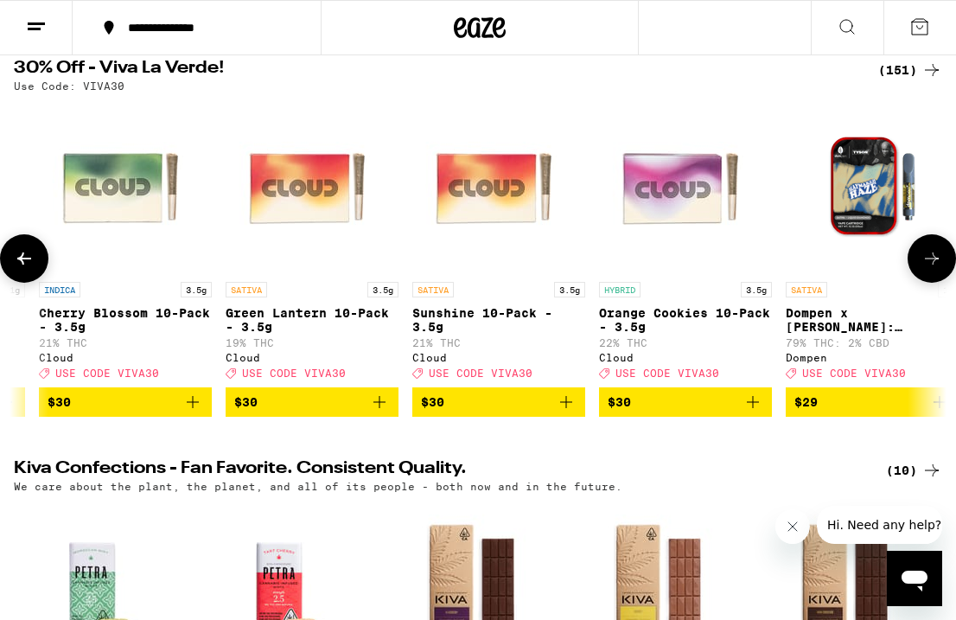
click at [703, 412] on span "$30" at bounding box center [686, 402] width 156 height 21
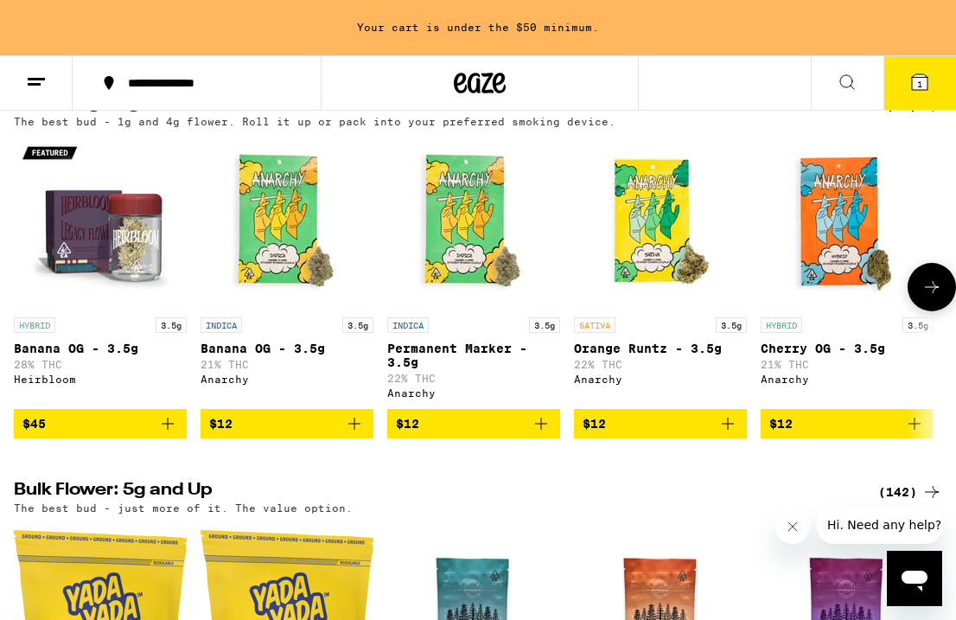
scroll to position [1396, 0]
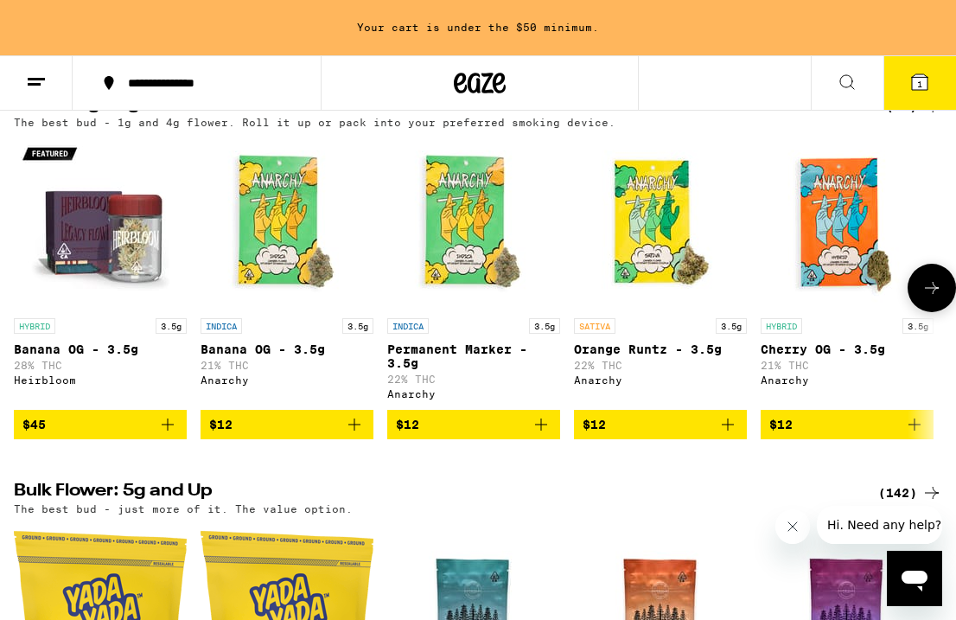
click at [928, 298] on icon at bounding box center [932, 288] width 21 height 21
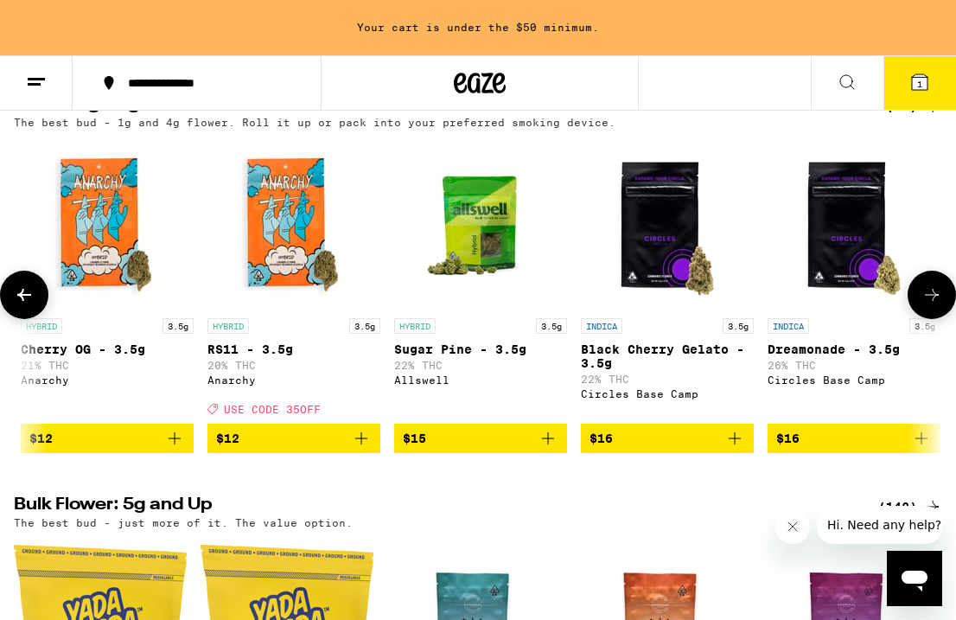
click at [928, 319] on button at bounding box center [932, 295] width 48 height 48
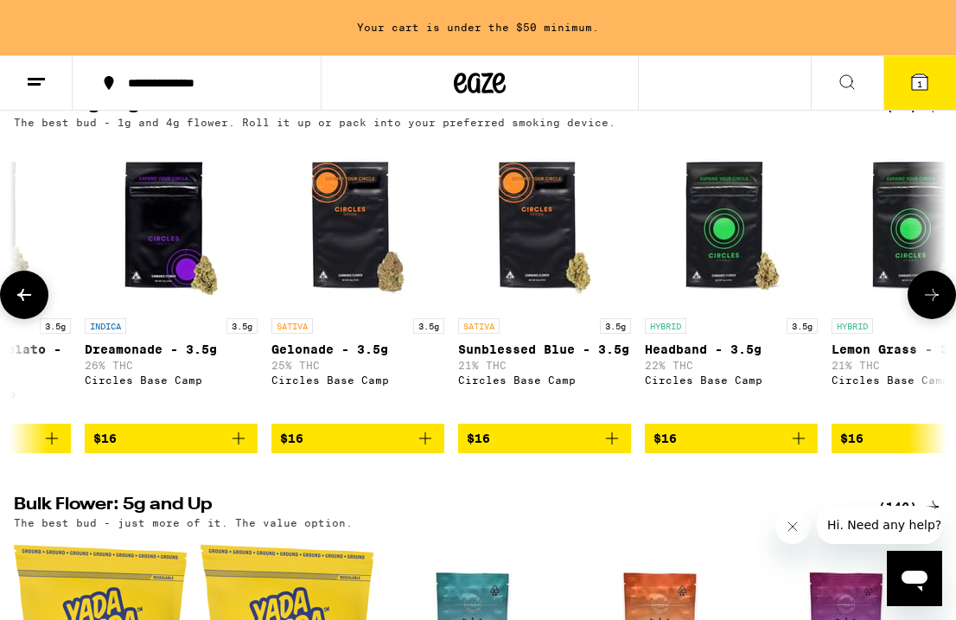
click at [928, 319] on button at bounding box center [932, 295] width 48 height 48
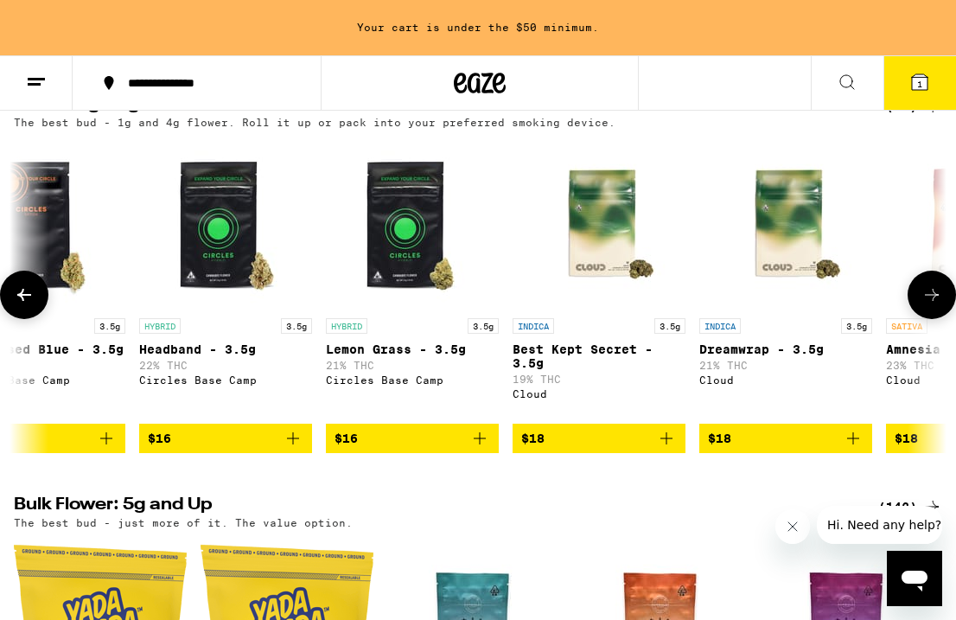
click at [928, 319] on button at bounding box center [932, 295] width 48 height 48
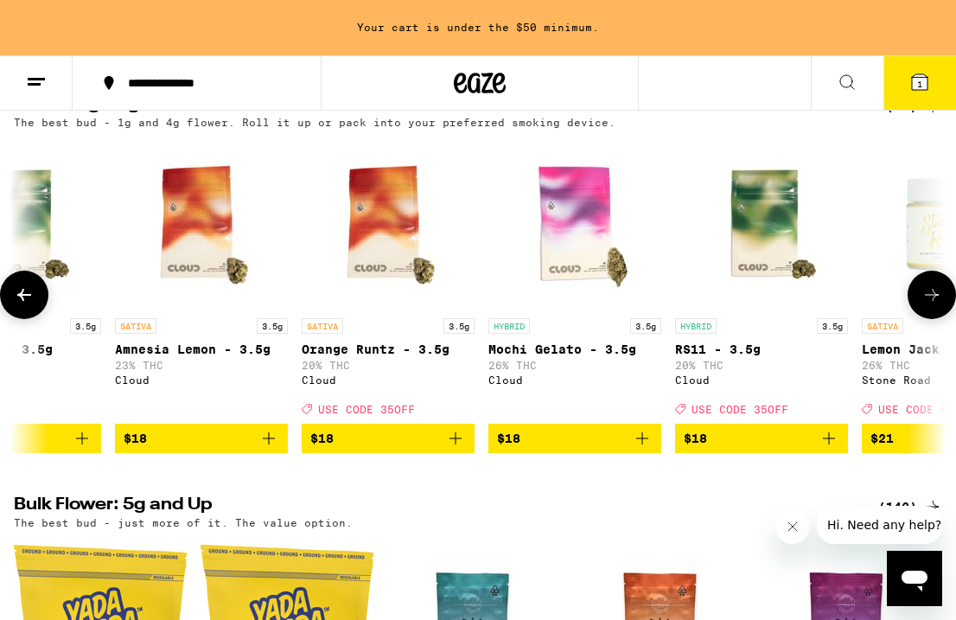
click at [928, 319] on button at bounding box center [932, 295] width 48 height 48
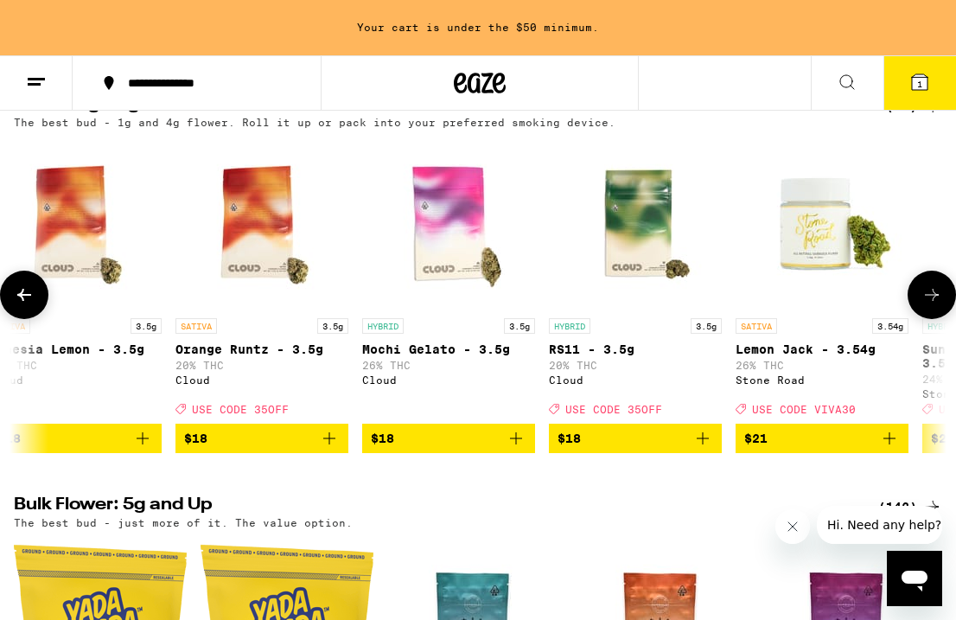
click at [928, 319] on button at bounding box center [932, 295] width 48 height 48
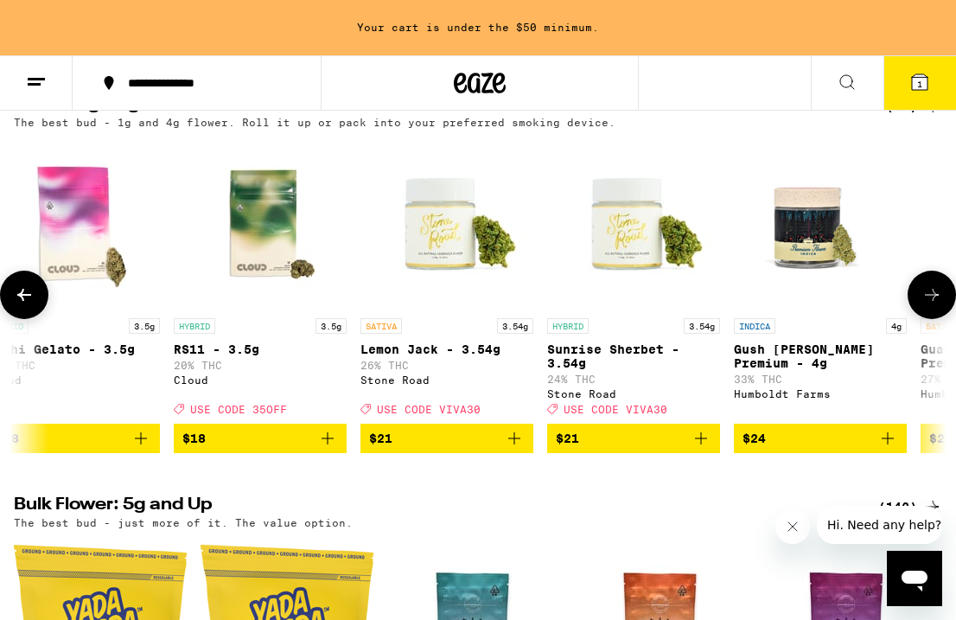
click at [928, 319] on button at bounding box center [932, 295] width 48 height 48
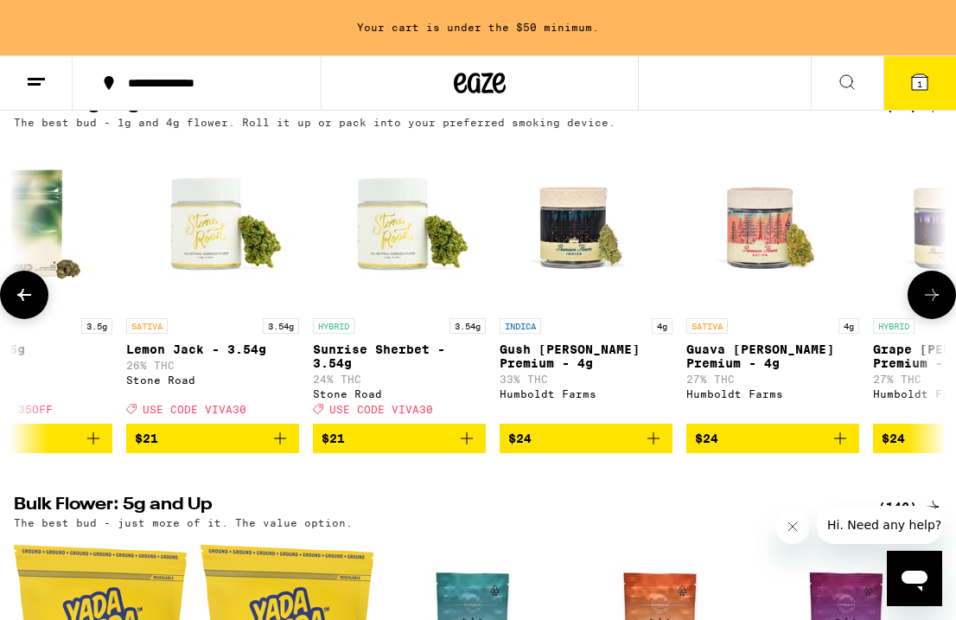
click at [928, 319] on button at bounding box center [932, 295] width 48 height 48
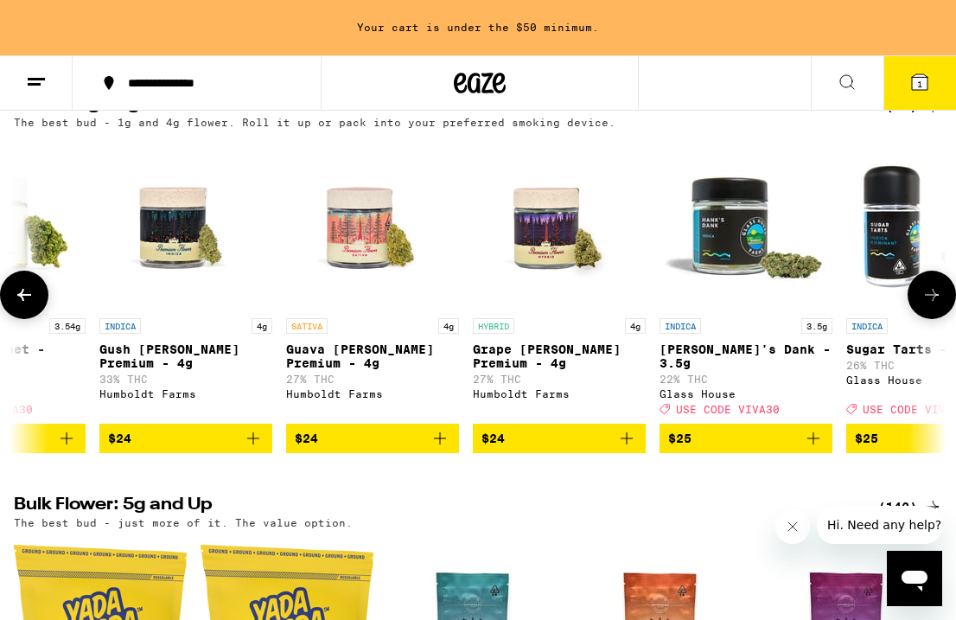
click at [928, 319] on button at bounding box center [932, 295] width 48 height 48
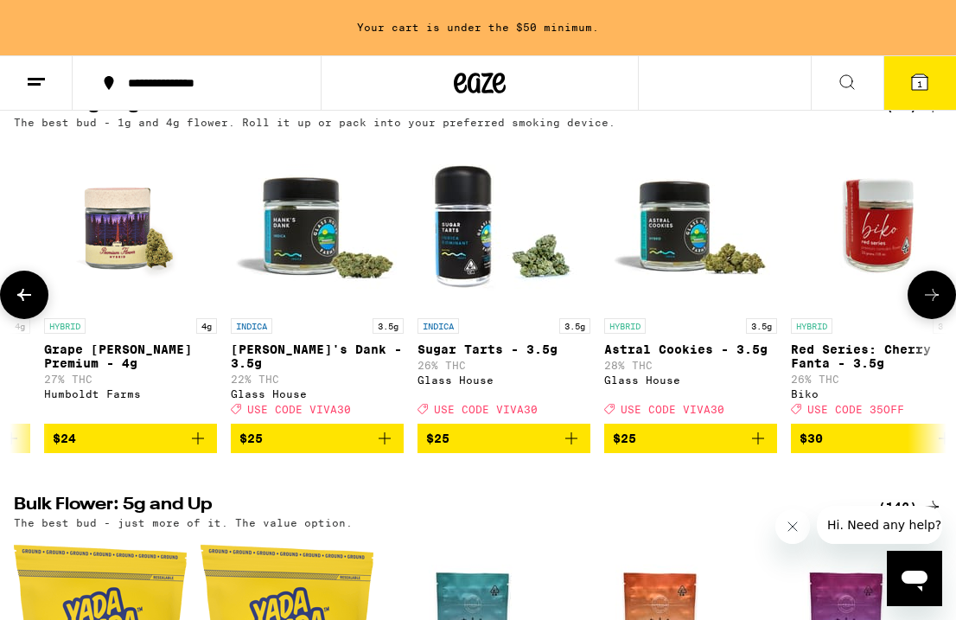
click at [928, 319] on button at bounding box center [932, 295] width 48 height 48
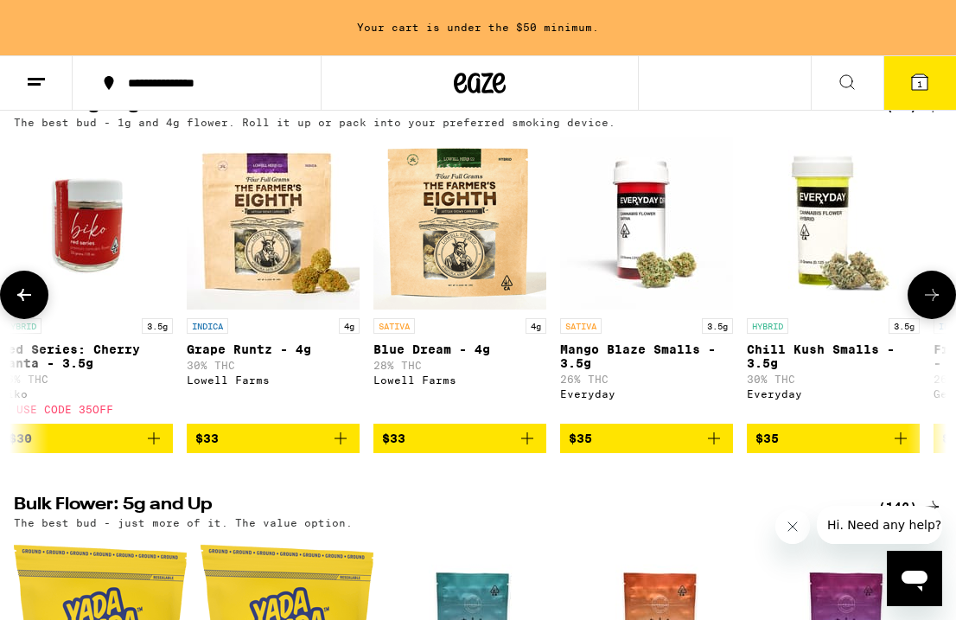
click at [928, 319] on button at bounding box center [932, 295] width 48 height 48
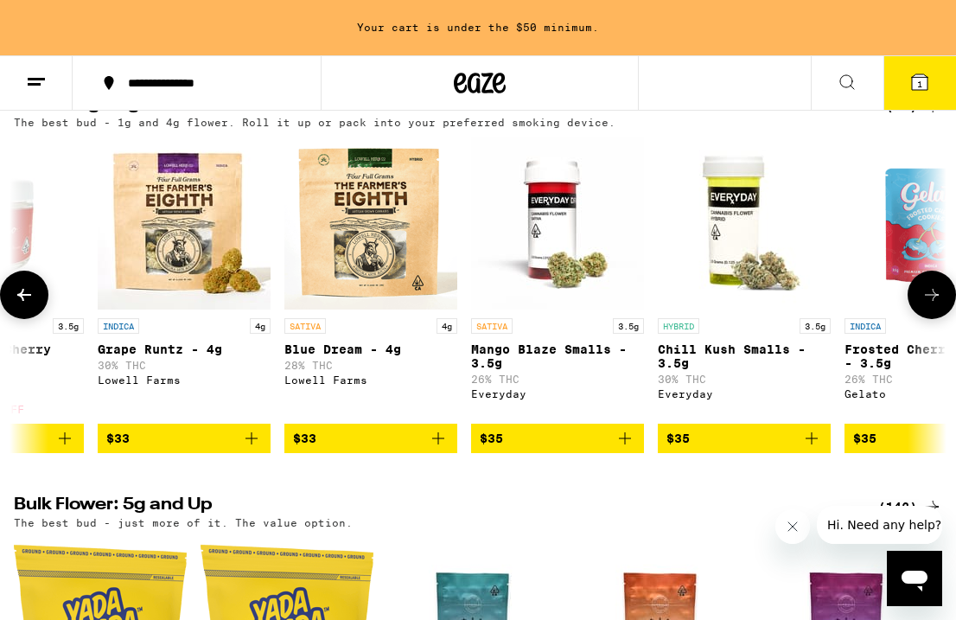
click at [928, 319] on button at bounding box center [932, 295] width 48 height 48
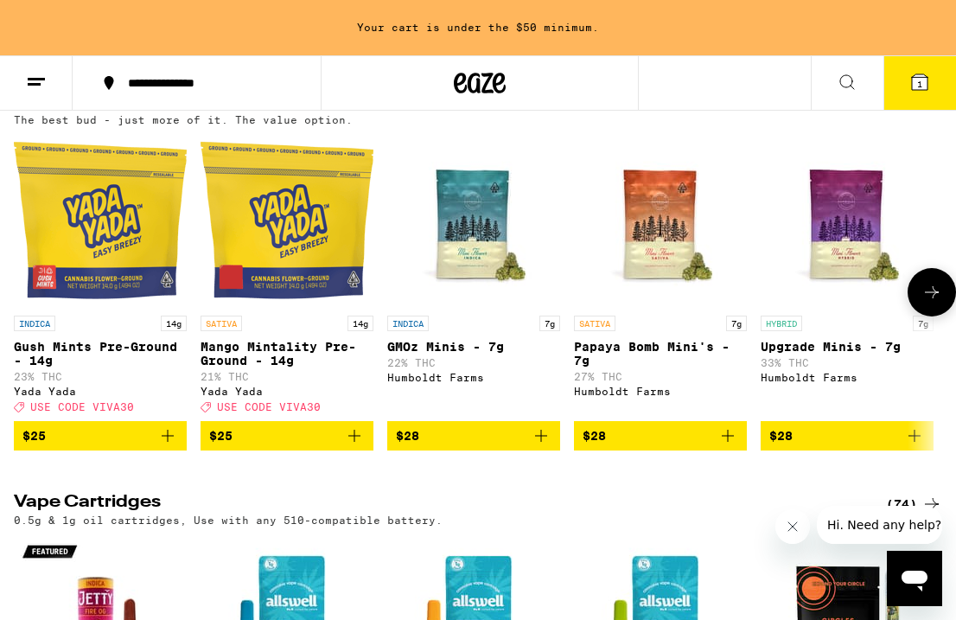
scroll to position [1800, 0]
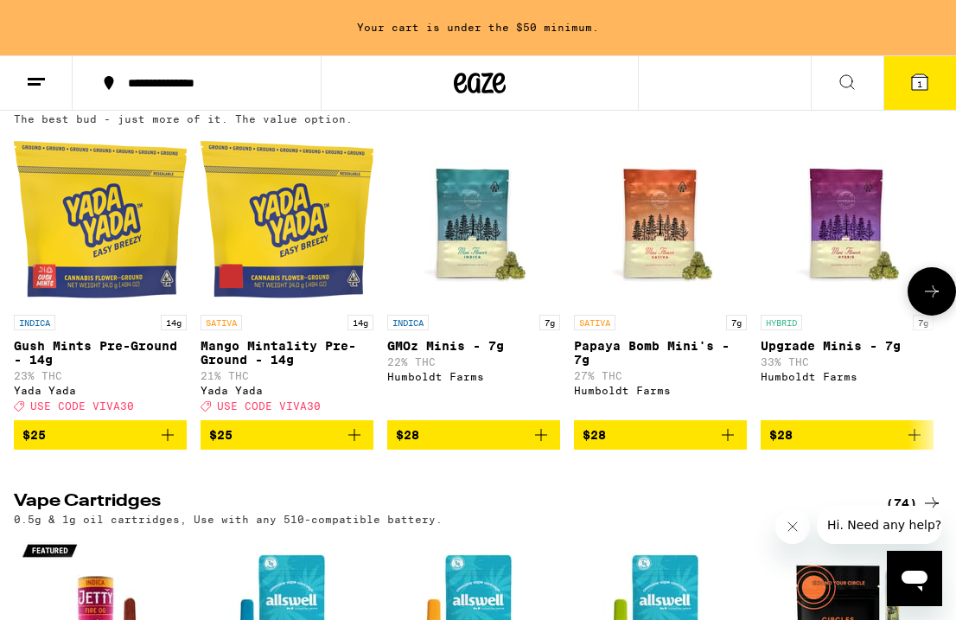
click at [934, 302] on icon at bounding box center [932, 291] width 21 height 21
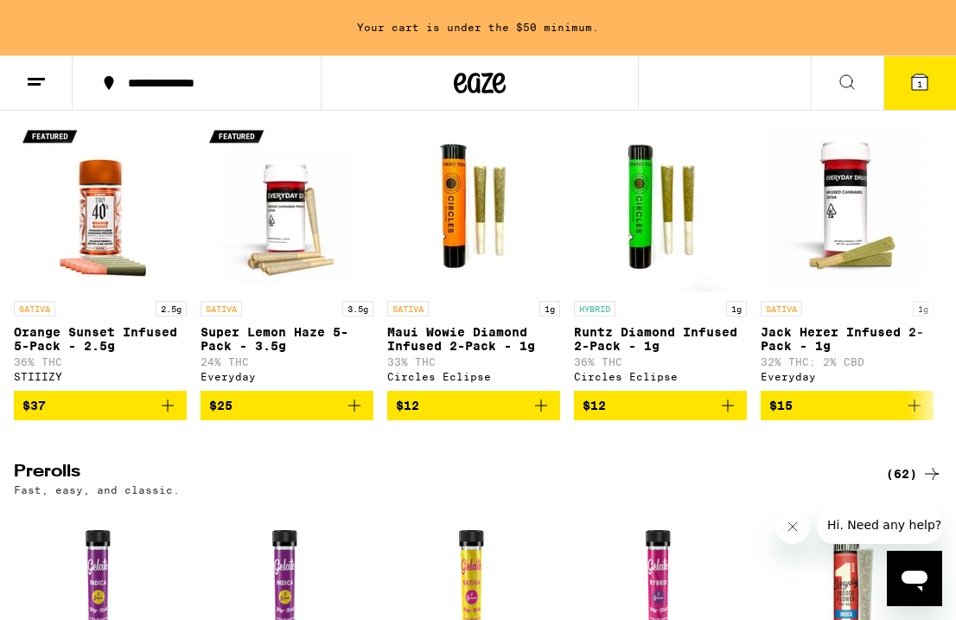
scroll to position [3780, 0]
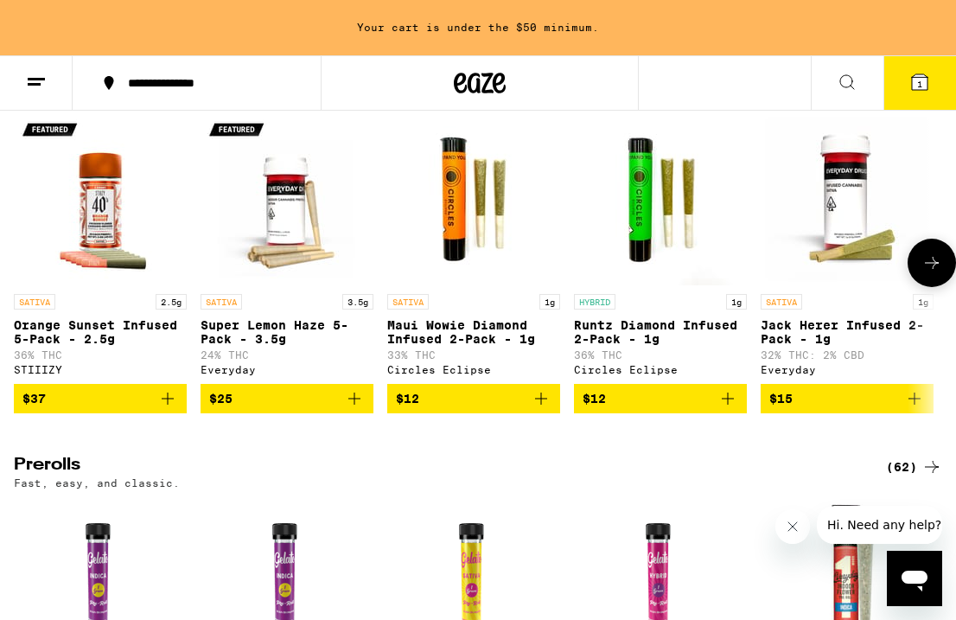
click at [927, 273] on icon at bounding box center [932, 262] width 21 height 21
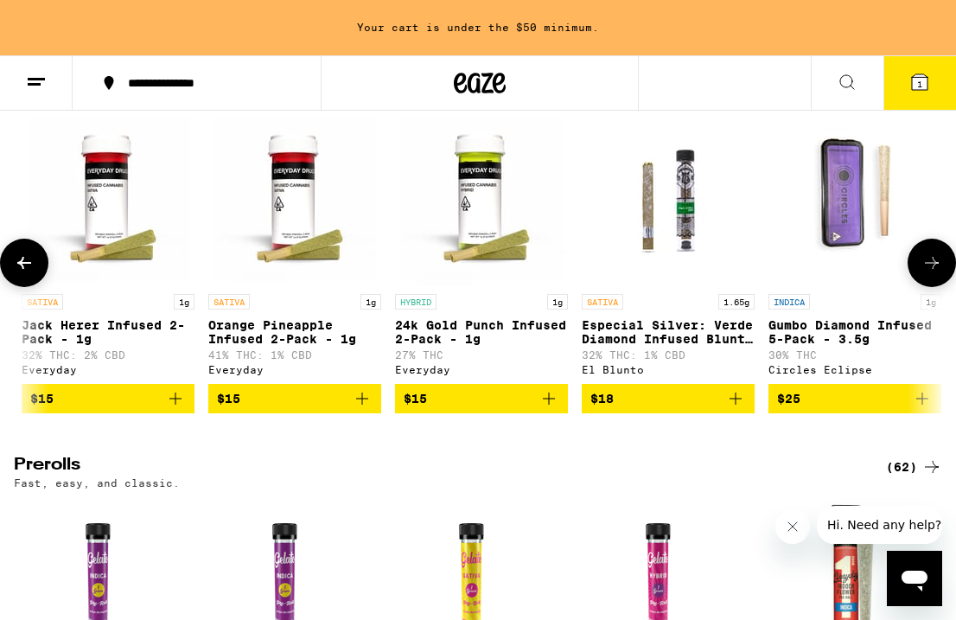
click at [927, 273] on icon at bounding box center [932, 262] width 21 height 21
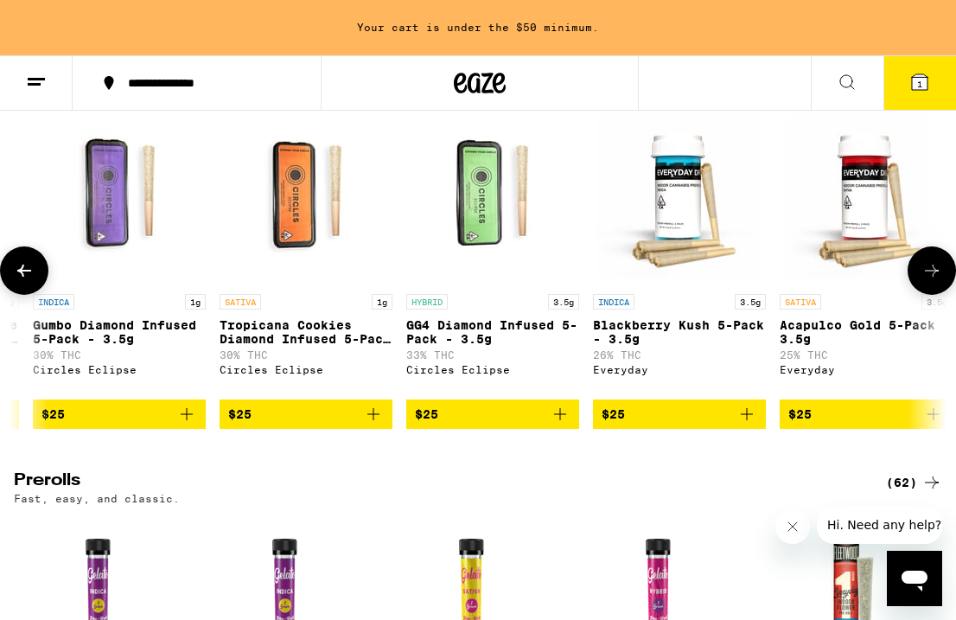
scroll to position [0, 1480]
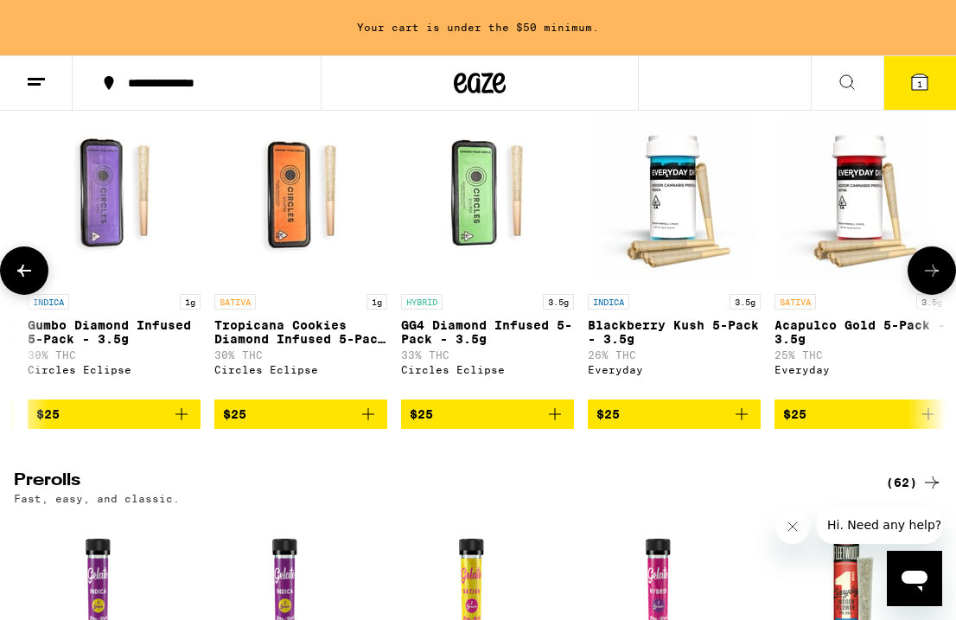
click at [927, 281] on icon at bounding box center [932, 270] width 21 height 21
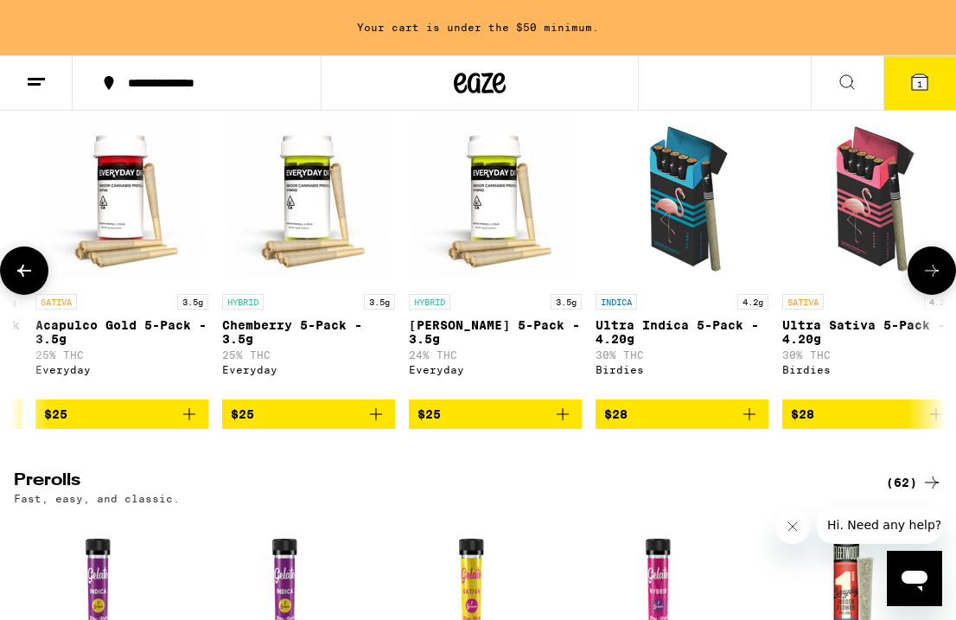
scroll to position [0, 2220]
click at [927, 281] on icon at bounding box center [932, 270] width 21 height 21
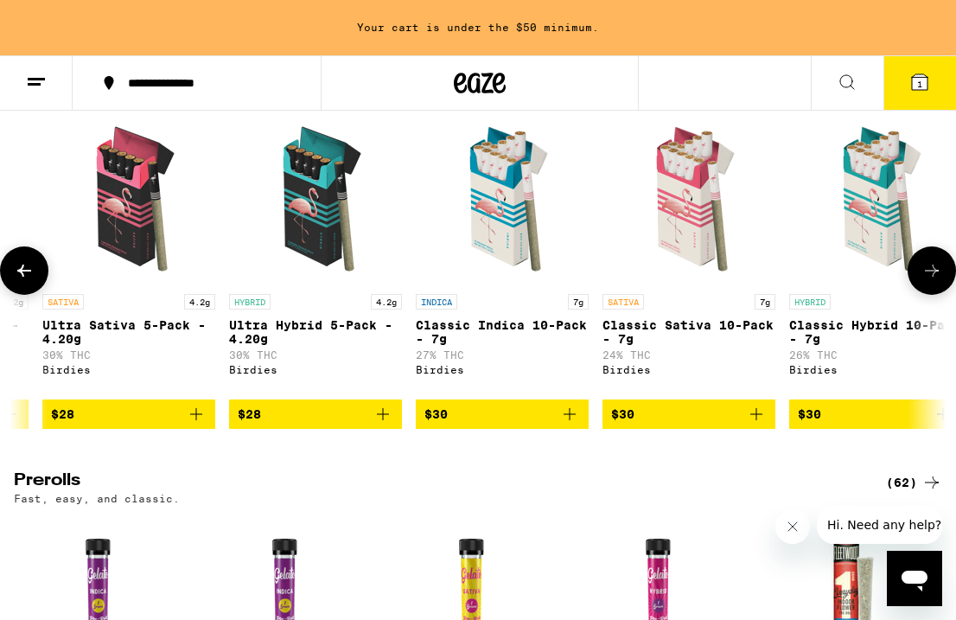
scroll to position [0, 2960]
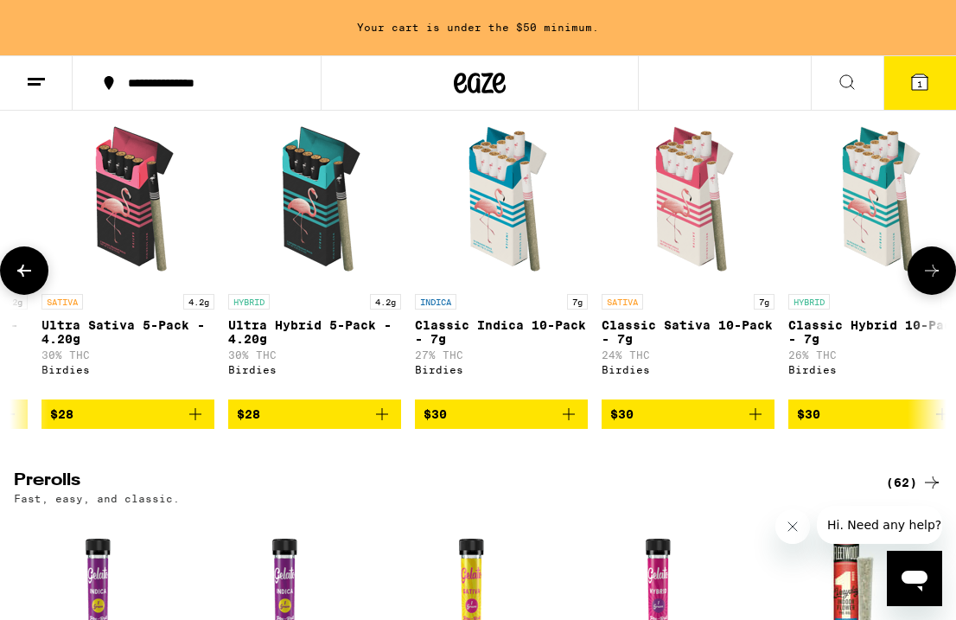
click at [933, 277] on icon at bounding box center [932, 271] width 14 height 12
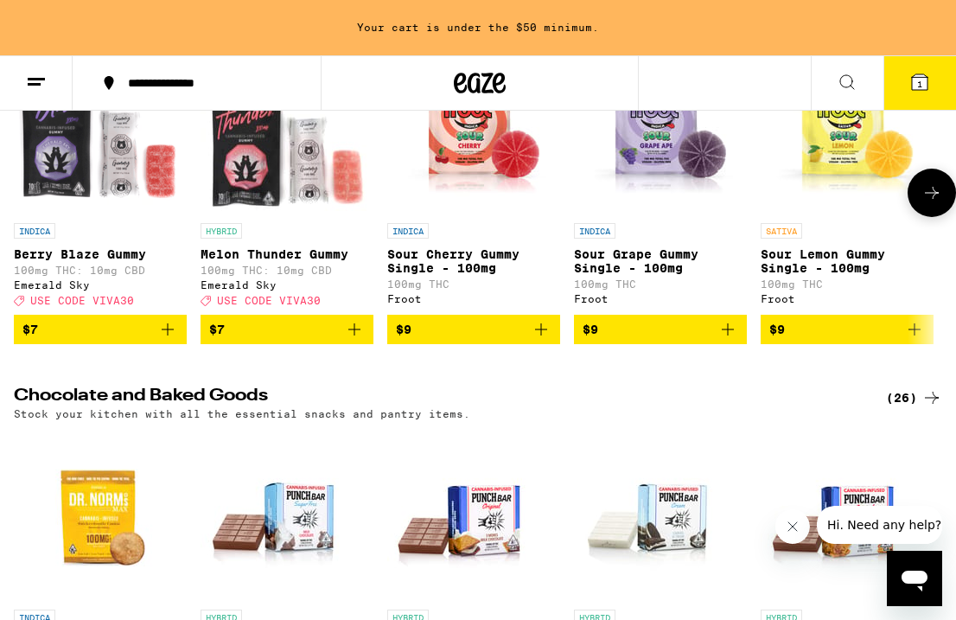
scroll to position [4633, 0]
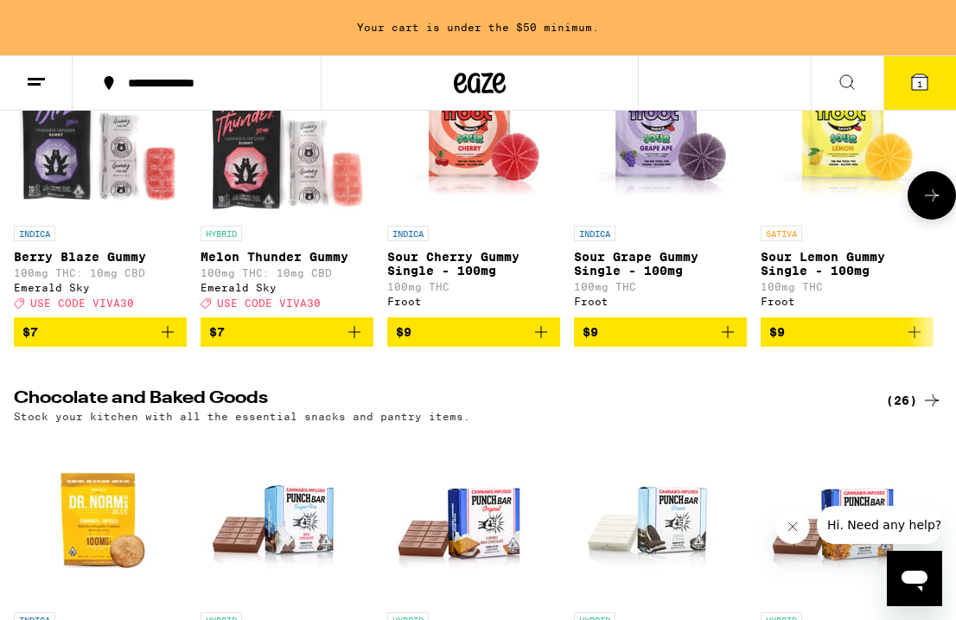
click at [494, 342] on span "$9" at bounding box center [474, 332] width 156 height 21
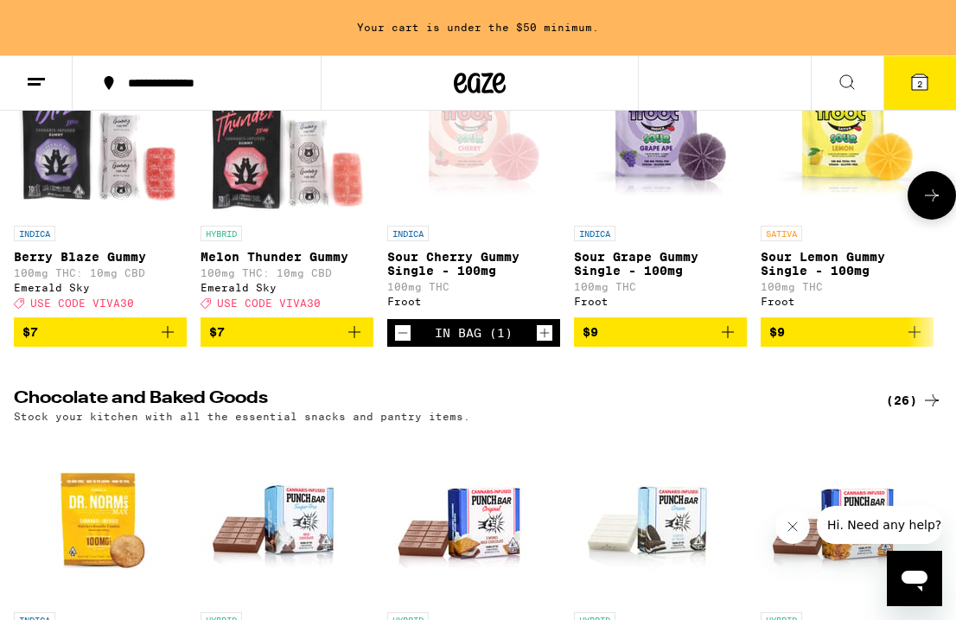
click at [646, 342] on span "$9" at bounding box center [661, 332] width 156 height 21
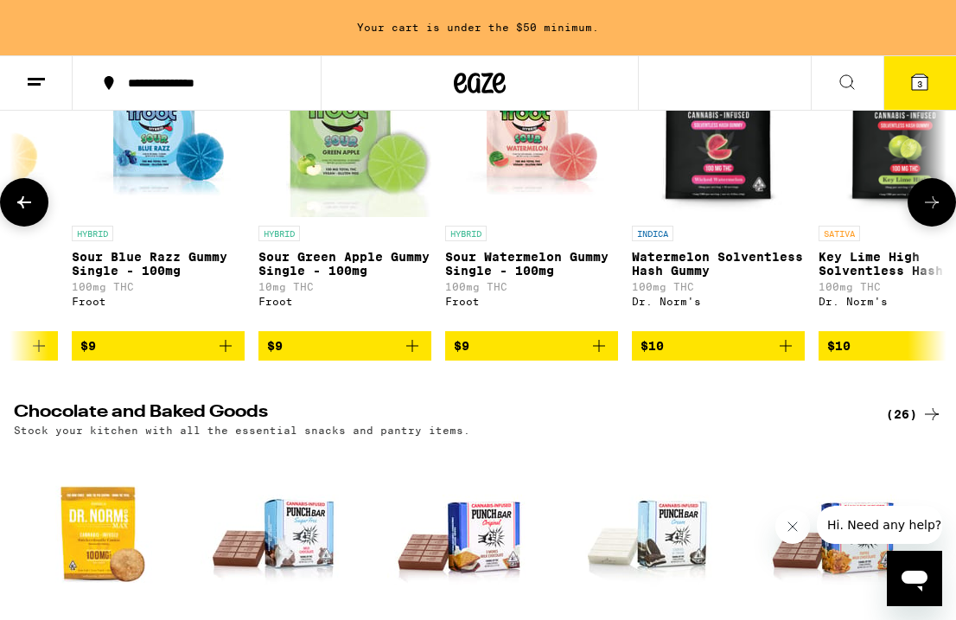
scroll to position [0, 879]
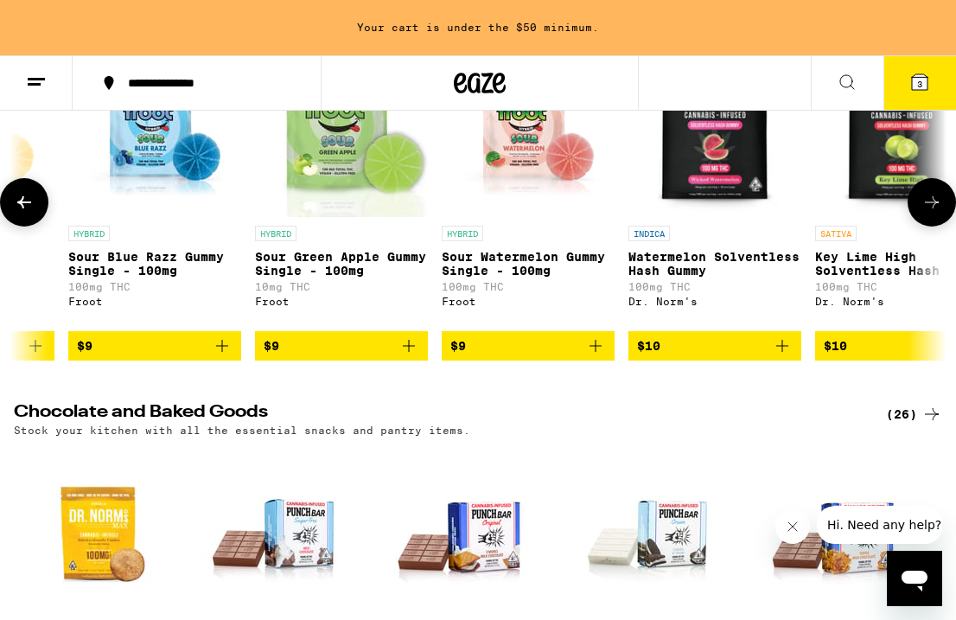
click at [338, 356] on span "$9" at bounding box center [342, 345] width 156 height 21
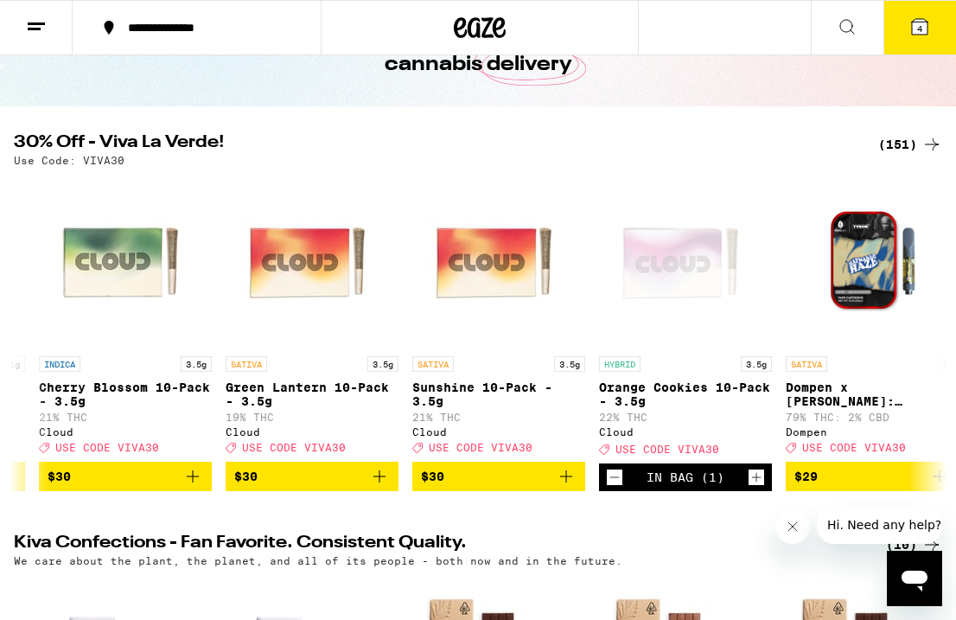
scroll to position [0, 0]
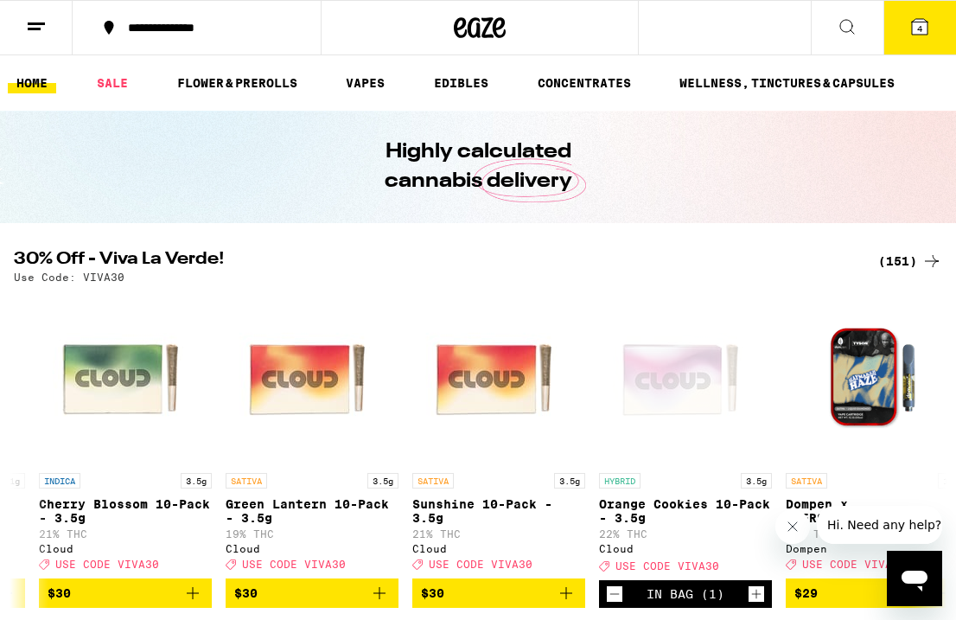
click at [921, 16] on icon at bounding box center [919, 26] width 21 height 21
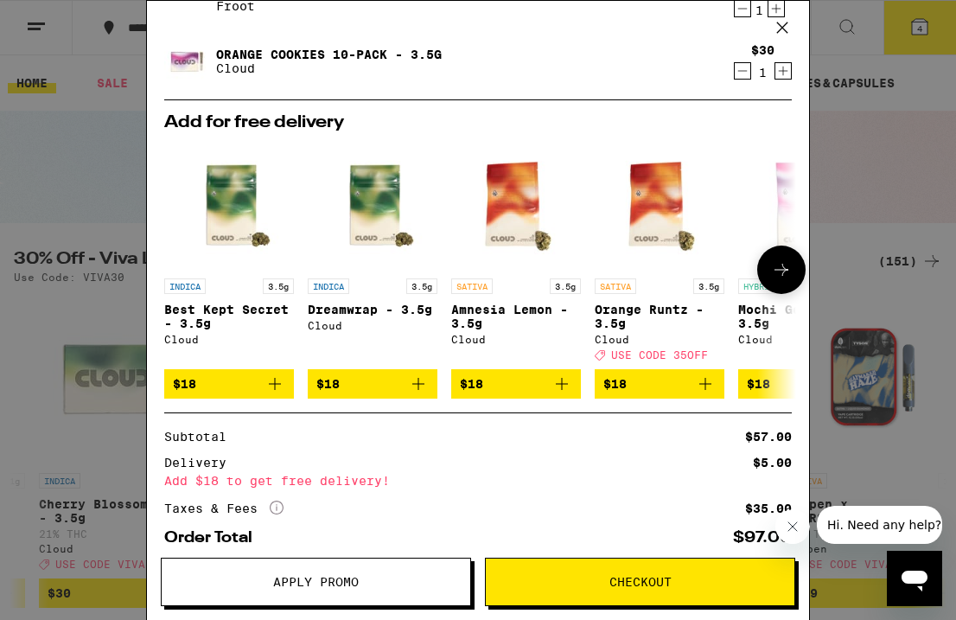
scroll to position [302, 0]
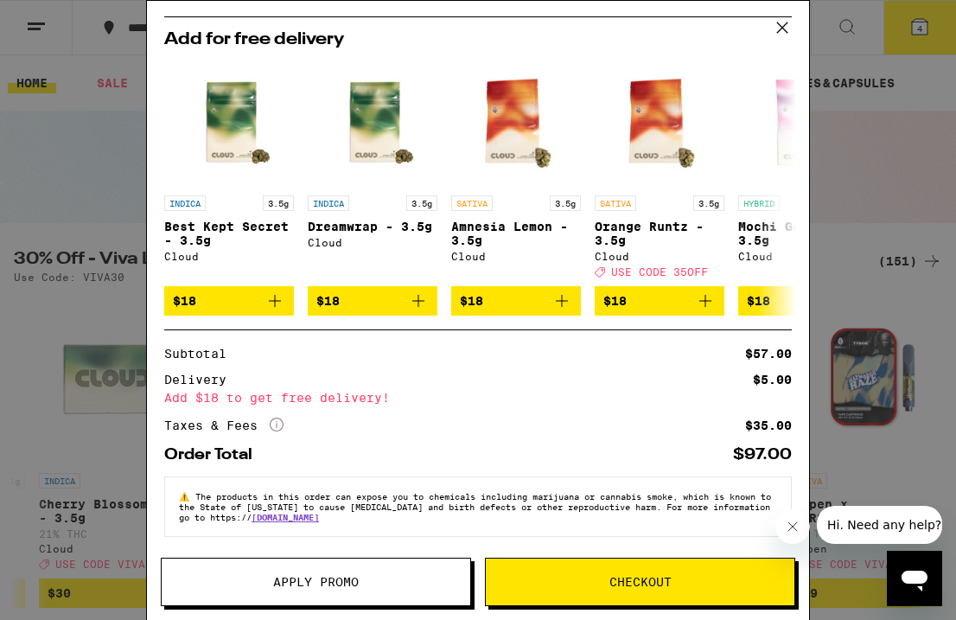
click at [330, 572] on button "Apply Promo" at bounding box center [316, 582] width 310 height 48
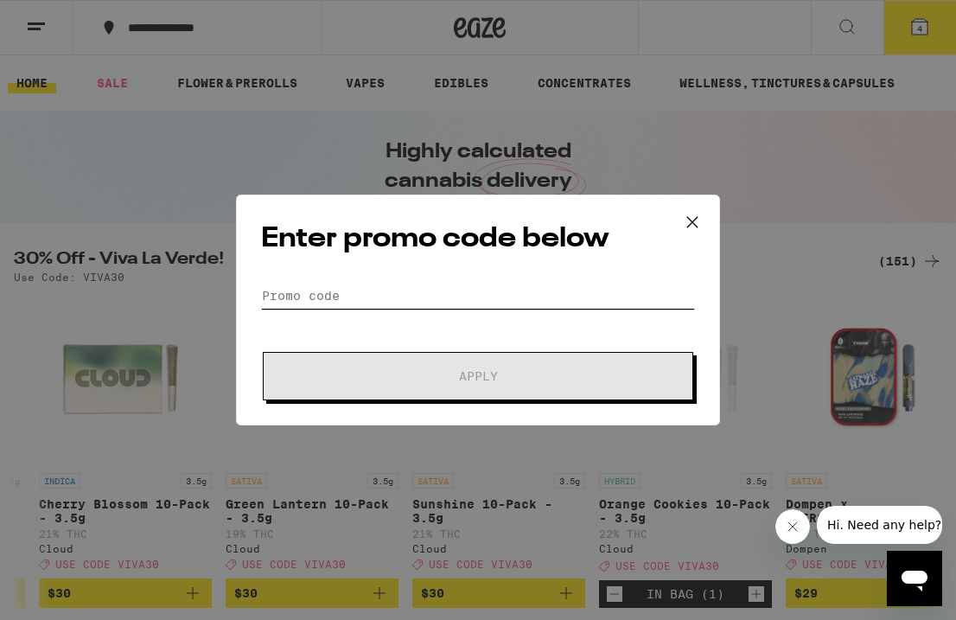
click at [431, 288] on input "Promo Code" at bounding box center [478, 296] width 434 height 26
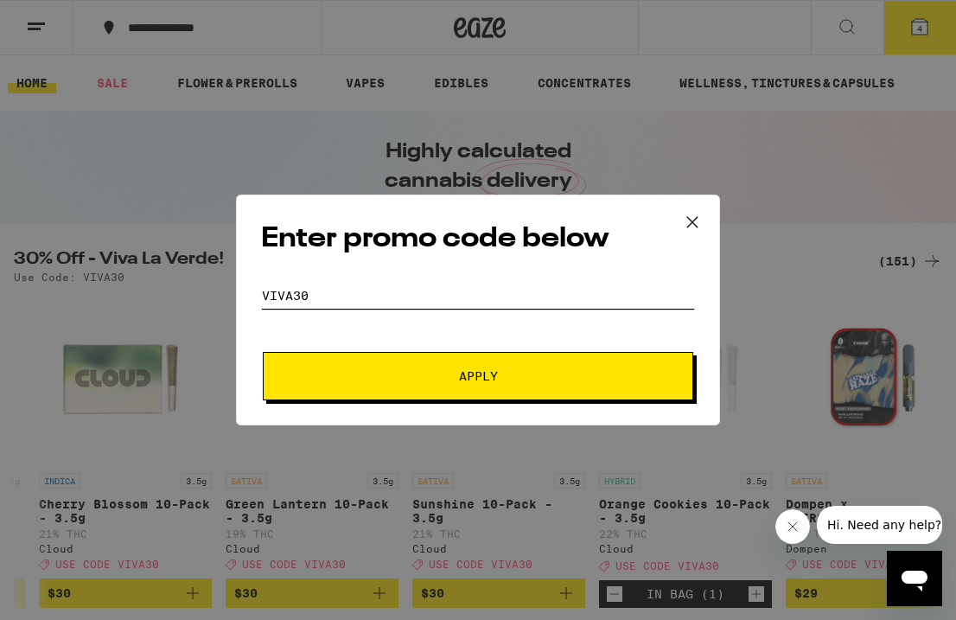
type input "viva30"
click at [483, 378] on span "Apply" at bounding box center [478, 376] width 39 height 12
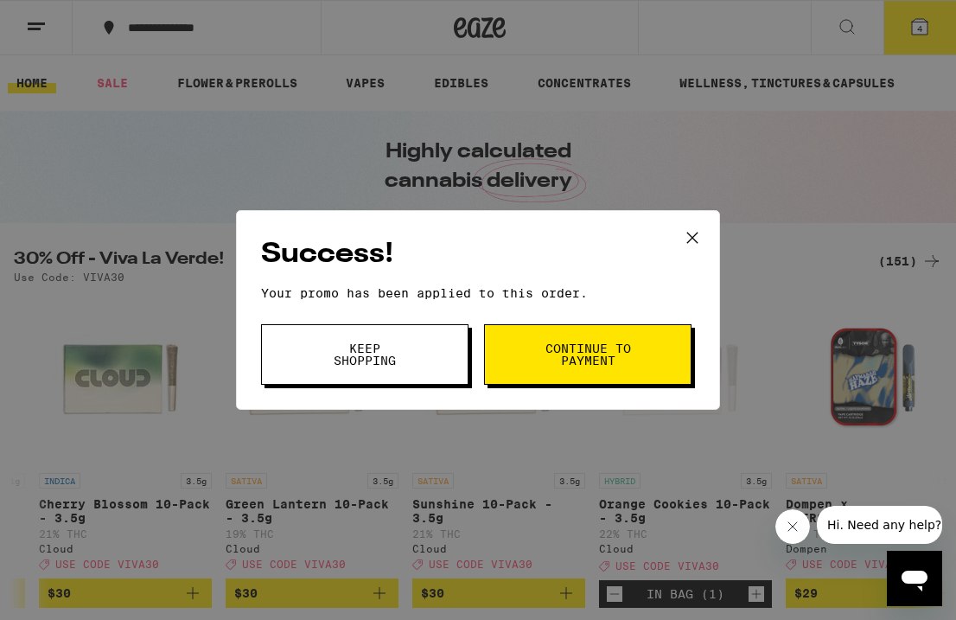
click at [583, 354] on span "Continue to payment" at bounding box center [588, 354] width 88 height 24
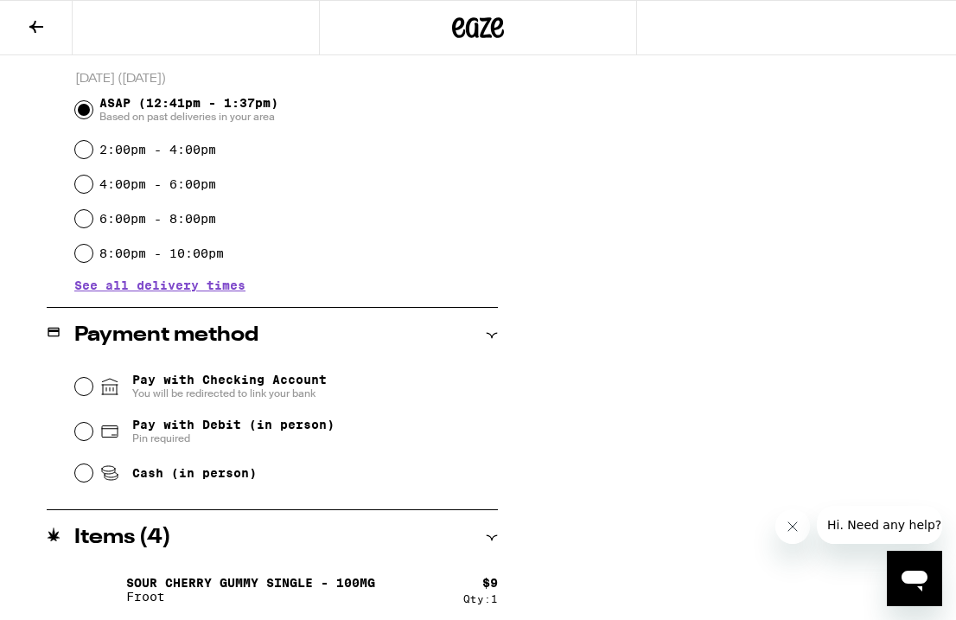
scroll to position [664, 0]
